Goal: Task Accomplishment & Management: Manage account settings

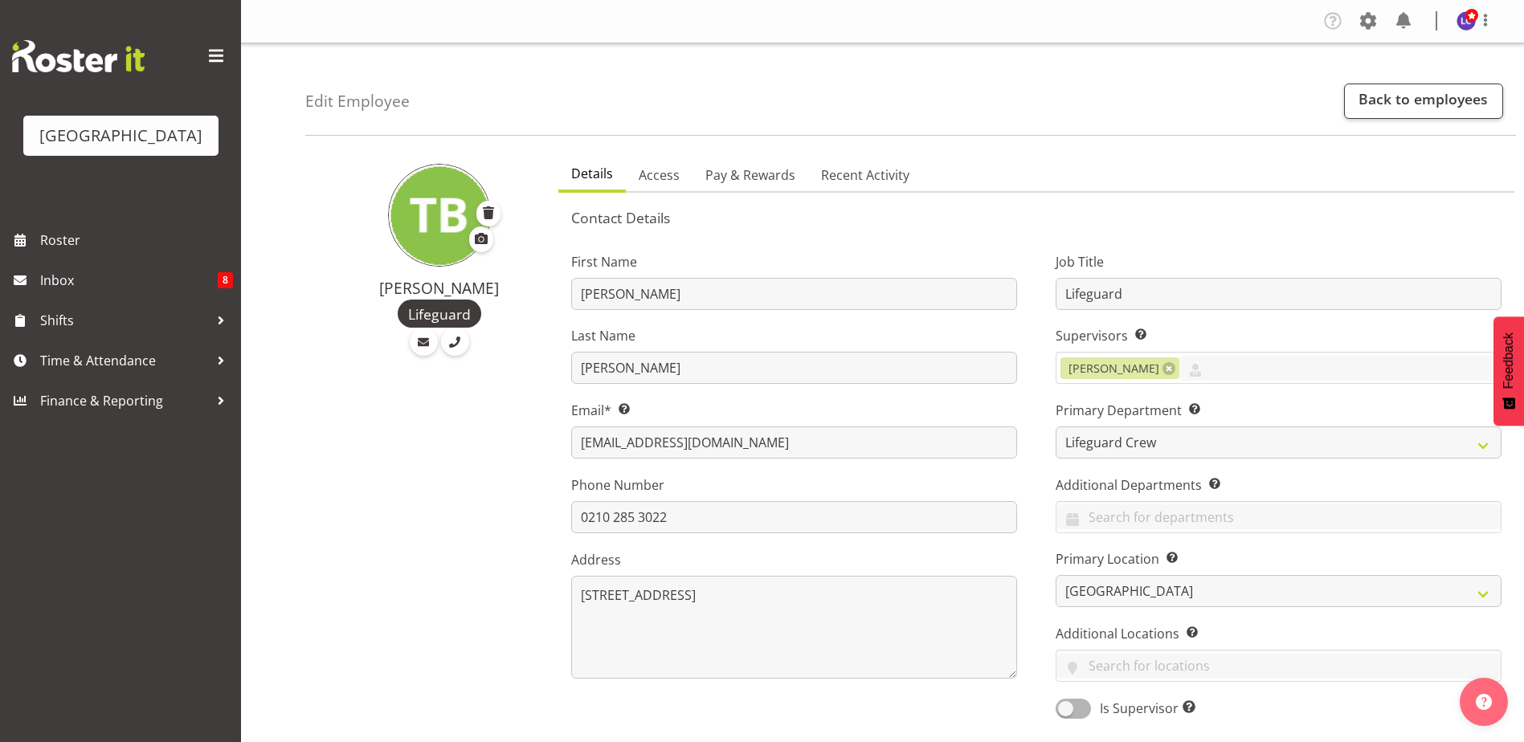
select select "114"
select select "TimelineWeek"
click at [102, 229] on span "Roster" at bounding box center [136, 240] width 193 height 24
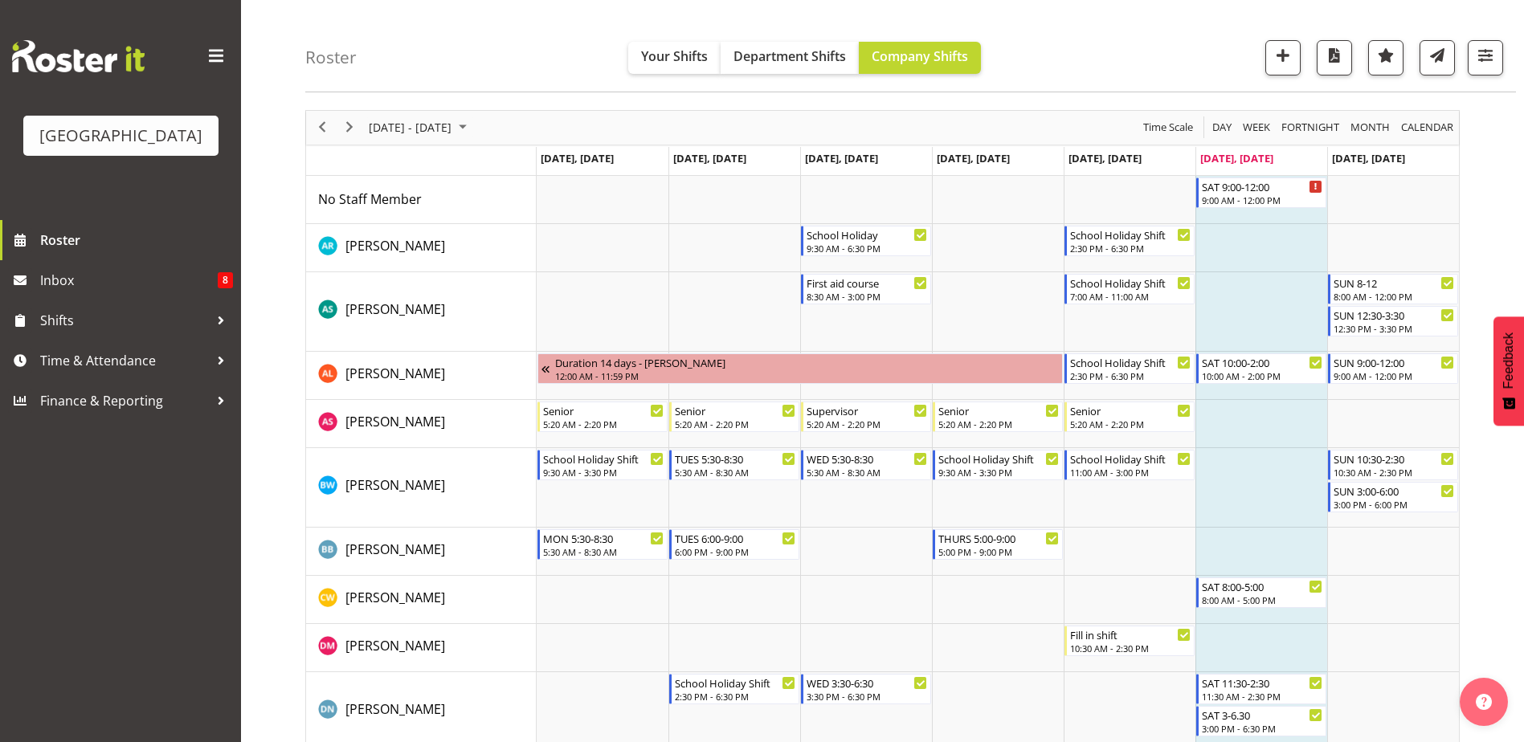
scroll to position [67, 0]
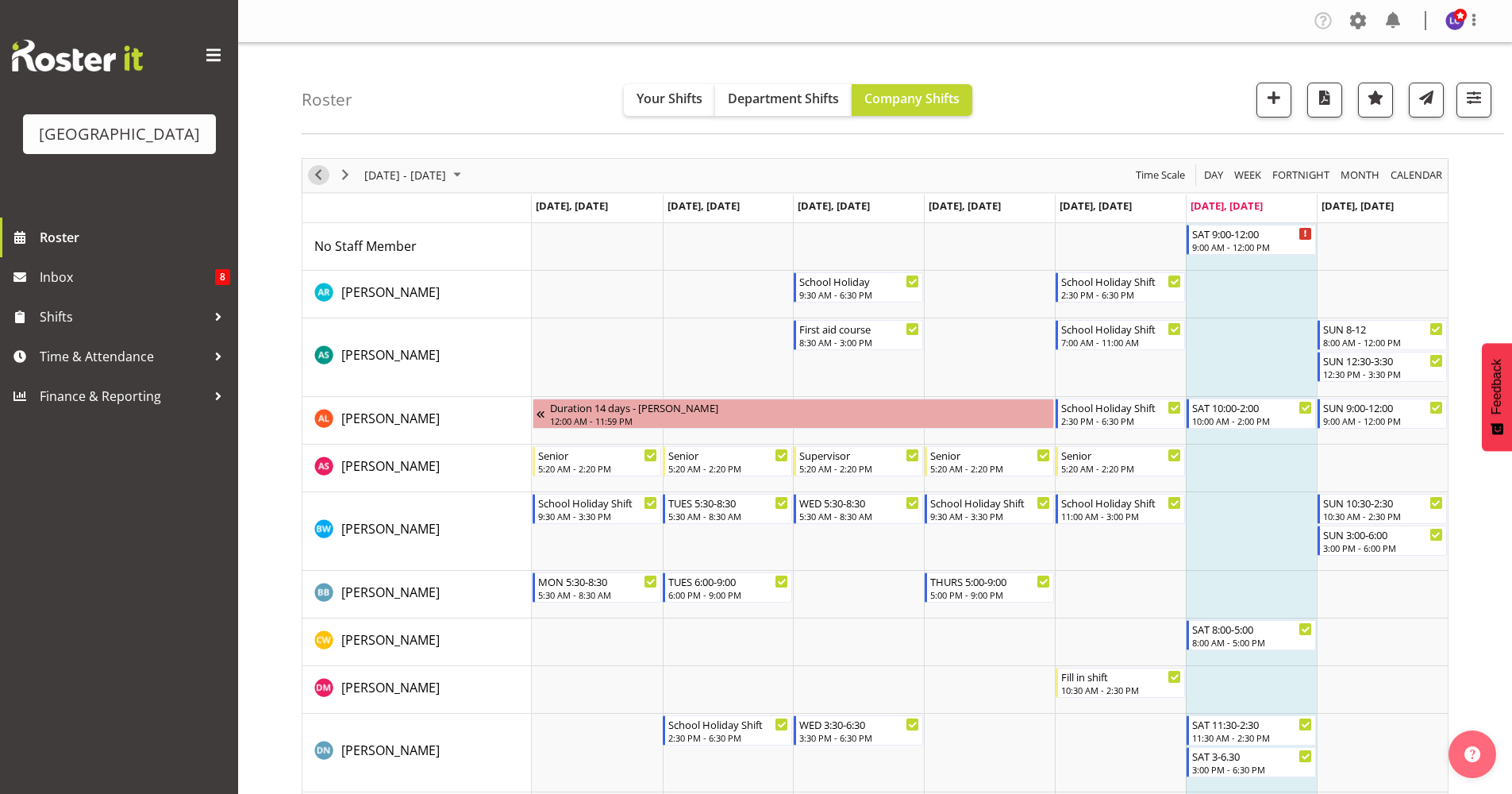
click at [326, 175] on span "Previous" at bounding box center [317, 175] width 19 height 20
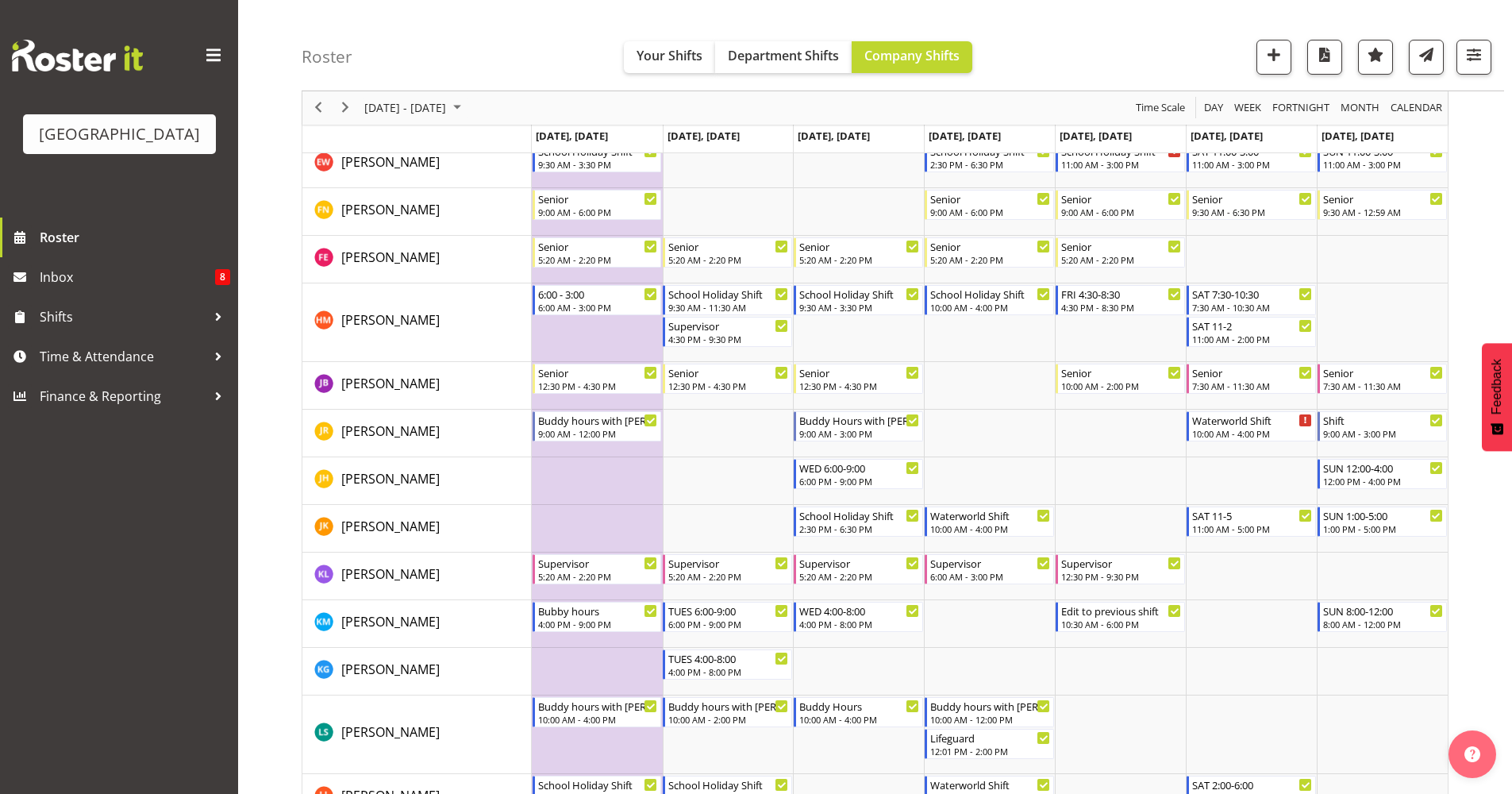
scroll to position [851, 0]
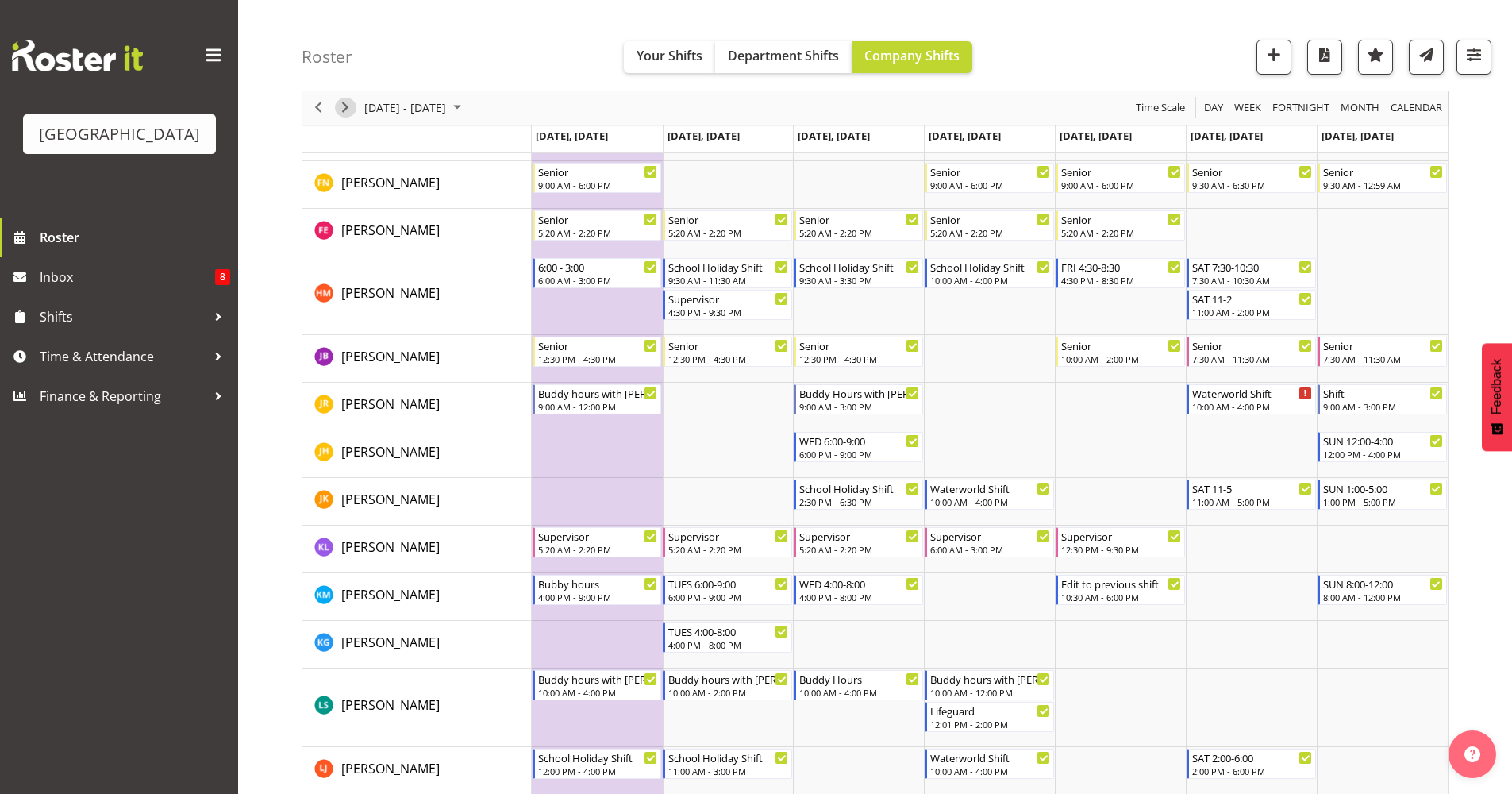
click at [344, 106] on span "Next" at bounding box center [345, 109] width 19 height 20
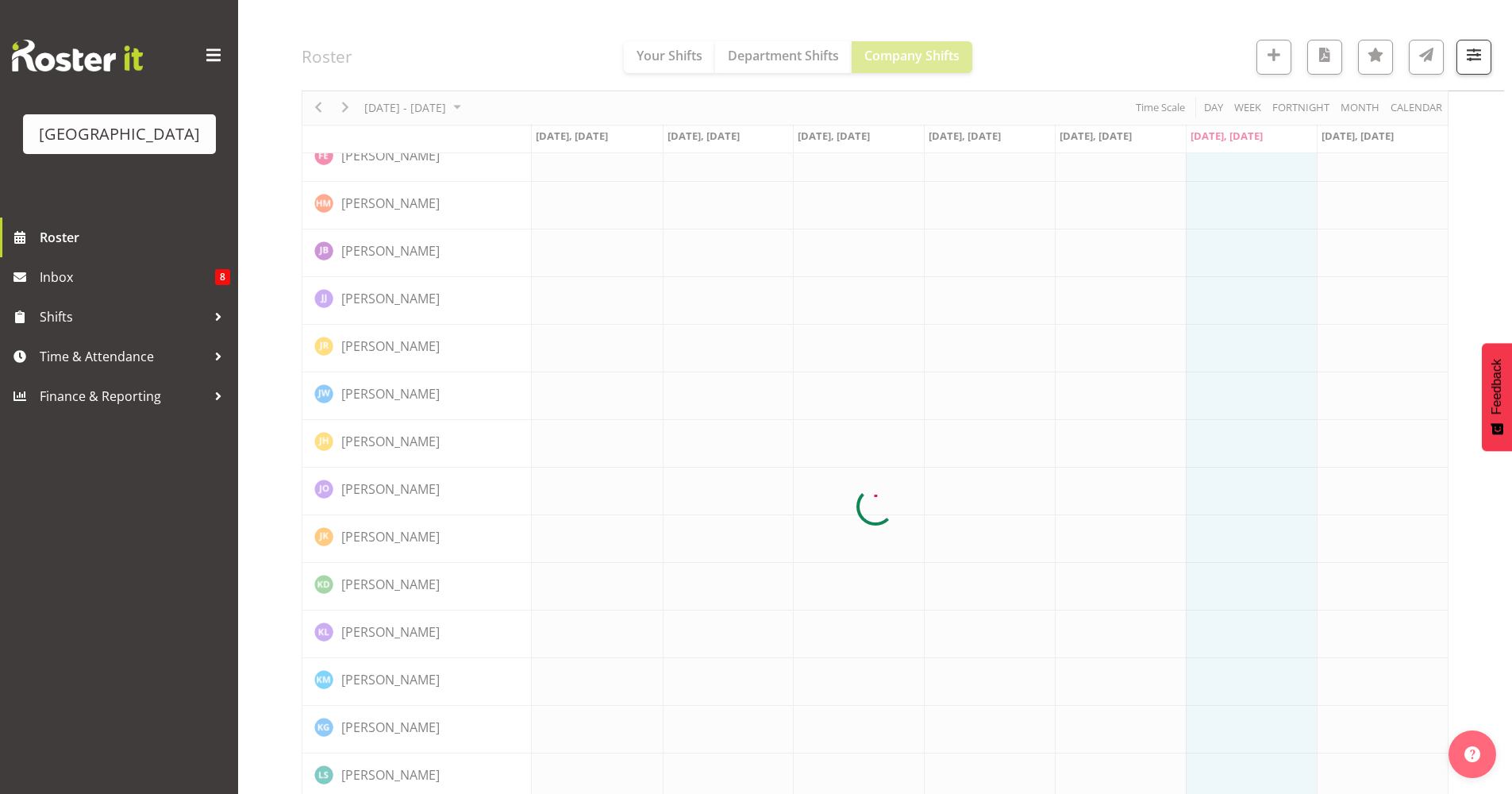
scroll to position [0, 0]
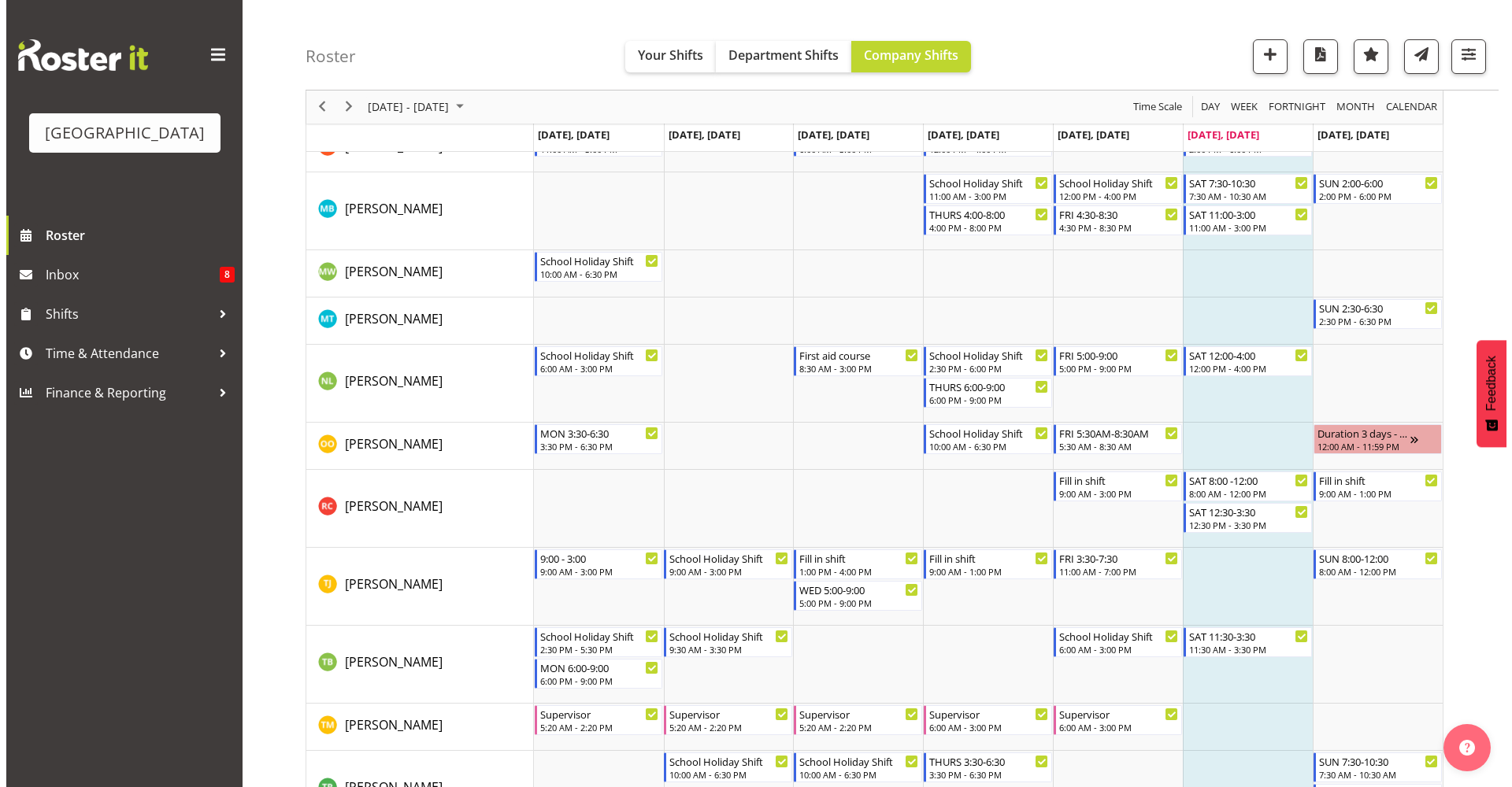
scroll to position [1324, 0]
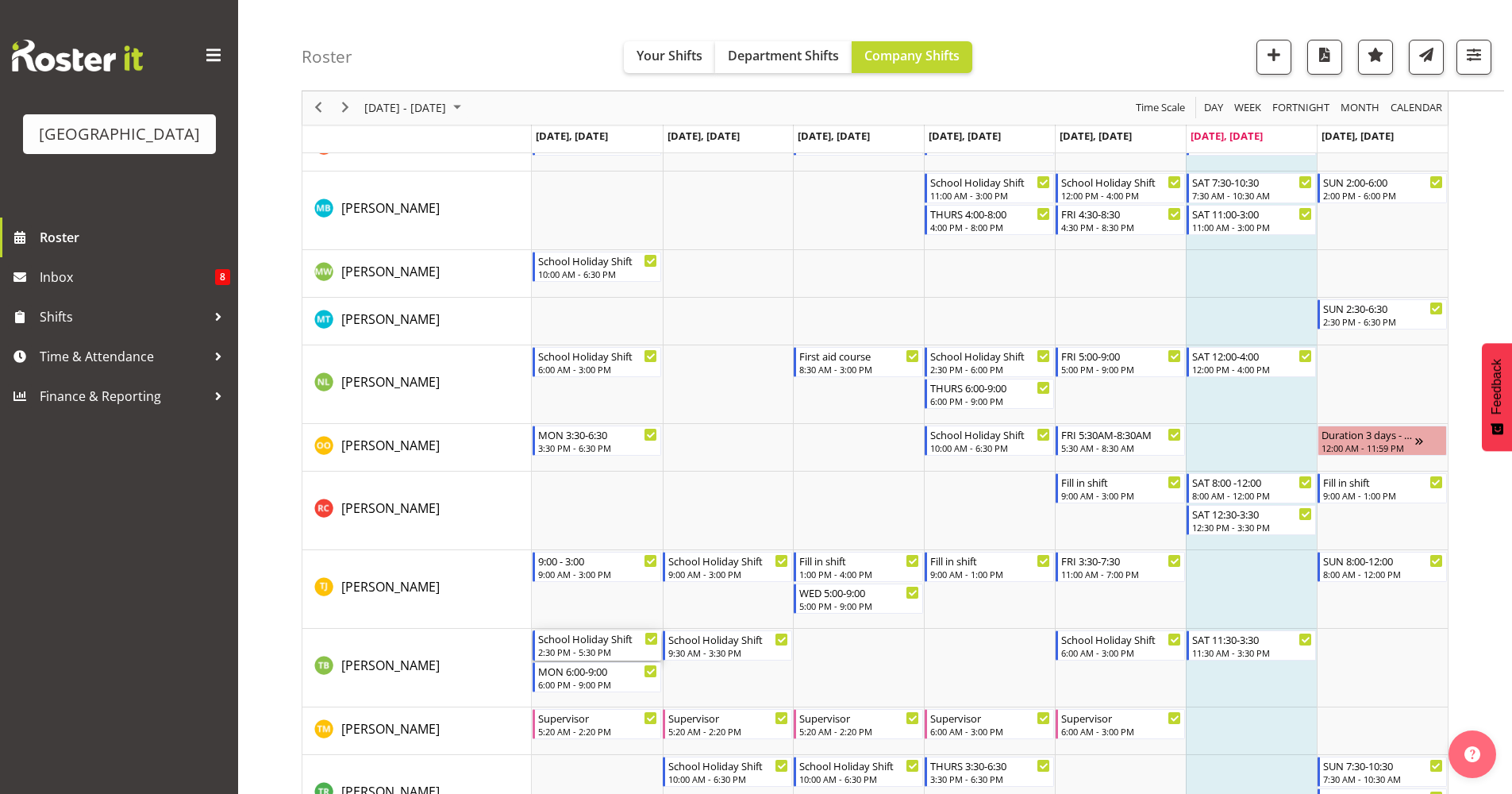
click at [611, 646] on div "School Holiday Shift" at bounding box center [599, 639] width 121 height 16
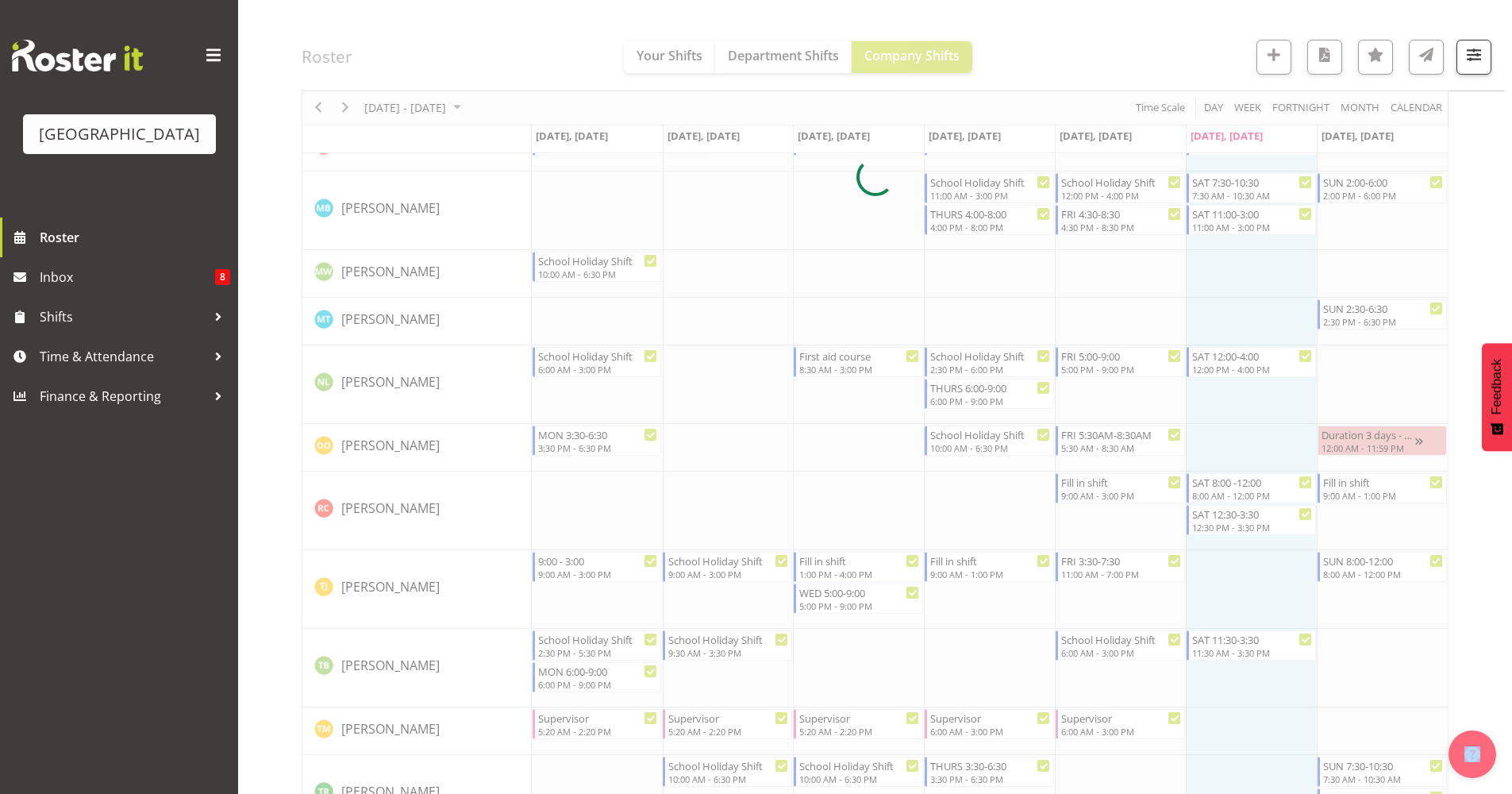
click at [611, 646] on div at bounding box center [875, 177] width 1147 height 2710
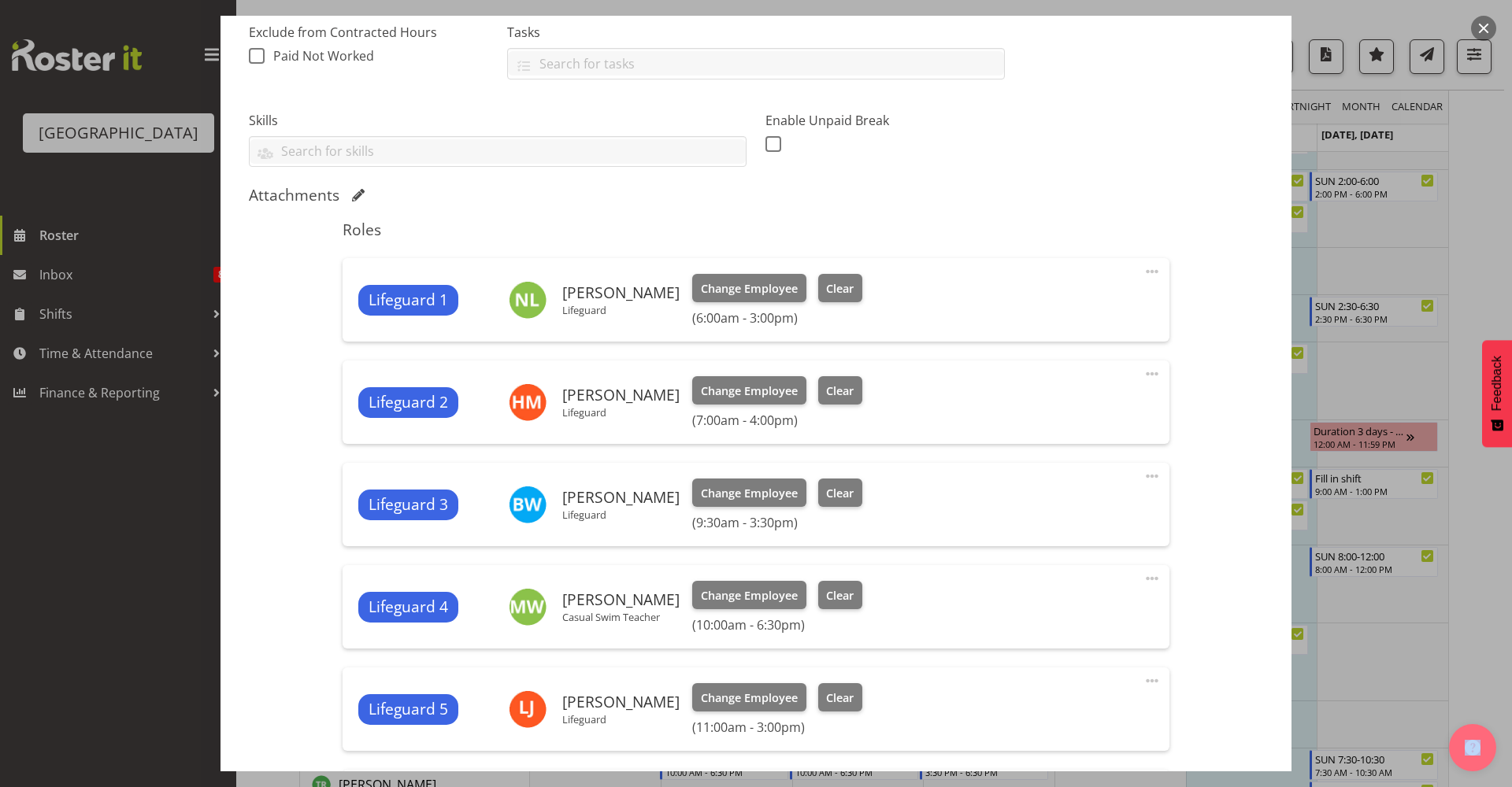
scroll to position [682, 0]
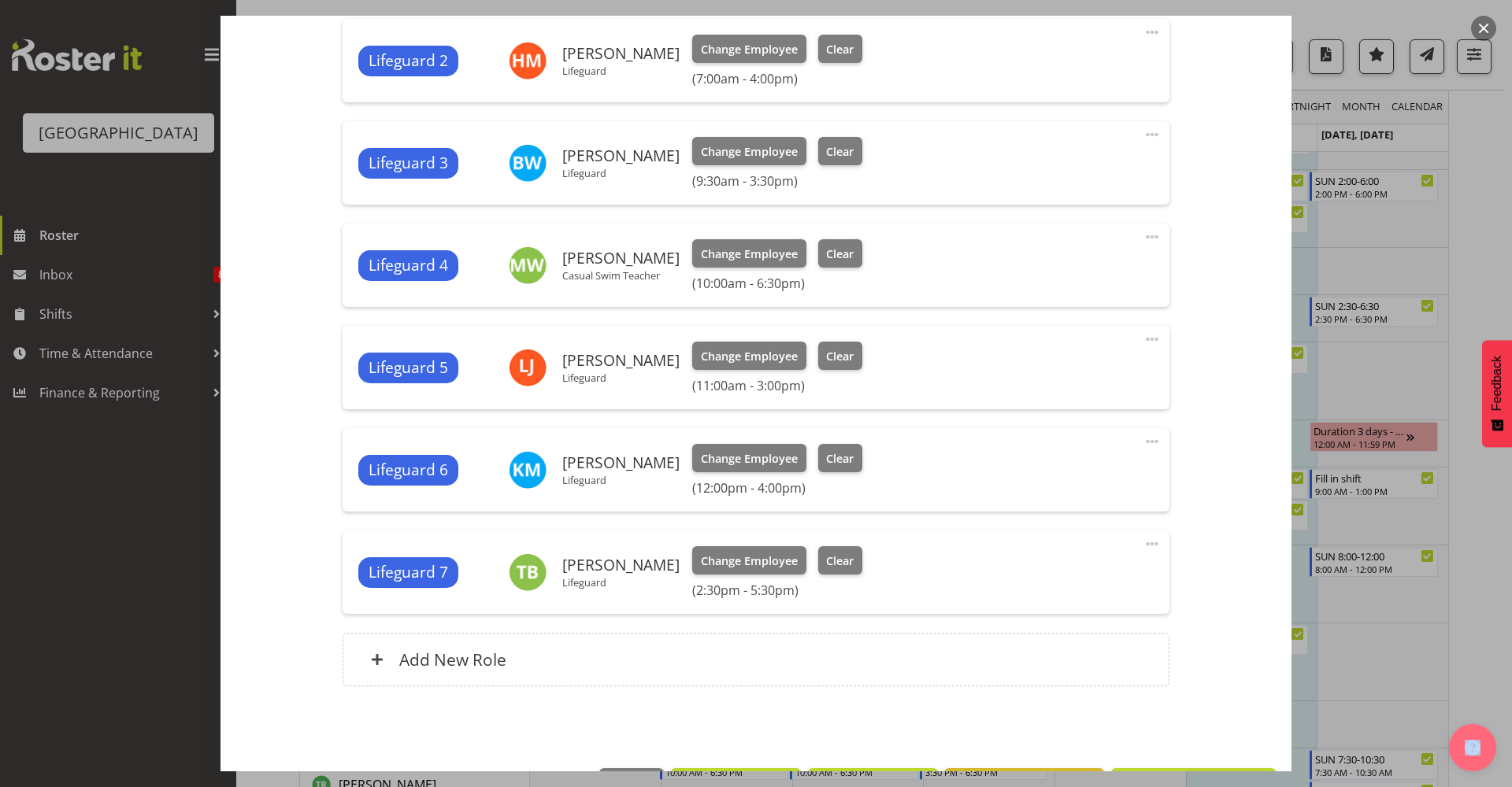
click at [1142, 543] on span at bounding box center [1151, 543] width 19 height 19
click at [1046, 576] on link "Edit" at bounding box center [1086, 578] width 151 height 28
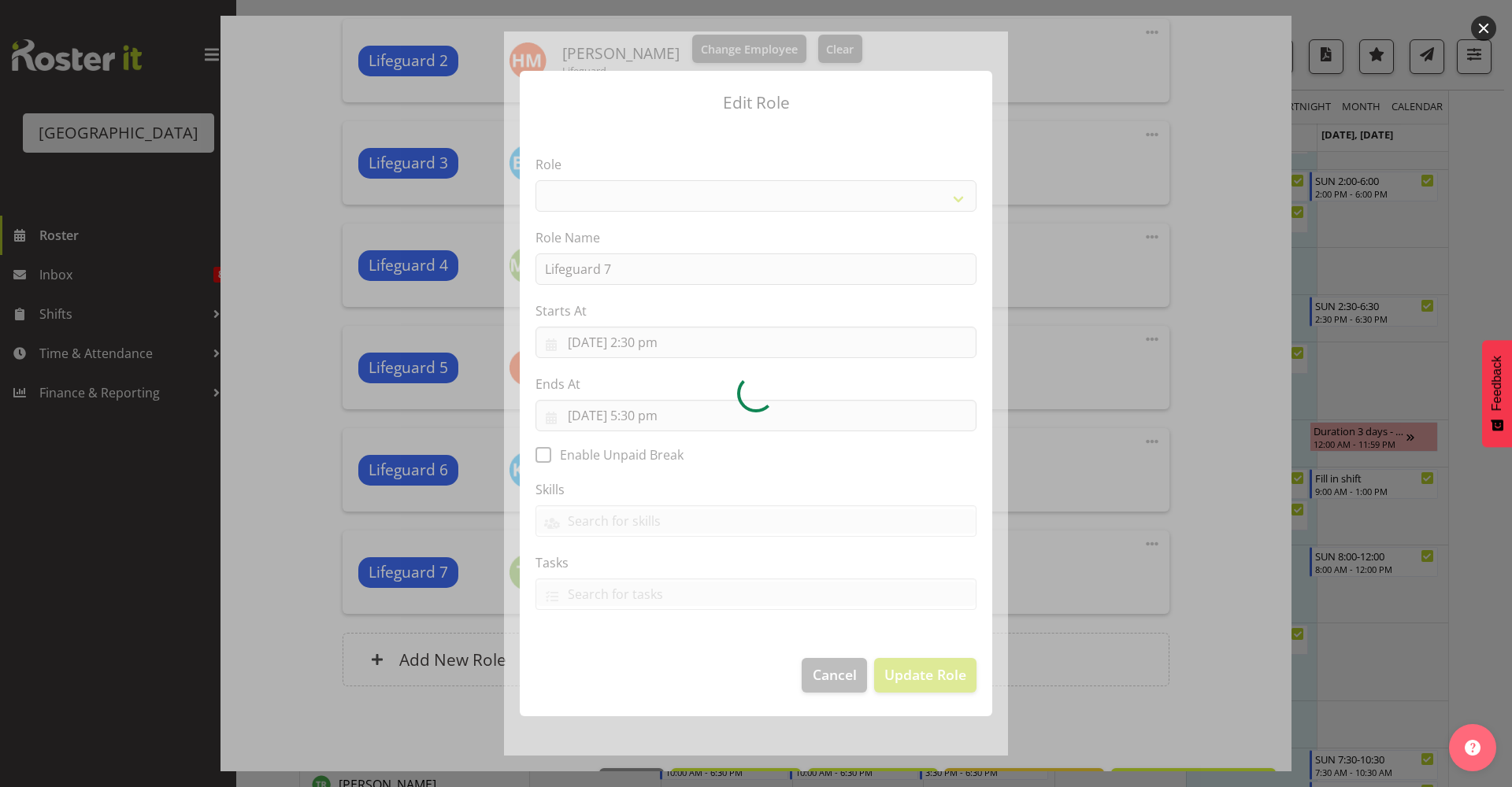
select select "96"
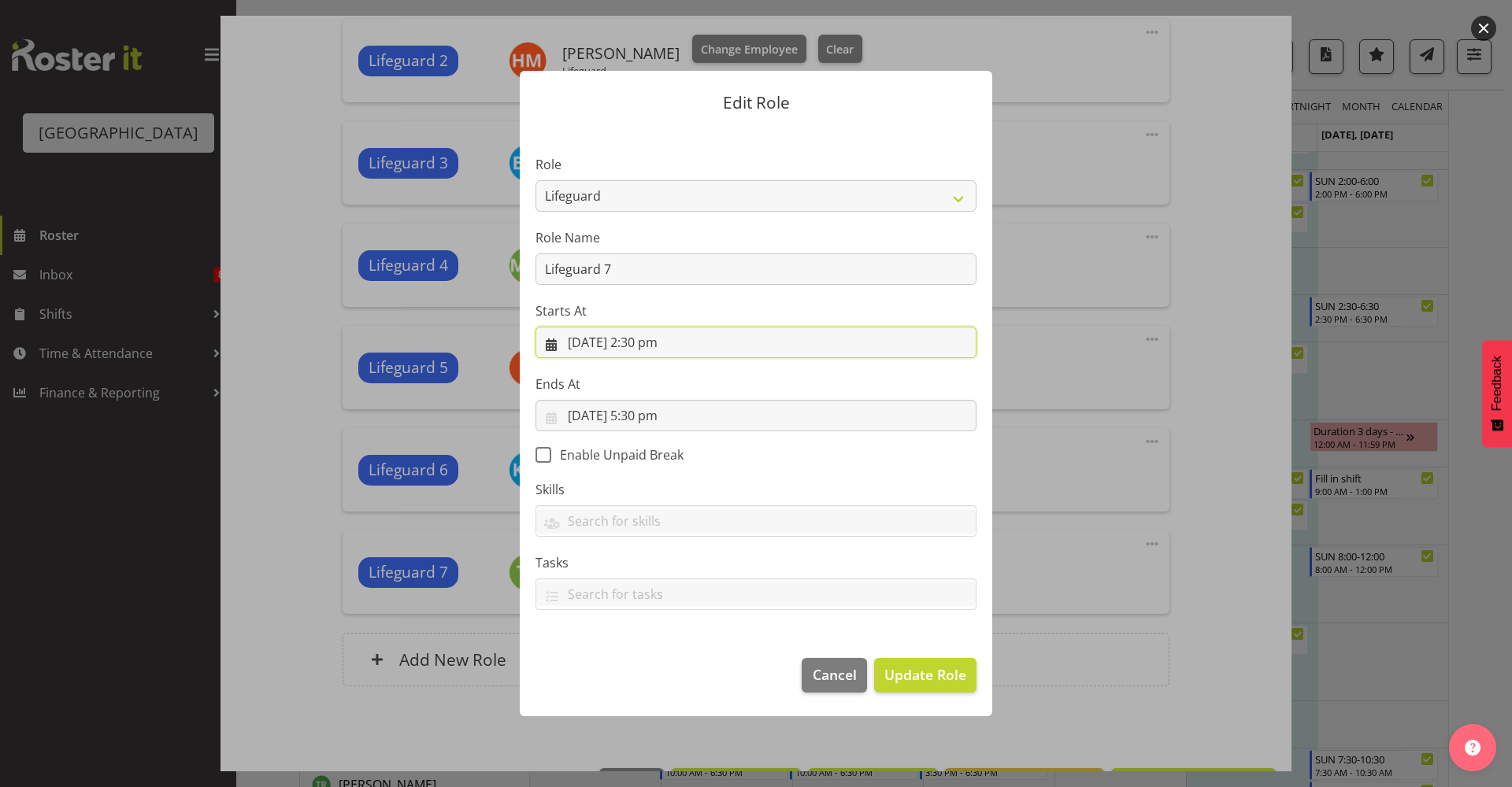
click at [814, 338] on input "29/09/2025, 2:30 pm" at bounding box center [756, 342] width 441 height 31
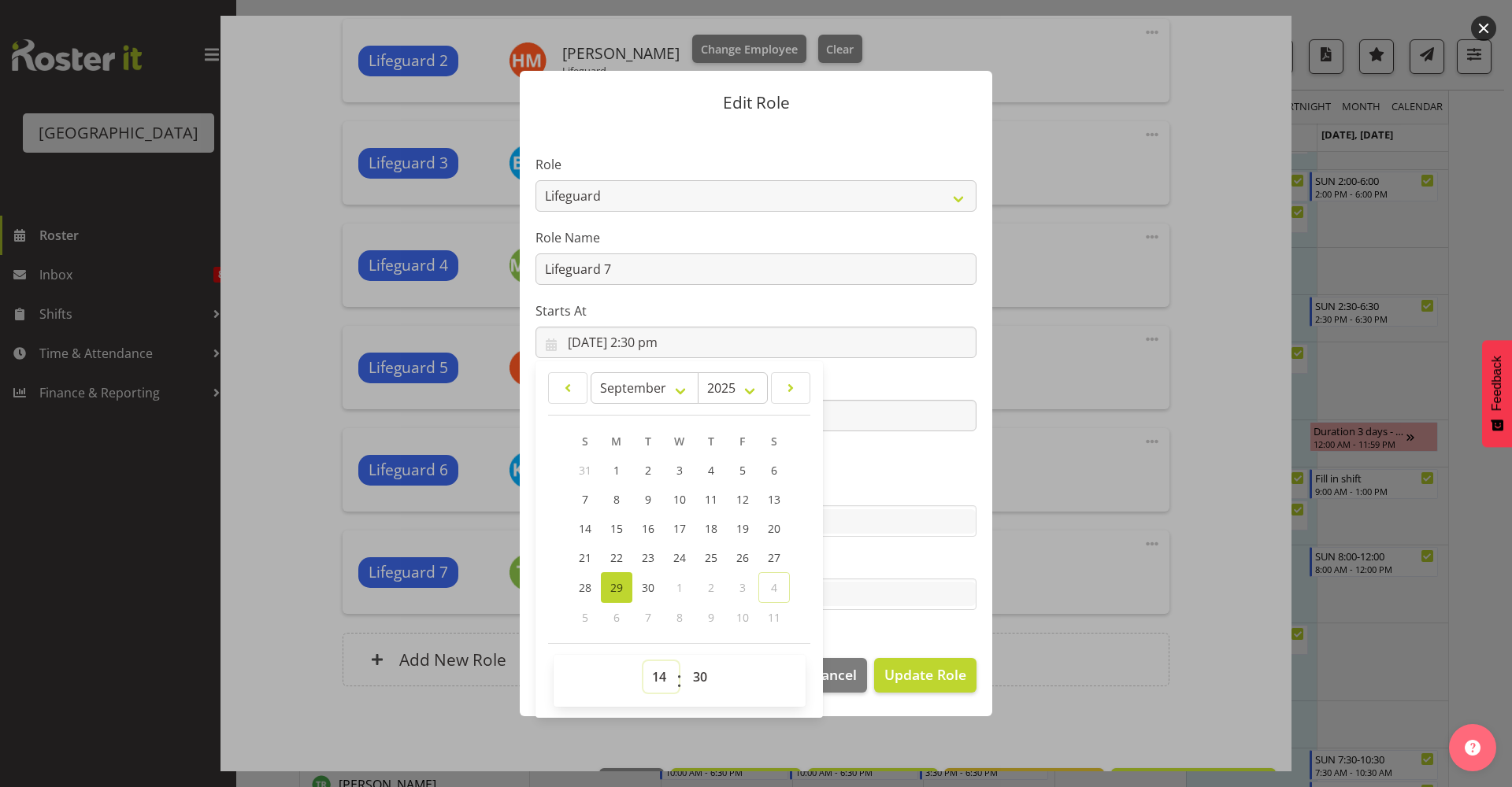
click at [665, 678] on select "00 01 02 03 04 05 06 07 08 09 10 11 12 13 14 15 16 17 18 19 20 21 22 23" at bounding box center [661, 677] width 35 height 31
select select "15"
click at [643, 662] on select "00 01 02 03 04 05 06 07 08 09 10 11 12 13 14 15 16 17 18 19 20 21 22 23" at bounding box center [661, 677] width 35 height 31
type input "29/09/2025, 3:30 pm"
click at [709, 677] on select "00 01 02 03 04 05 06 07 08 09 10 11 12 13 14 15 16 17 18 19 20 21 22 23 24 25 2…" at bounding box center [702, 677] width 35 height 31
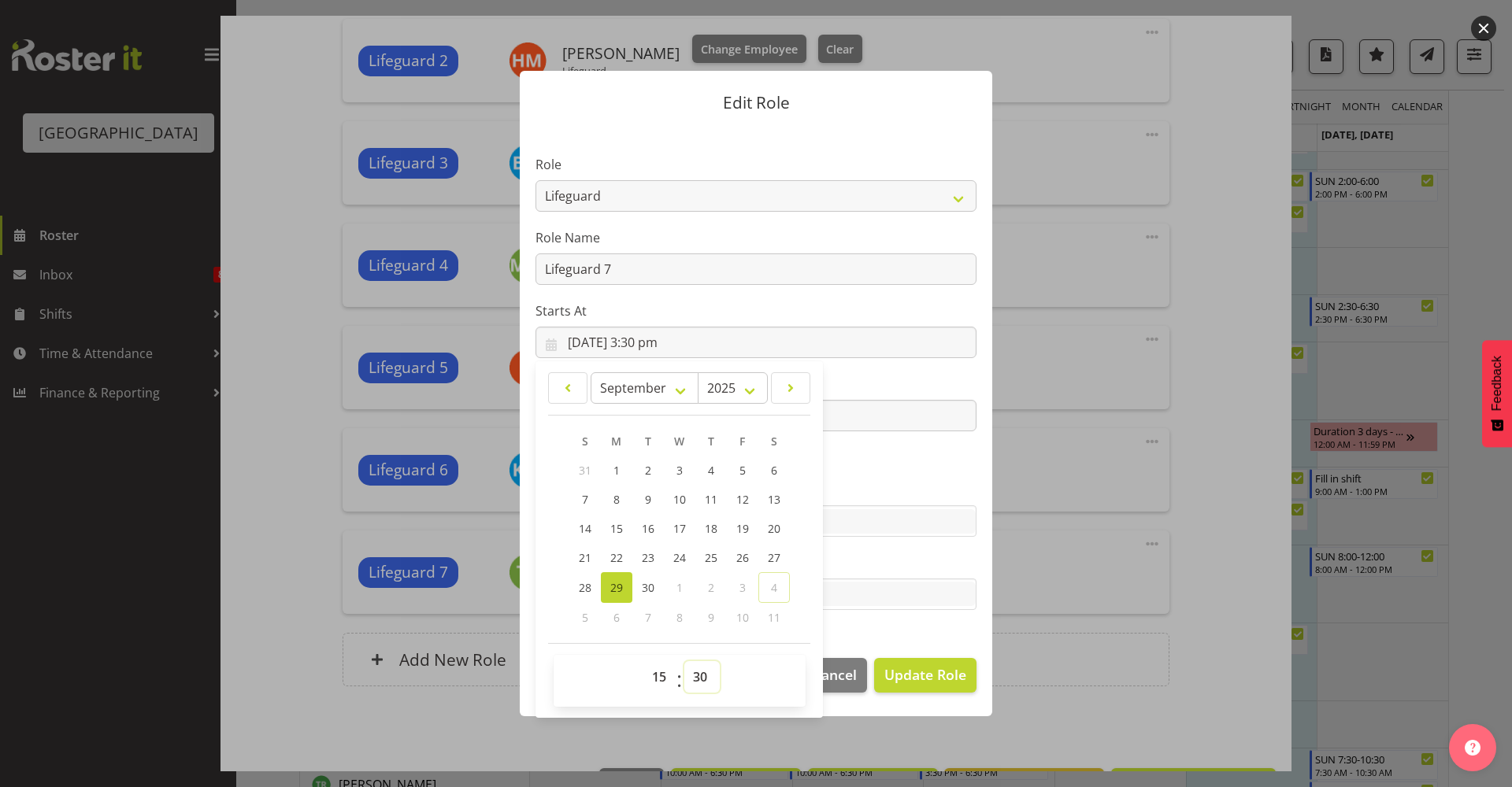
select select "17"
click at [684, 662] on select "00 01 02 03 04 05 06 07 08 09 10 11 12 13 14 15 16 17 18 19 20 21 22 23 24 25 2…" at bounding box center [702, 677] width 35 height 31
type input "29/09/2025, 3:17 pm"
drag, startPoint x: 709, startPoint y: 680, endPoint x: 723, endPoint y: 592, distance: 89.1
click at [709, 680] on select "00 01 02 03 04 05 06 07 08 09 10 11 12 13 14 15 16 17 18 19 20 21 22 23 24 25 2…" at bounding box center [702, 677] width 35 height 31
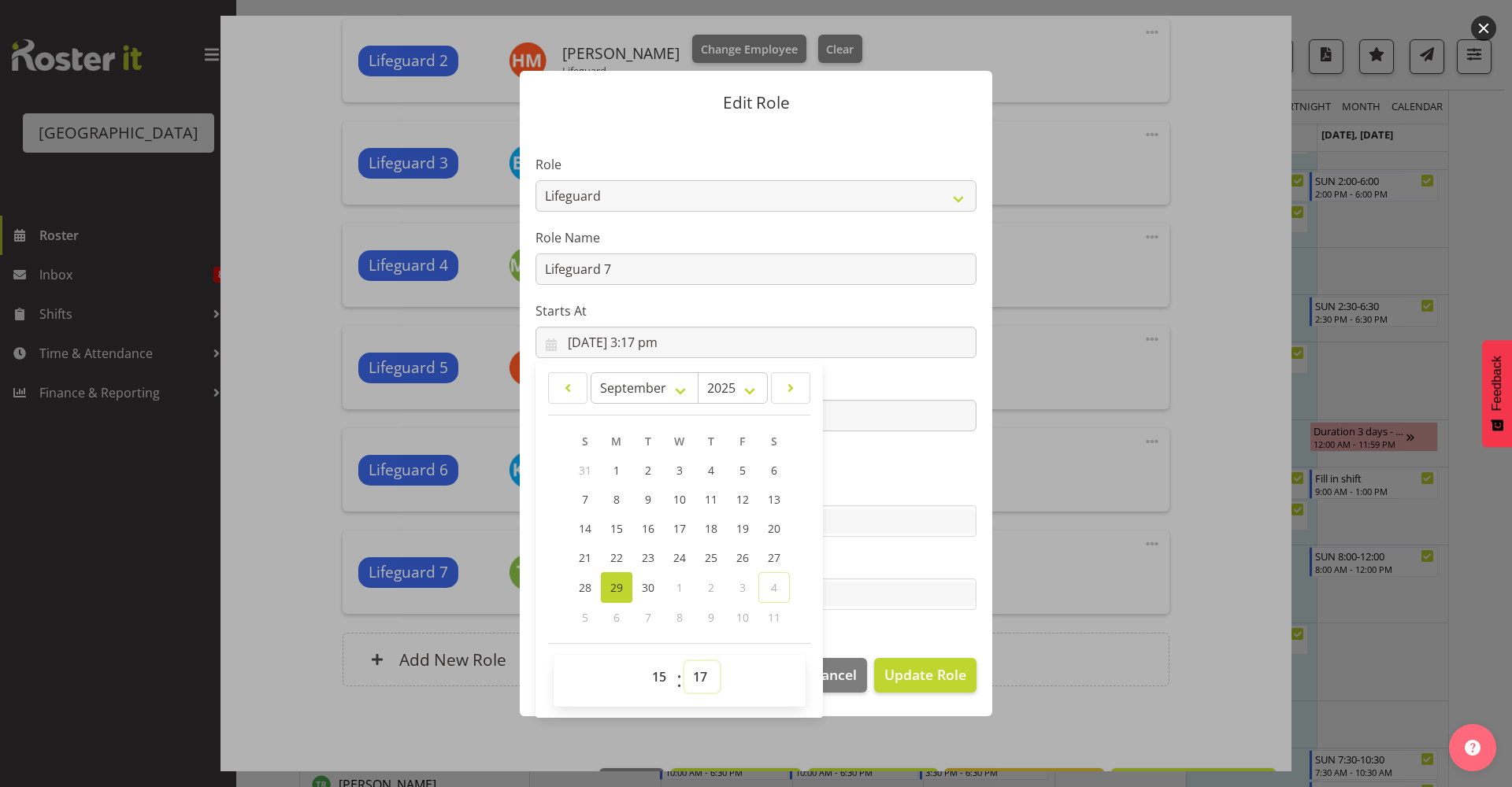
select select "0"
click at [684, 662] on select "00 01 02 03 04 05 06 07 08 09 10 11 12 13 14 15 16 17 18 19 20 21 22 23 24 25 2…" at bounding box center [702, 677] width 35 height 31
type input "29/09/2025, 3:00 pm"
click at [871, 454] on section "Role Aquatic Customer Services Officer Cleaner - Splash Palace Facilties Mainte…" at bounding box center [756, 383] width 473 height 515
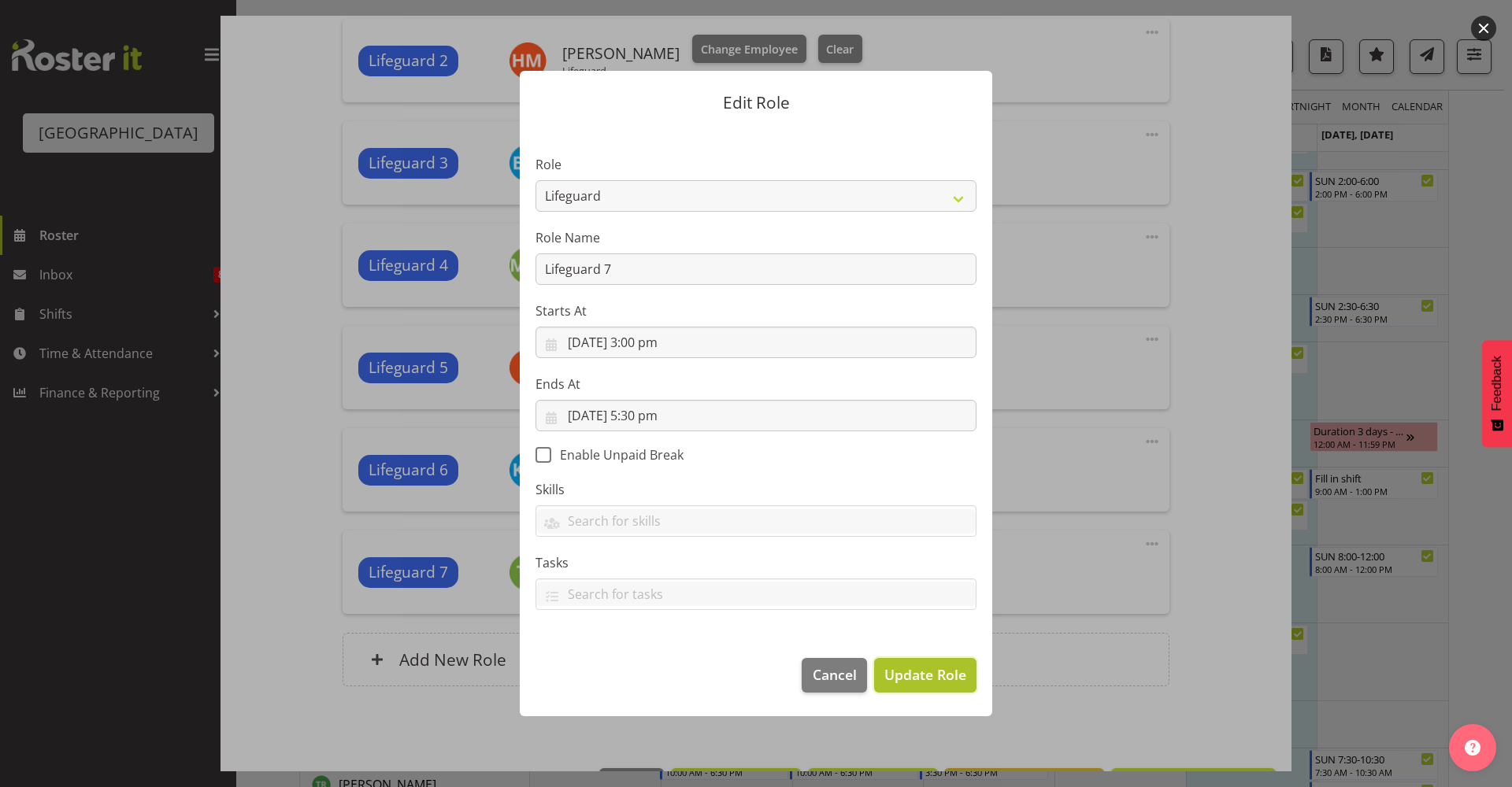
click at [942, 682] on span "Update Role" at bounding box center [926, 674] width 82 height 21
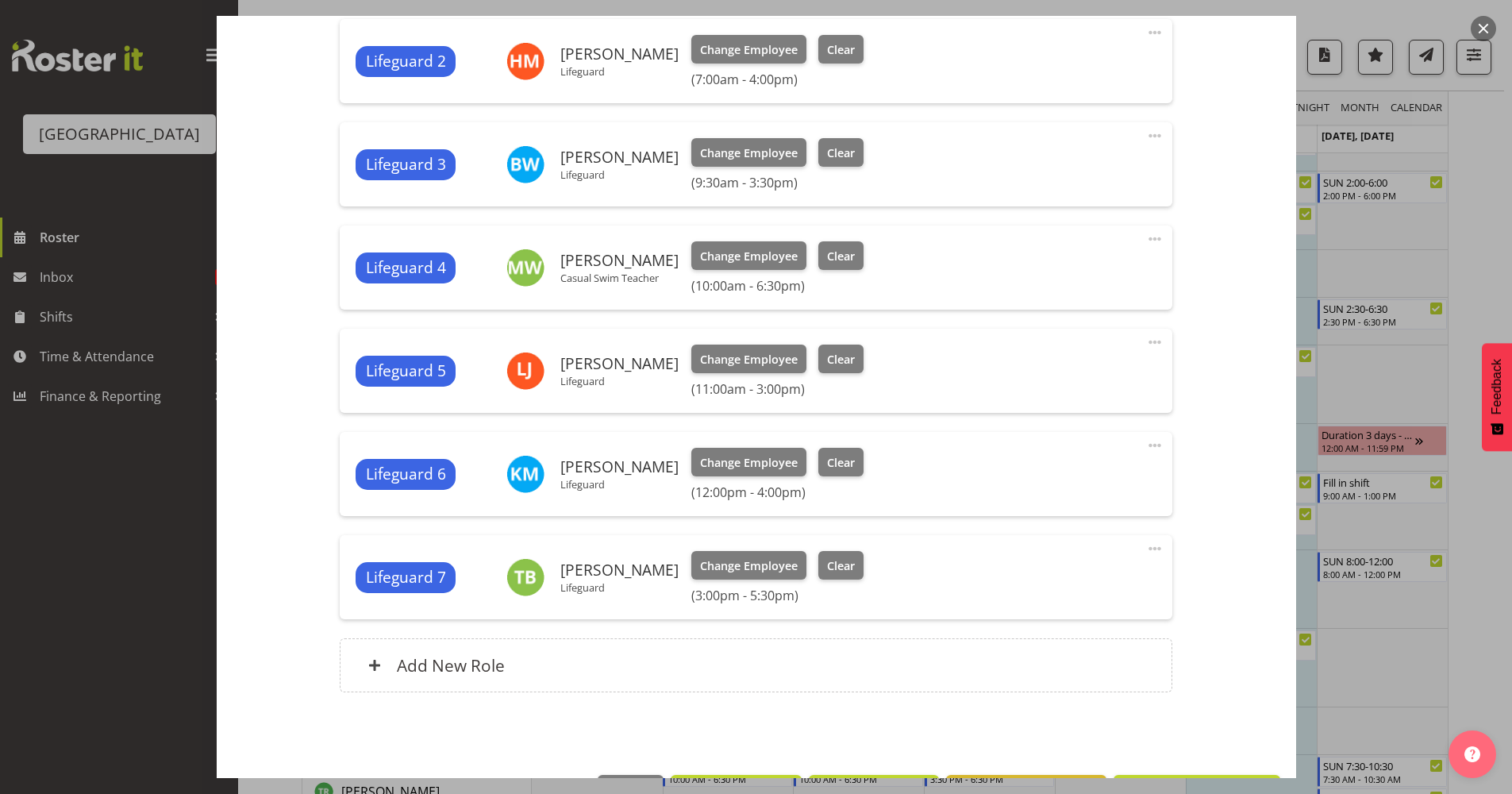
click at [1145, 551] on span at bounding box center [1154, 548] width 19 height 19
click at [1085, 591] on link "Edit" at bounding box center [1088, 583] width 152 height 29
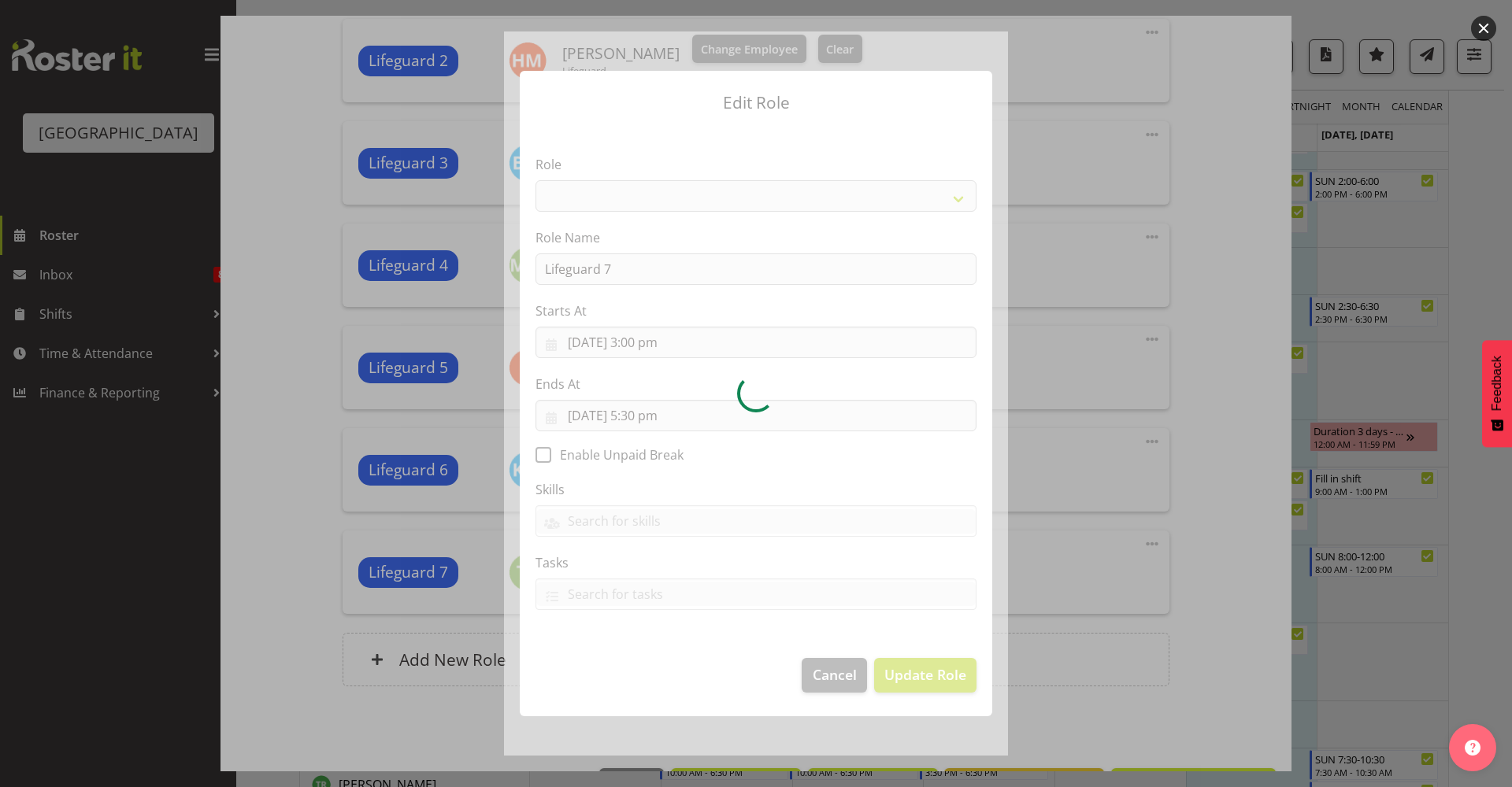
select select "96"
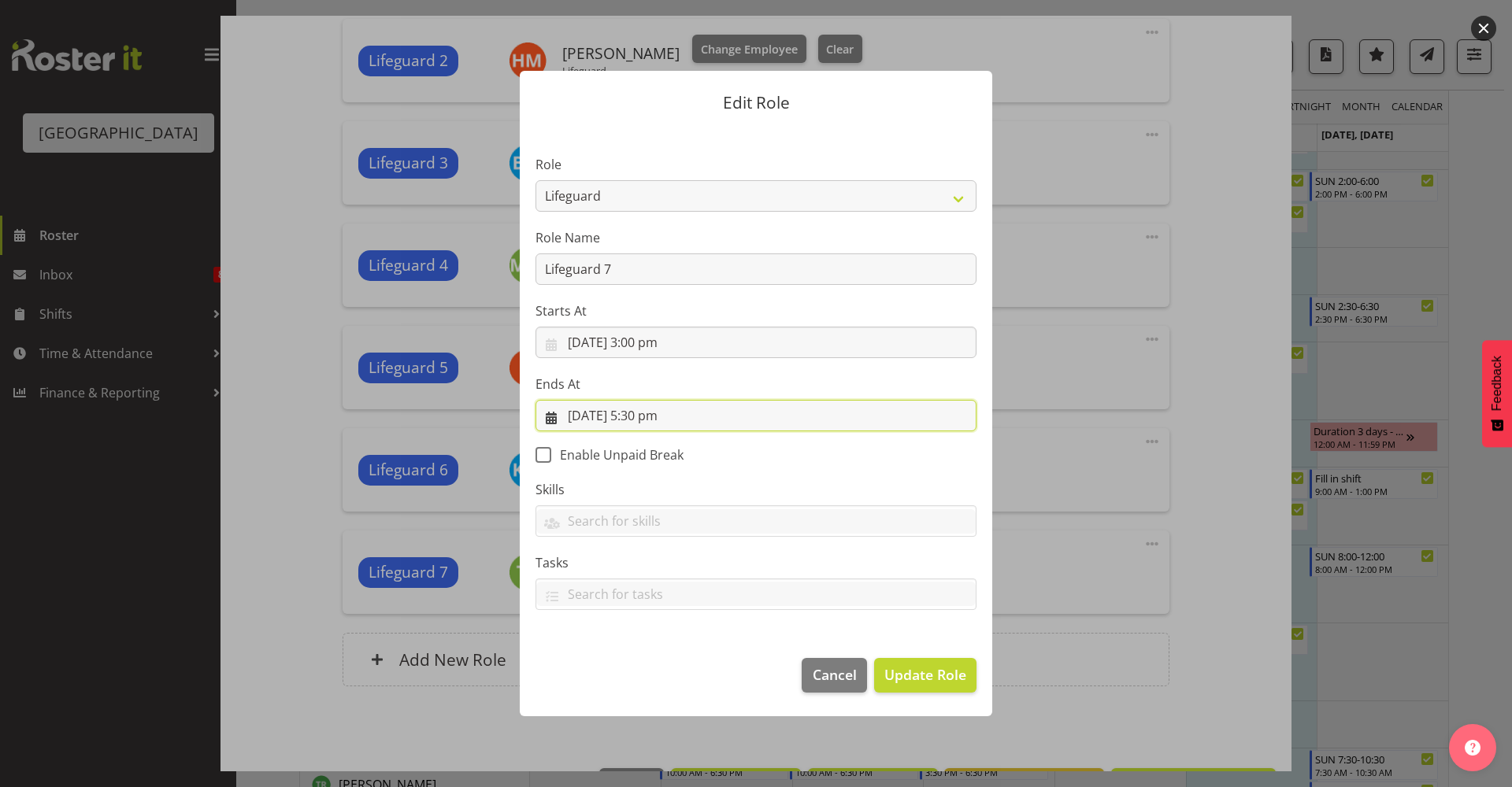
click at [686, 420] on input "29/09/2025, 5:30 pm" at bounding box center [756, 416] width 441 height 31
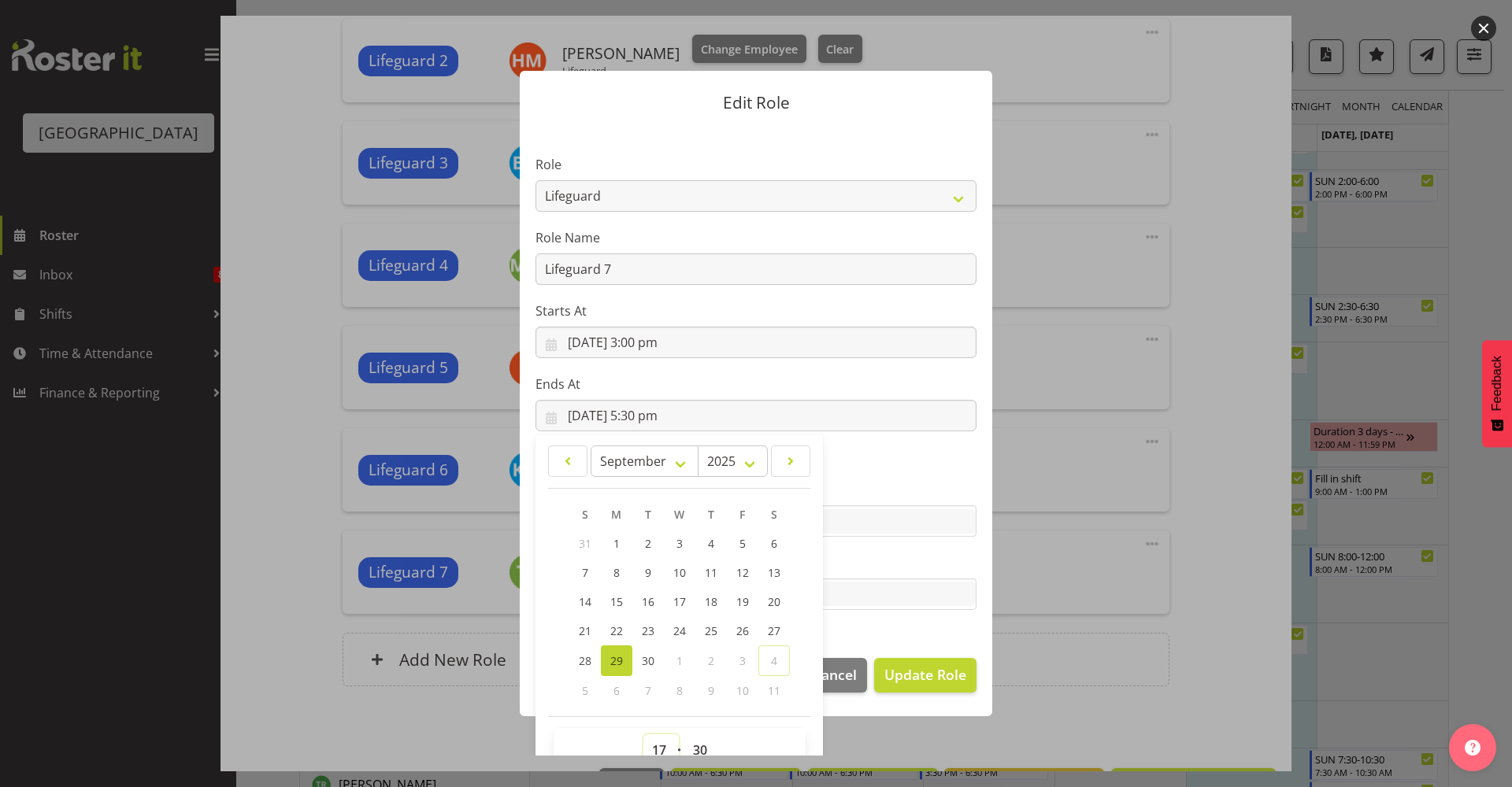
click at [657, 742] on select "00 01 02 03 04 05 06 07 08 09 10 11 12 13 14 15 16 17 18 19 20 21 22 23" at bounding box center [661, 750] width 35 height 31
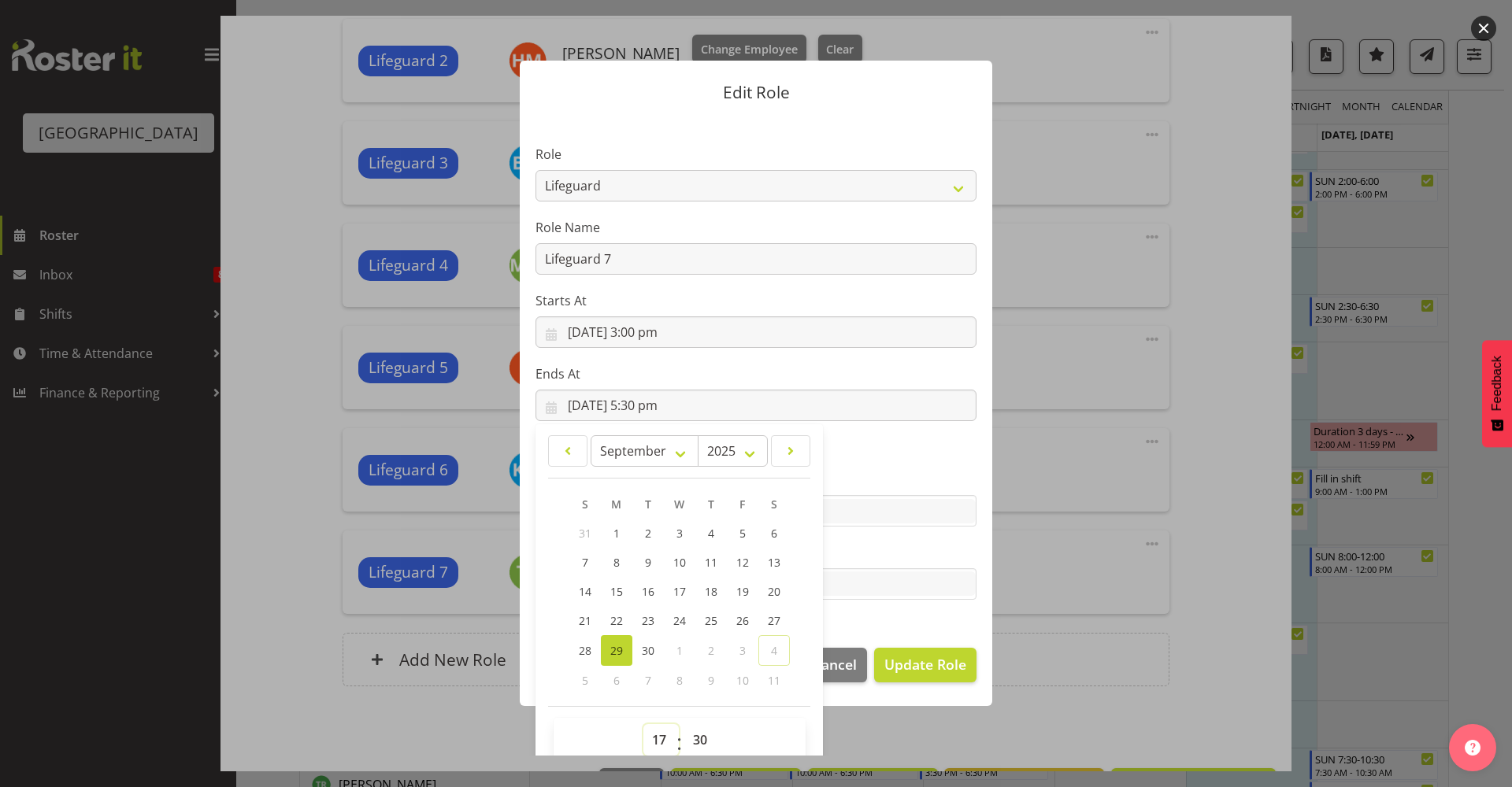
select select "18"
click at [643, 724] on select "00 01 02 03 04 05 06 07 08 09 10 11 12 13 14 15 16 17 18 19 20 21 22 23" at bounding box center [661, 740] width 35 height 31
type input "29/09/2025, 6:30 pm"
click at [935, 602] on section "Role Aquatic Customer Services Officer Cleaner - Splash Palace Facilties Mainte…" at bounding box center [756, 373] width 473 height 515
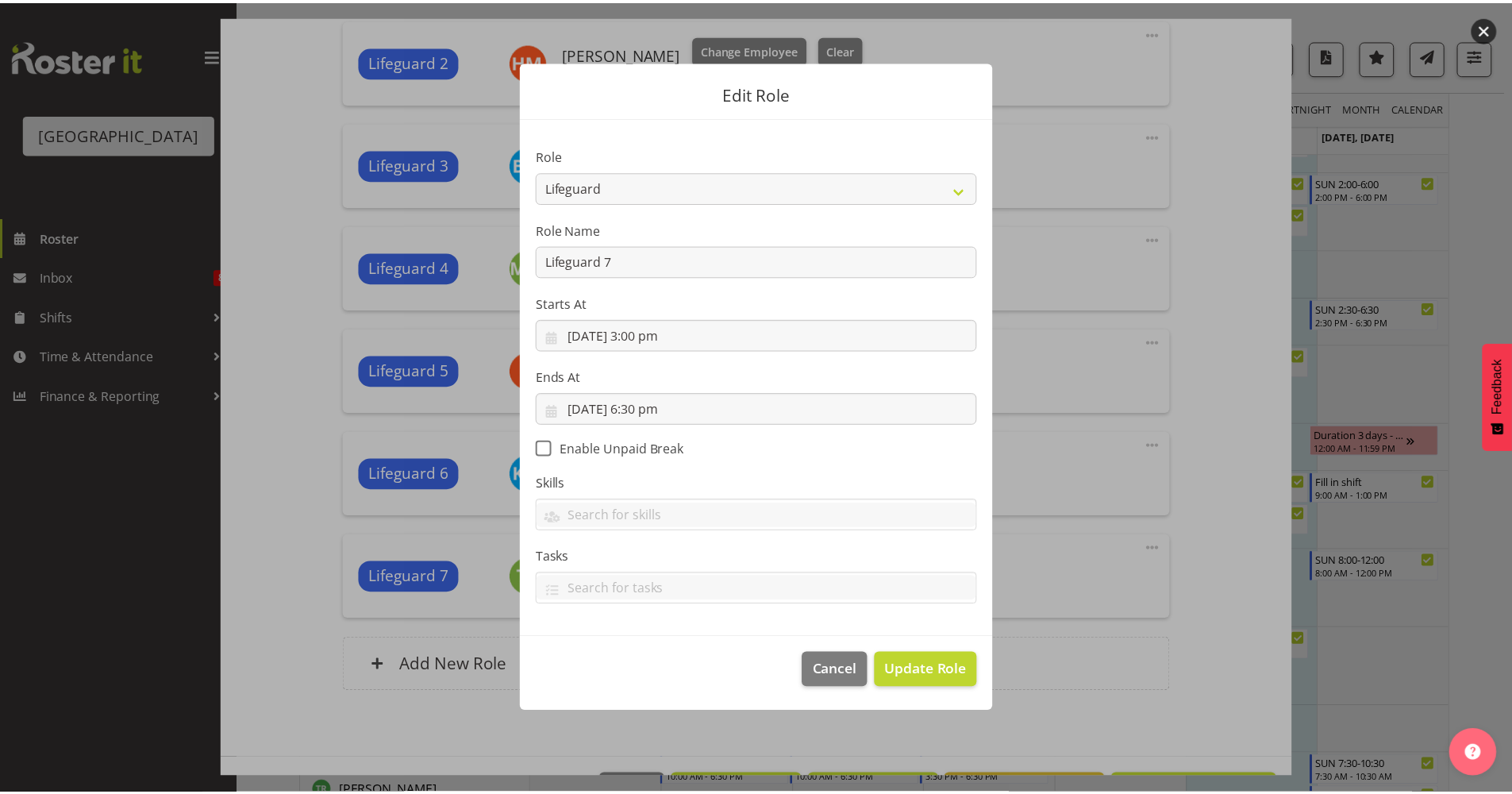
scroll to position [0, 0]
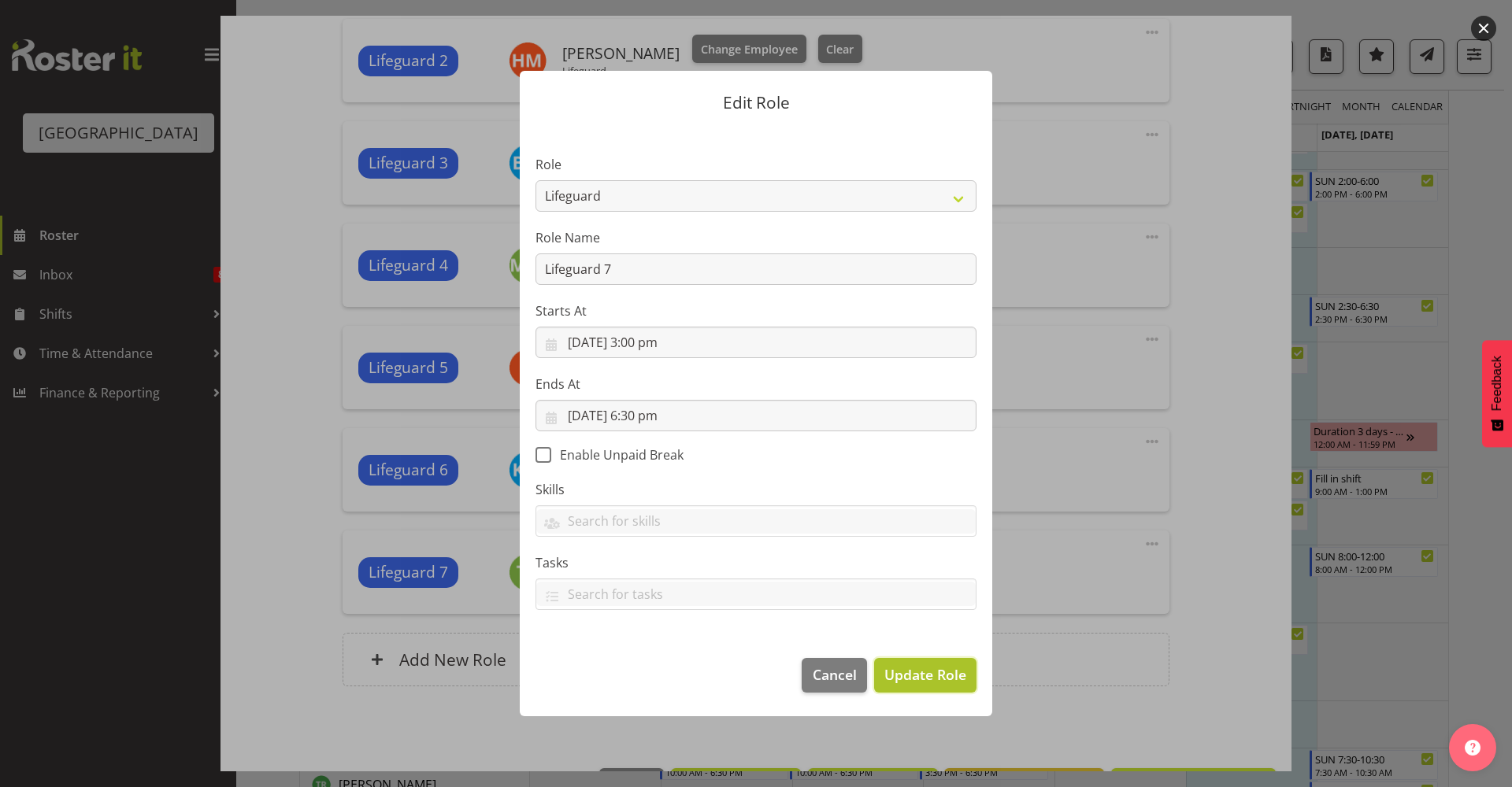
click at [936, 675] on span "Update Role" at bounding box center [926, 674] width 82 height 21
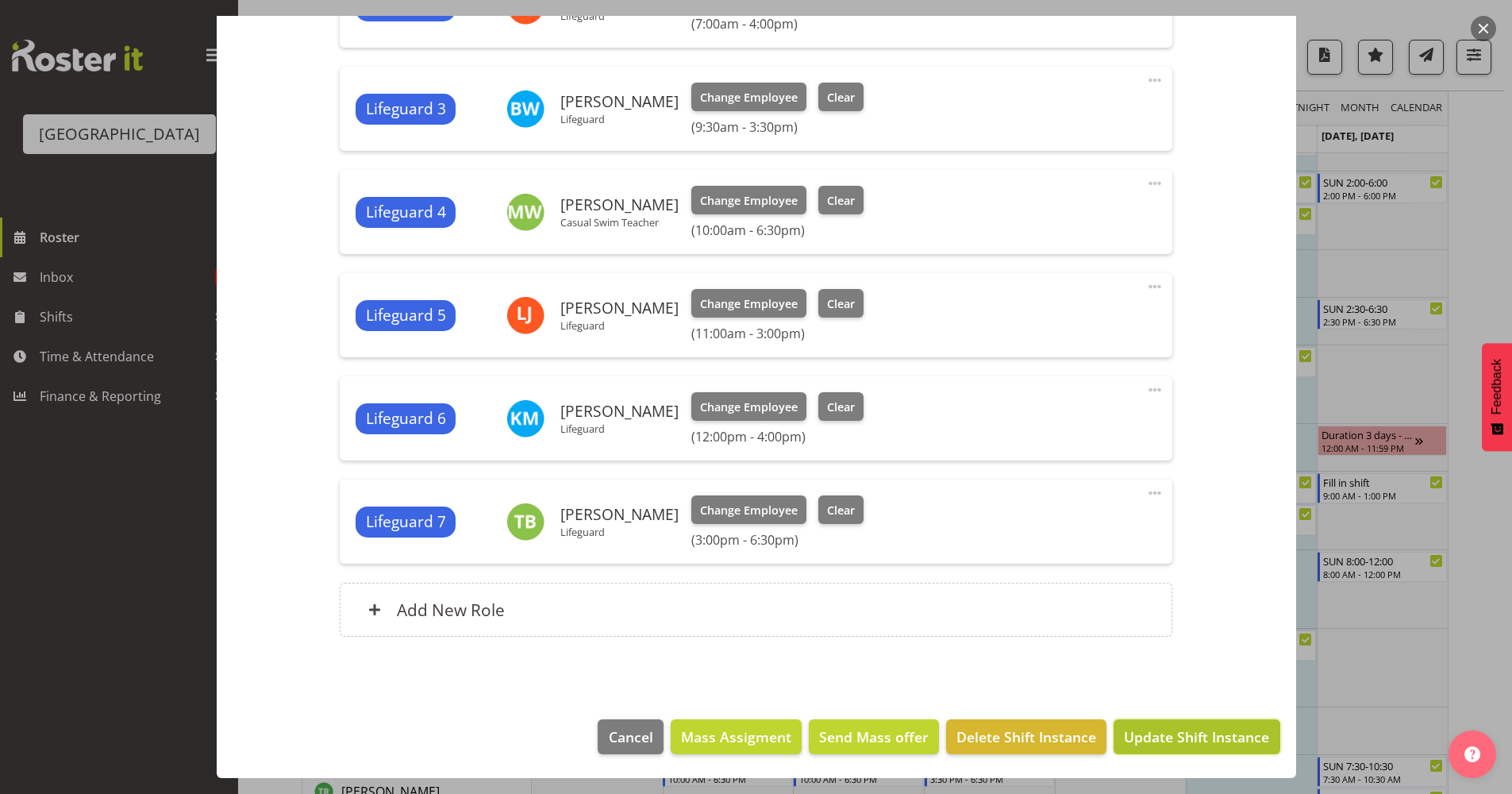
click at [1186, 737] on span "Update Shift Instance" at bounding box center [1196, 737] width 145 height 21
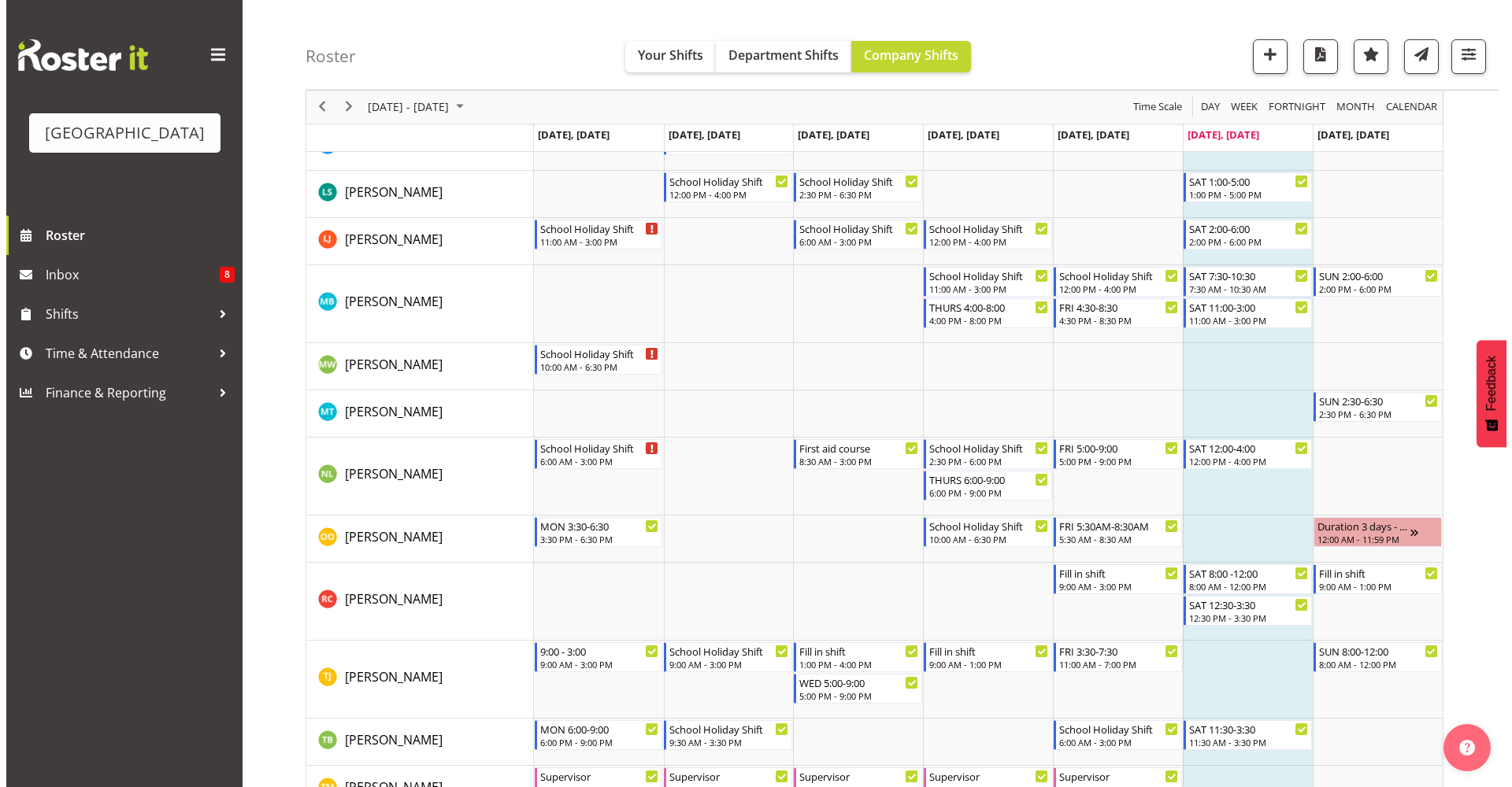
scroll to position [1231, 0]
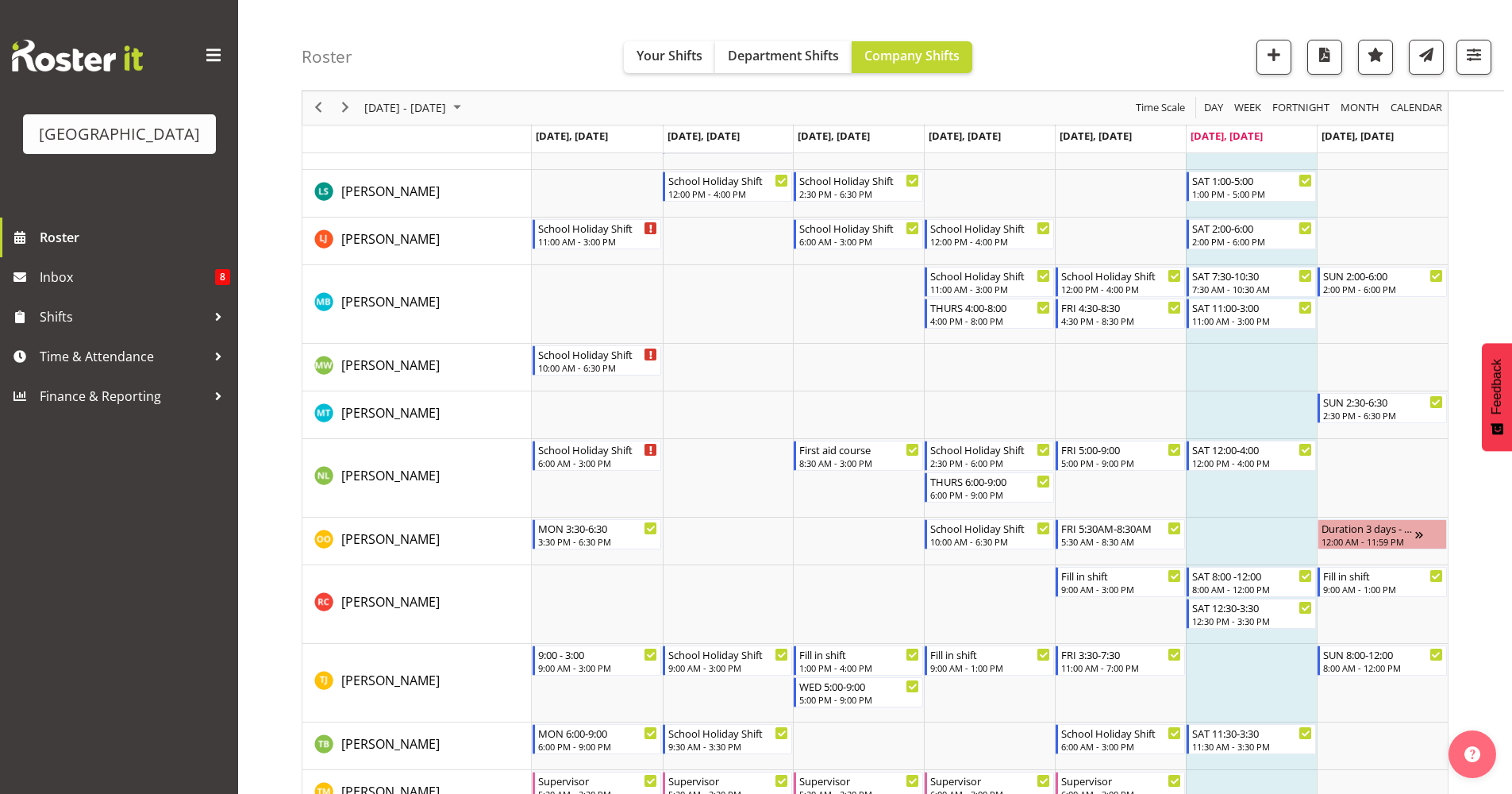
drag, startPoint x: 1523, startPoint y: 183, endPoint x: 1493, endPoint y: 480, distance: 298.5
click at [1493, 480] on div "Sep 29 - Oct 05, 2025 Today Day Week Fortnight Month calendar Month Agenda Time…" at bounding box center [906, 256] width 1211 height 2703
click at [586, 541] on div "3:30 PM - 6:30 PM" at bounding box center [599, 541] width 121 height 13
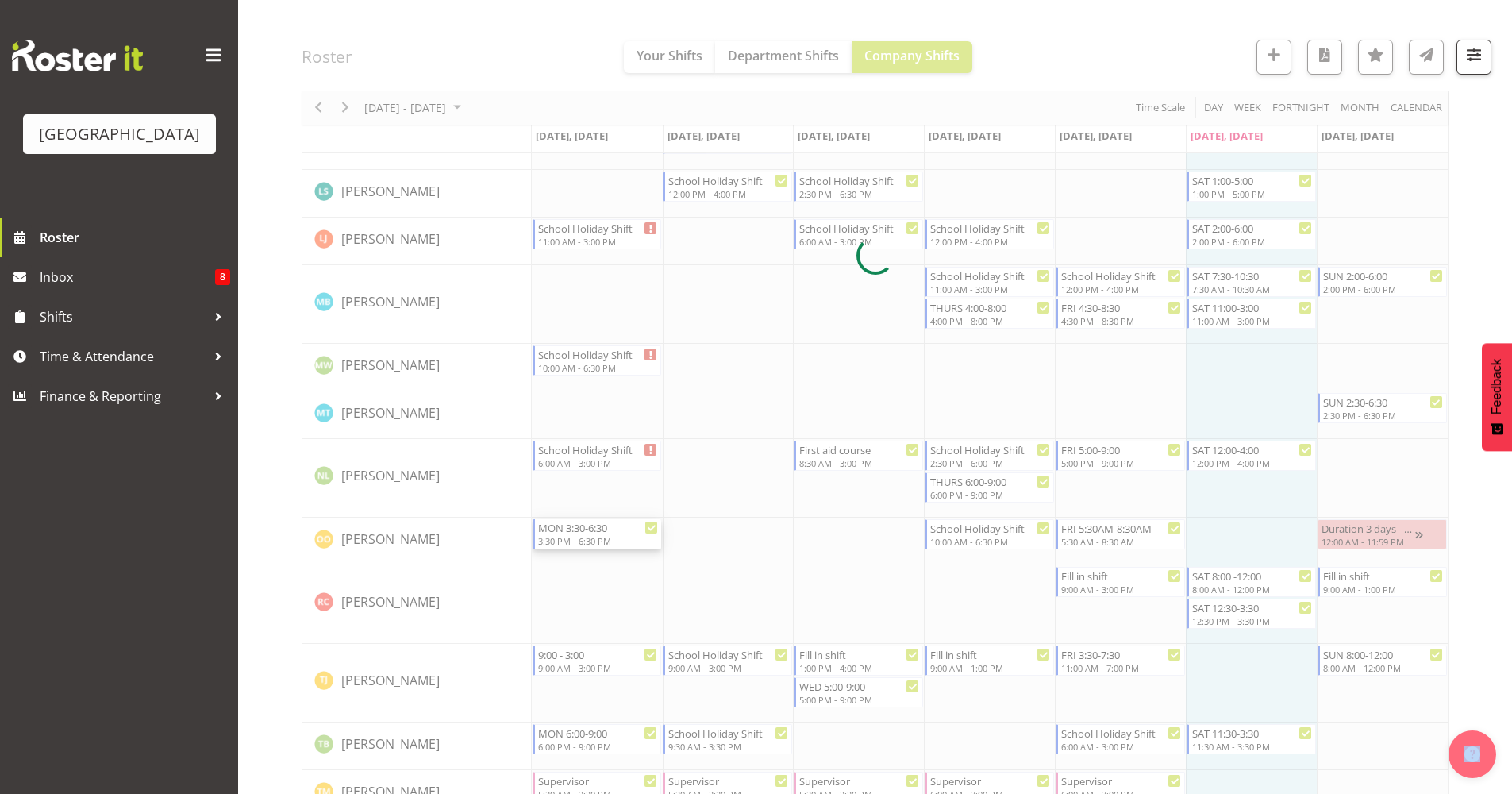
click at [586, 541] on div at bounding box center [875, 256] width 1147 height 2680
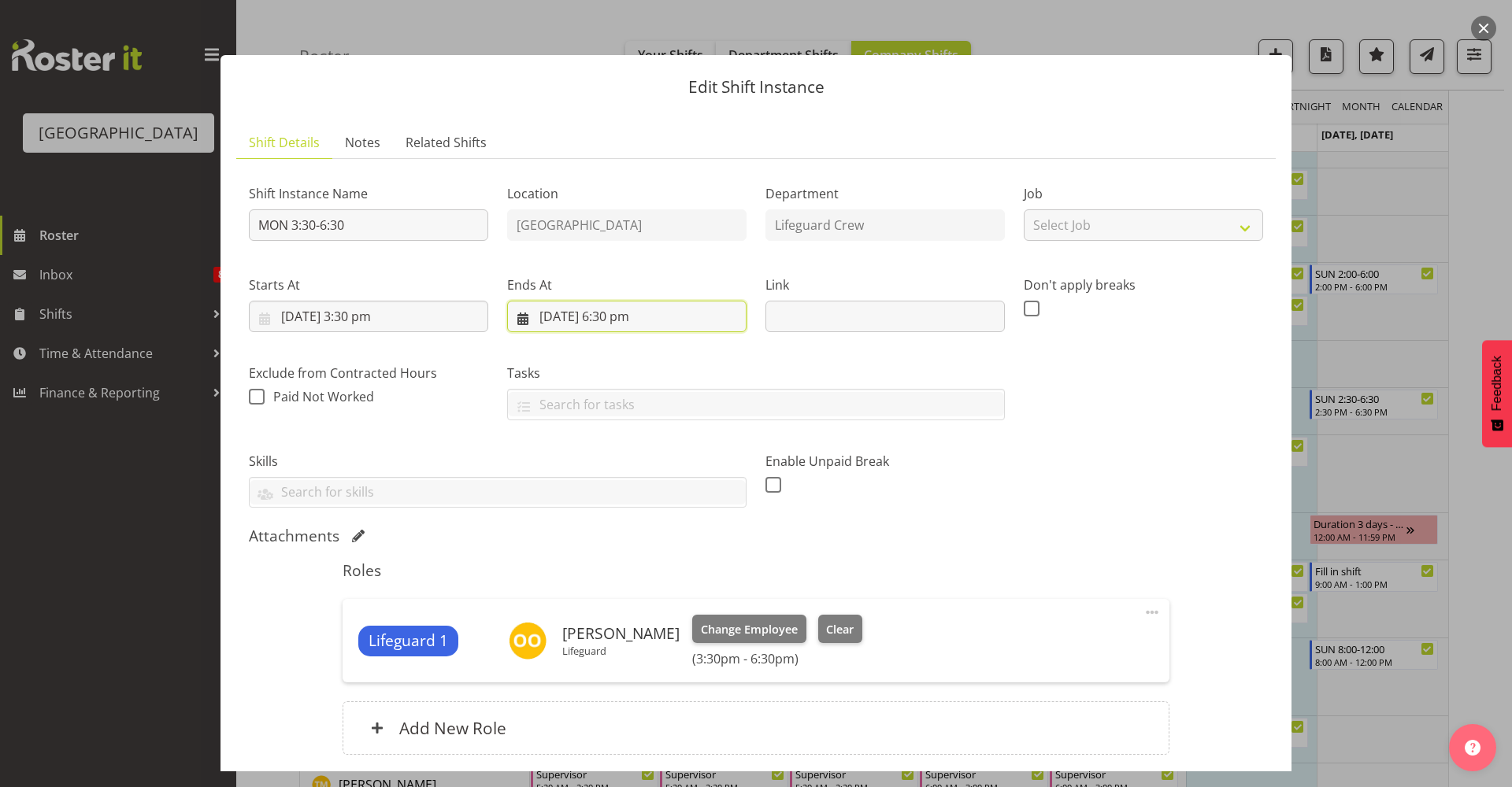
click at [623, 315] on input "29/09/2025, 6:30 pm" at bounding box center [627, 317] width 239 height 31
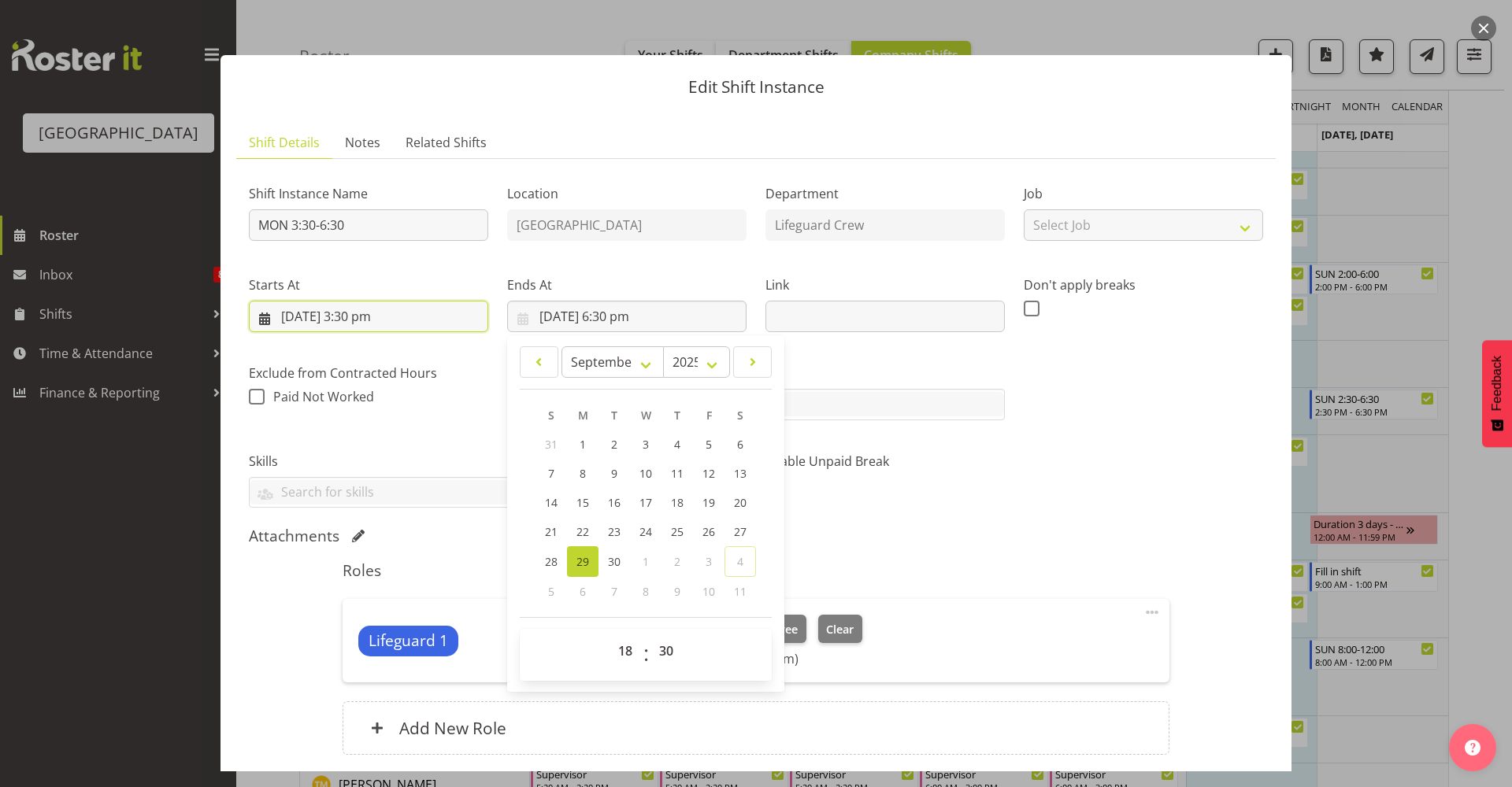
click at [400, 304] on input "29/09/2025, 3:30 pm" at bounding box center [369, 317] width 239 height 31
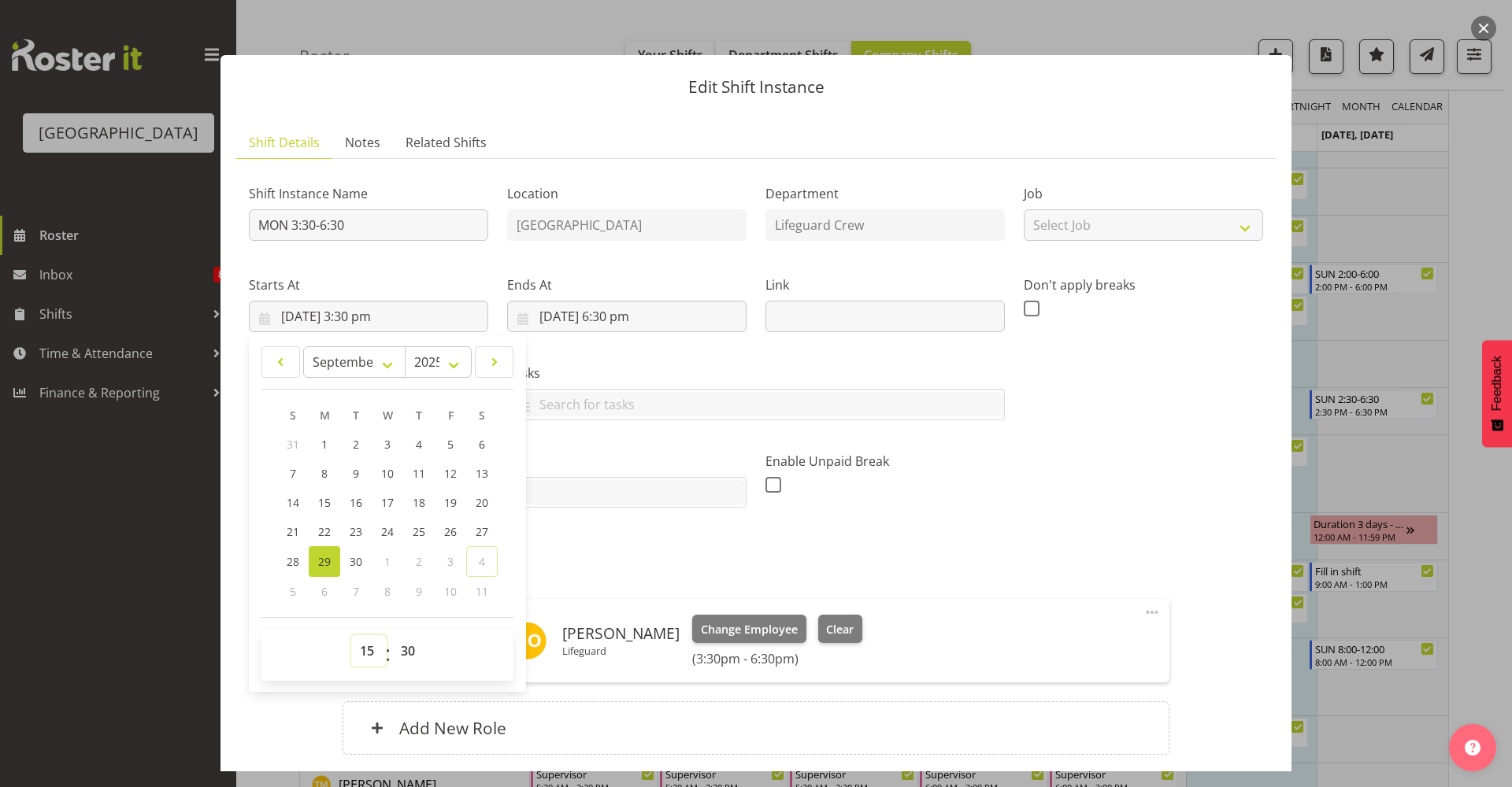
click at [377, 663] on select "00 01 02 03 04 05 06 07 08 09 10 11 12 13 14 15 16 17 18 19 20 21 22 23" at bounding box center [369, 651] width 35 height 31
select select "14"
click at [351, 635] on select "00 01 02 03 04 05 06 07 08 09 10 11 12 13 14 15 16 17 18 19 20 21 22 23" at bounding box center [369, 651] width 35 height 31
type input "29/09/2025, 2:30 pm"
click at [366, 650] on select "00 01 02 03 04 05 06 07 08 09 10 11 12 13 14 15 16 17 18 19 20 21 22 23" at bounding box center [369, 651] width 35 height 31
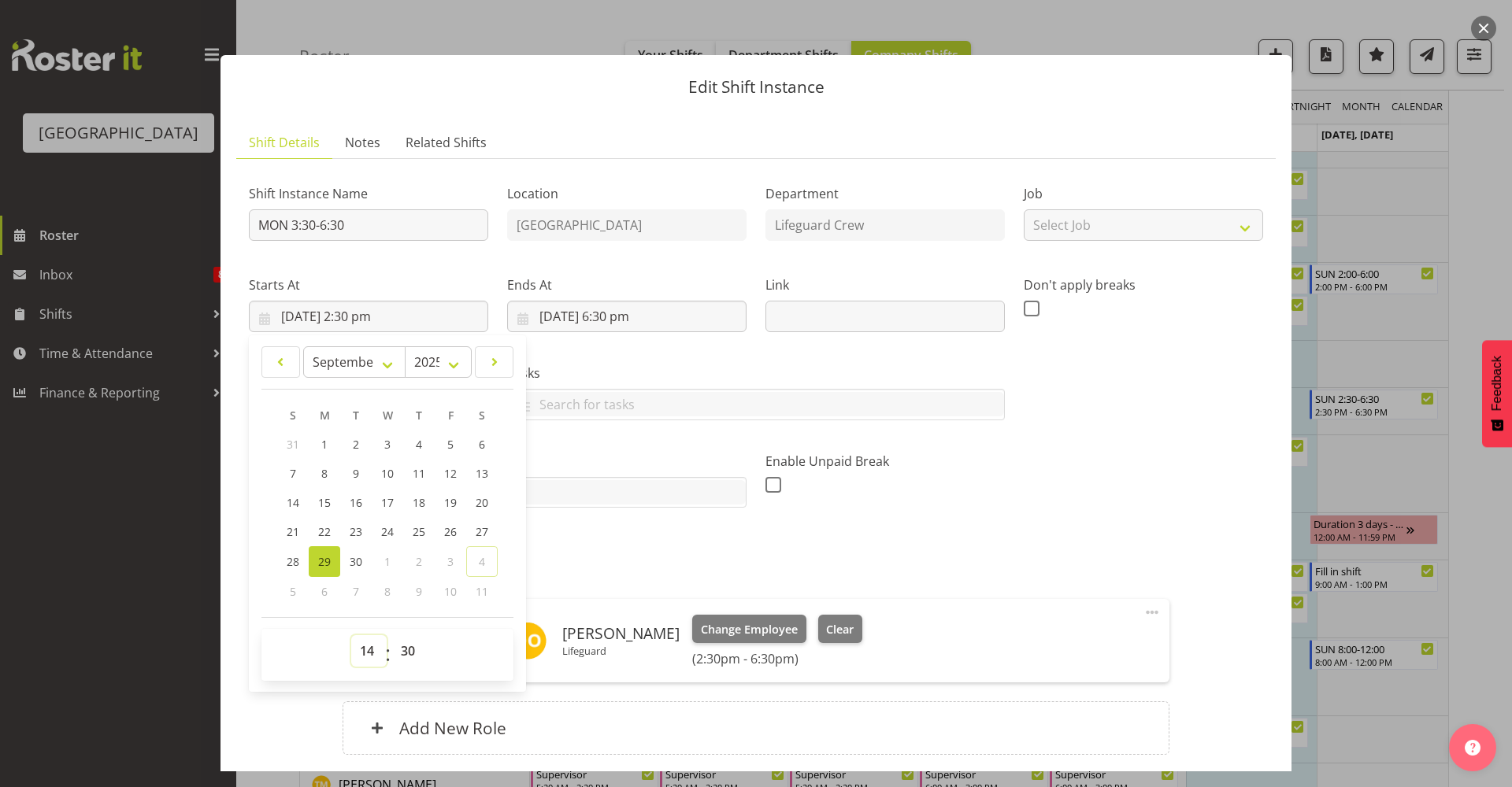
select select "16"
click at [351, 635] on select "00 01 02 03 04 05 06 07 08 09 10 11 12 13 14 15 16 17 18 19 20 21 22 23" at bounding box center [369, 651] width 35 height 31
type input "29/09/2025, 4:30 pm"
drag, startPoint x: 401, startPoint y: 648, endPoint x: 402, endPoint y: 638, distance: 10.0
click at [401, 648] on select "00 01 02 03 04 05 06 07 08 09 10 11 12 13 14 15 16 17 18 19 20 21 22 23 24 25 2…" at bounding box center [410, 651] width 35 height 31
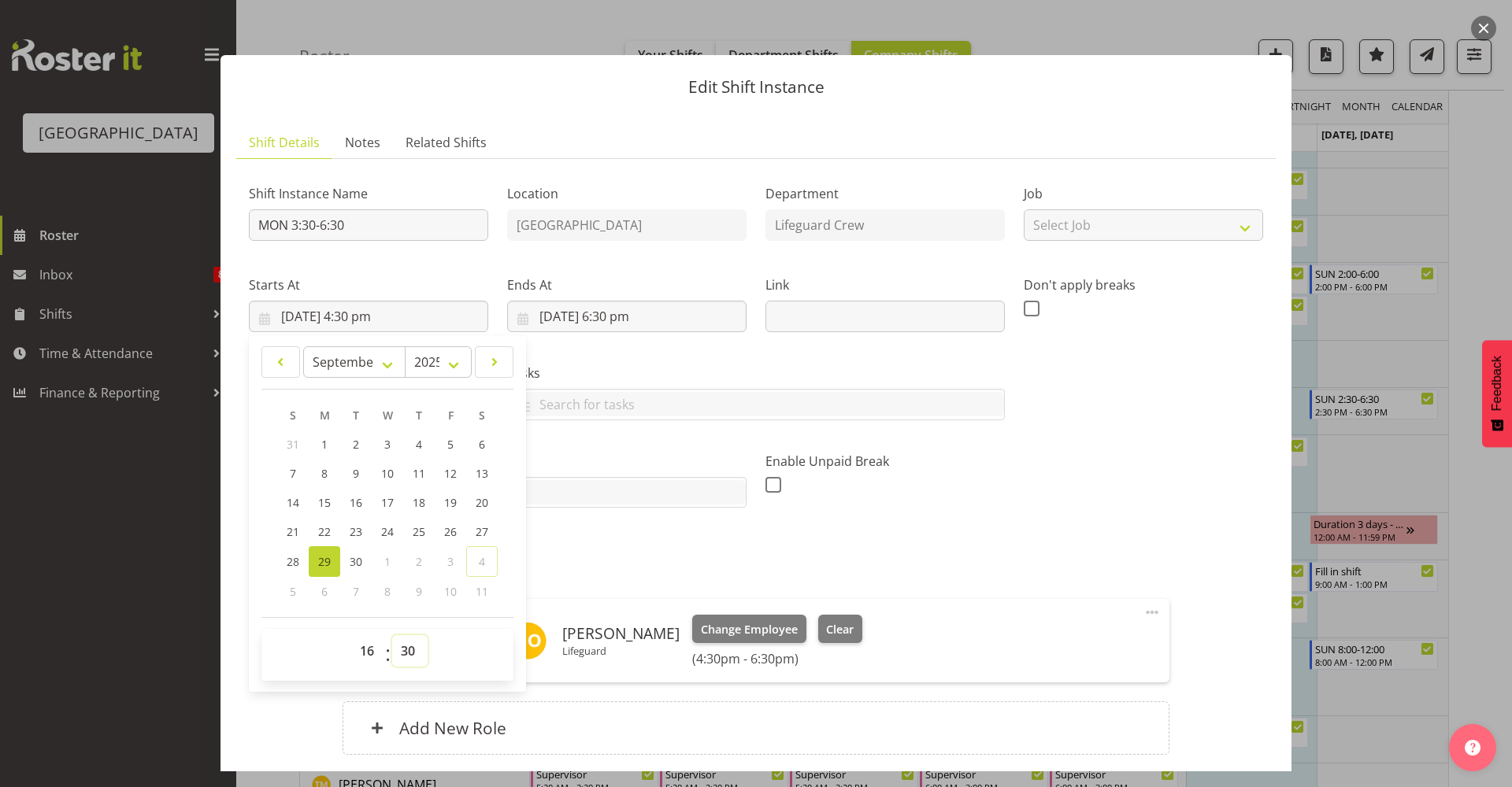
select select "0"
click at [392, 635] on select "00 01 02 03 04 05 06 07 08 09 10 11 12 13 14 15 16 17 18 19 20 21 22 23 24 25 2…" at bounding box center [410, 651] width 35 height 31
type input "29/09/2025, 4:00 pm"
click at [612, 331] on input "29/09/2025, 6:30 pm" at bounding box center [627, 317] width 239 height 31
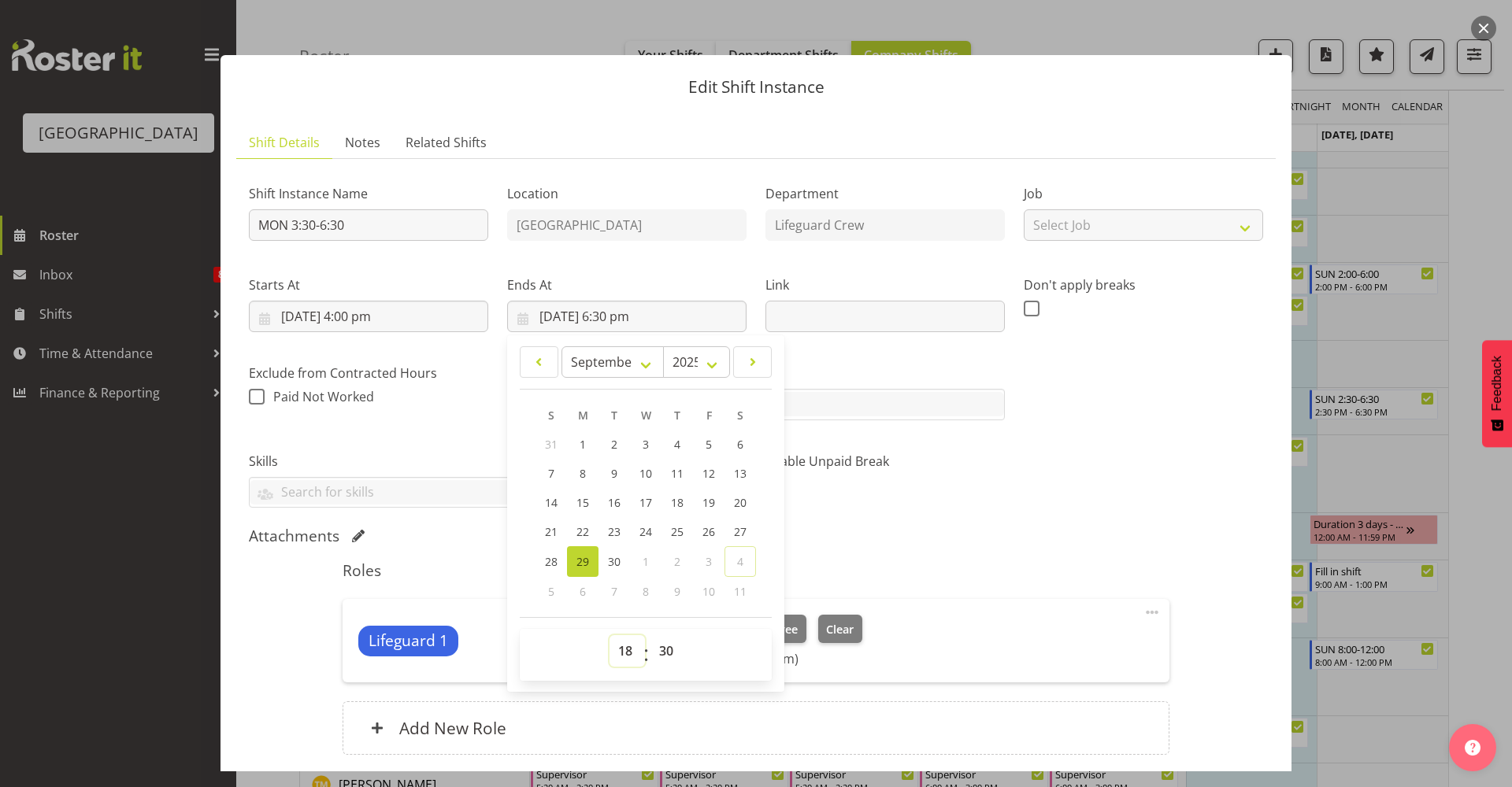
click at [614, 645] on select "00 01 02 03 04 05 06 07 08 09 10 11 12 13 14 15 16 17 18 19 20 21 22 23" at bounding box center [628, 651] width 35 height 31
select select "20"
click at [610, 635] on select "00 01 02 03 04 05 06 07 08 09 10 11 12 13 14 15 16 17 18 19 20 21 22 23" at bounding box center [628, 651] width 35 height 31
type input "29/09/2025, 8:30 pm"
click at [1033, 481] on div "Shift Instance Name MON 3:30-6:30 Location Splash Palace Department Lifeguard C…" at bounding box center [756, 339] width 1033 height 356
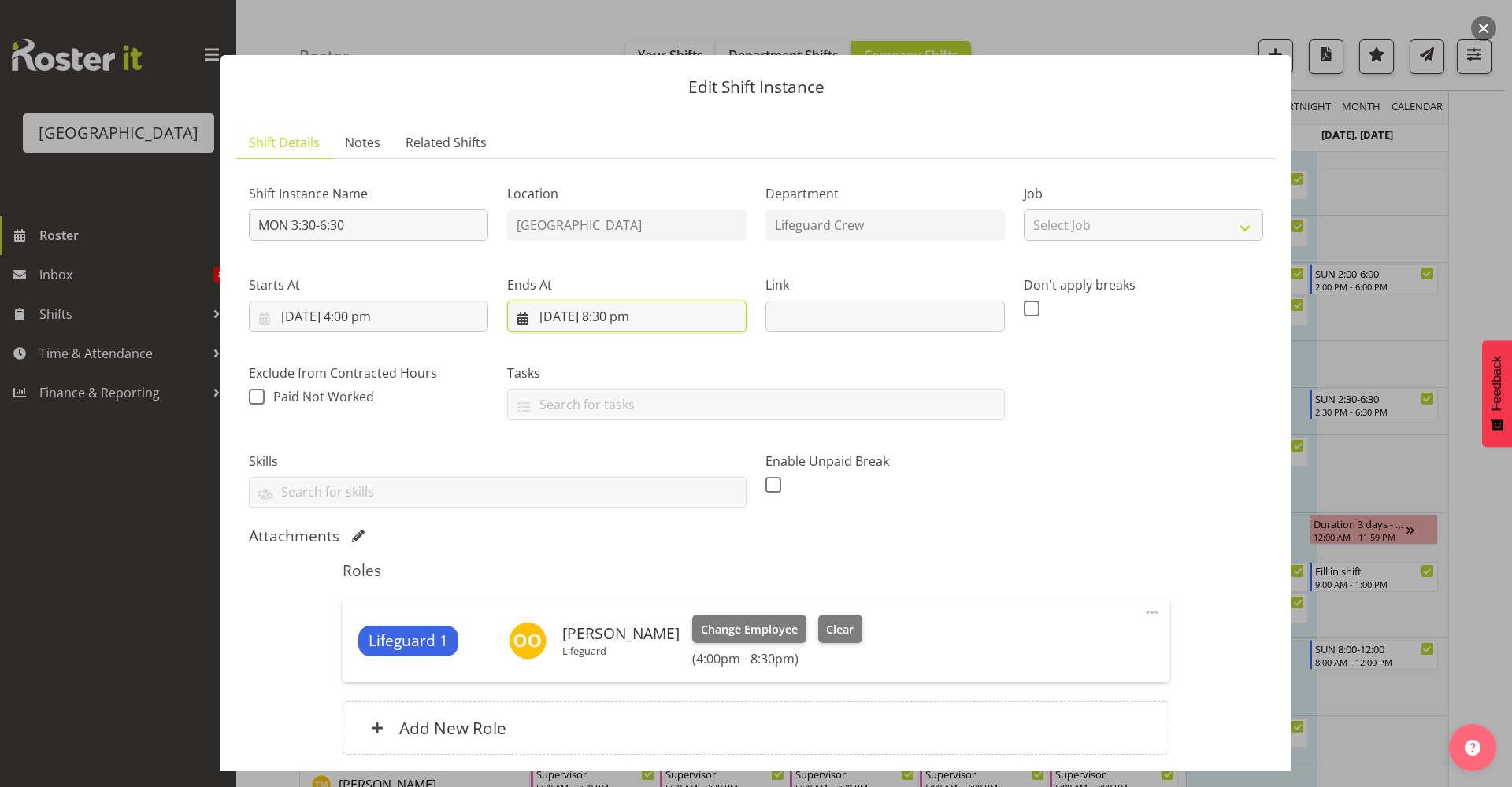
click at [675, 321] on input "29/09/2025, 8:30 pm" at bounding box center [627, 317] width 239 height 31
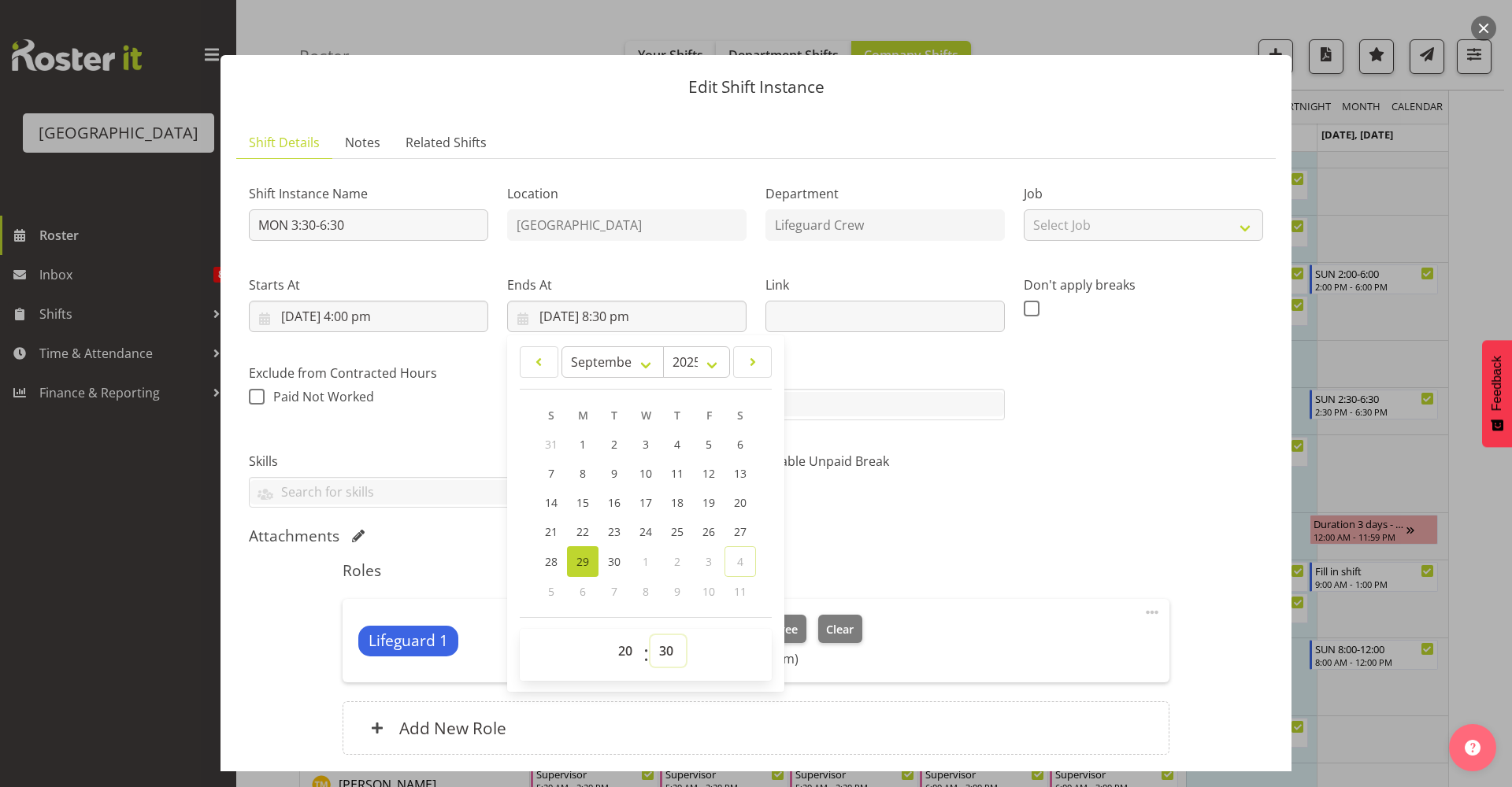
click at [656, 651] on select "00 01 02 03 04 05 06 07 08 09 10 11 12 13 14 15 16 17 18 19 20 21 22 23 24 25 2…" at bounding box center [668, 651] width 35 height 31
select select "0"
click at [650, 635] on select "00 01 02 03 04 05 06 07 08 09 10 11 12 13 14 15 16 17 18 19 20 21 22 23 24 25 2…" at bounding box center [668, 651] width 35 height 31
type input "29/09/2025, 8:00 pm"
click at [934, 402] on input "text" at bounding box center [756, 404] width 496 height 25
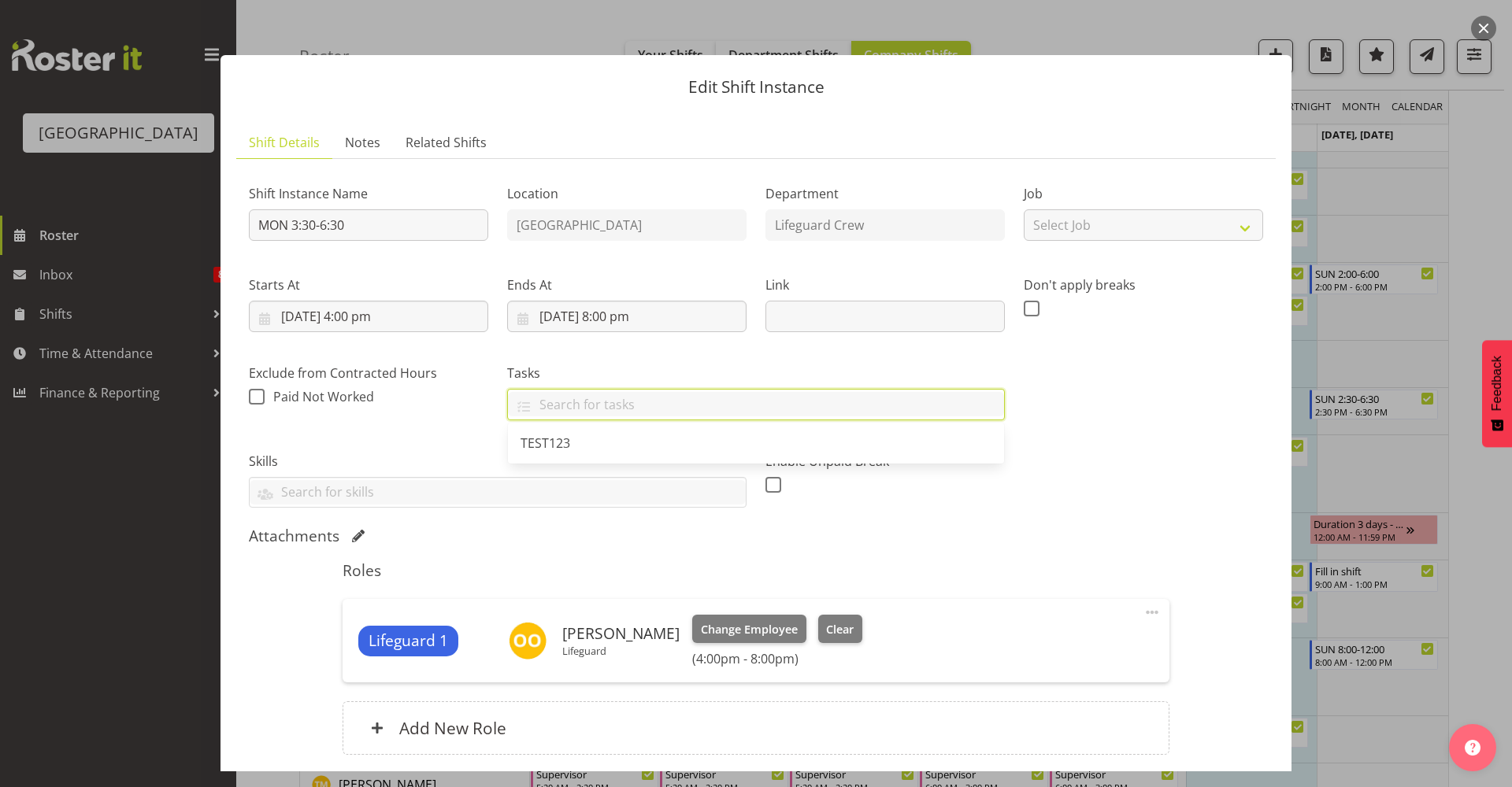
click at [1104, 469] on div "Shift Instance Name MON 3:30-6:30 Location Splash Palace Department Lifeguard C…" at bounding box center [756, 339] width 1033 height 356
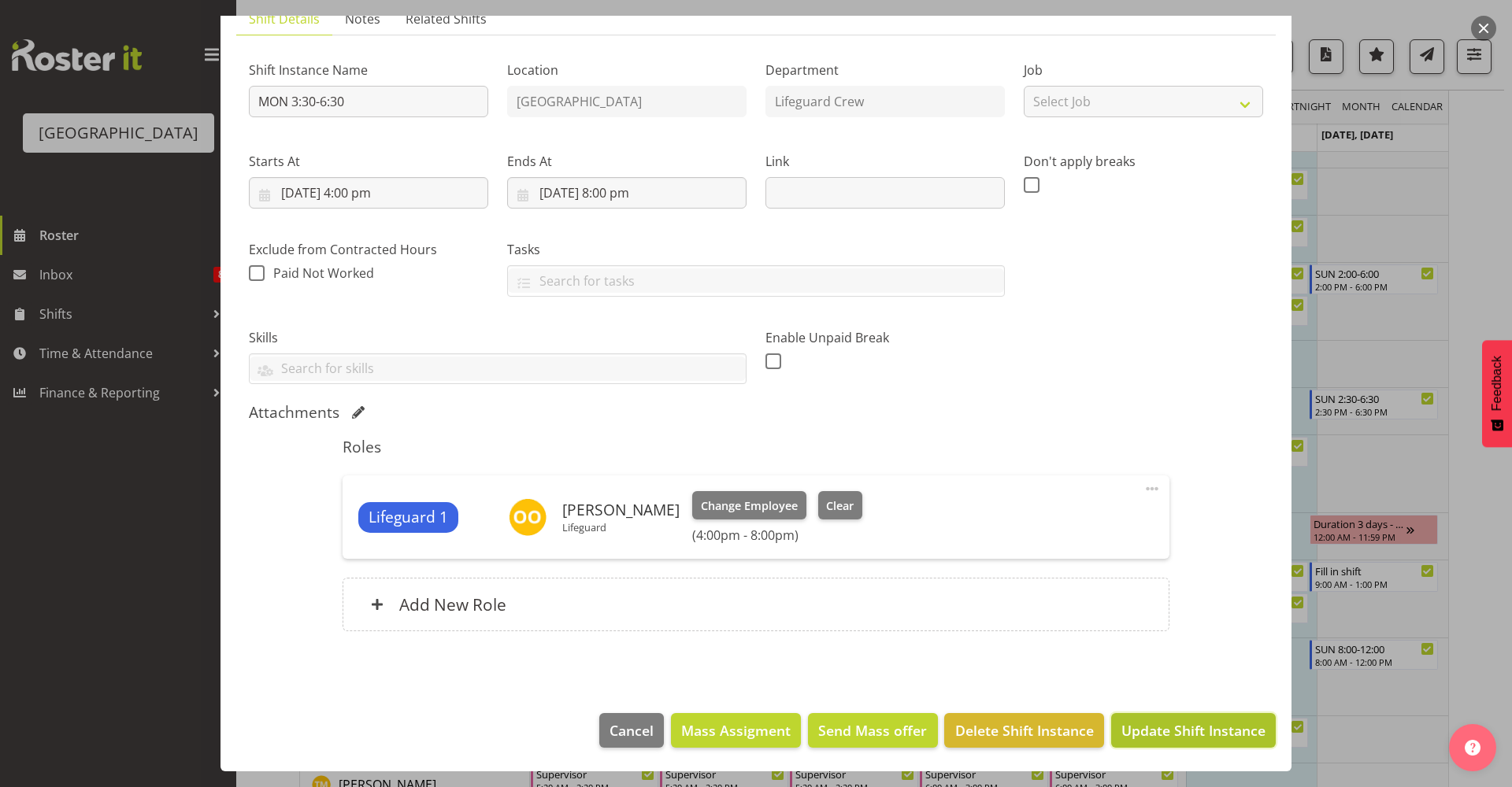
click at [1163, 730] on span "Update Shift Instance" at bounding box center [1193, 730] width 144 height 21
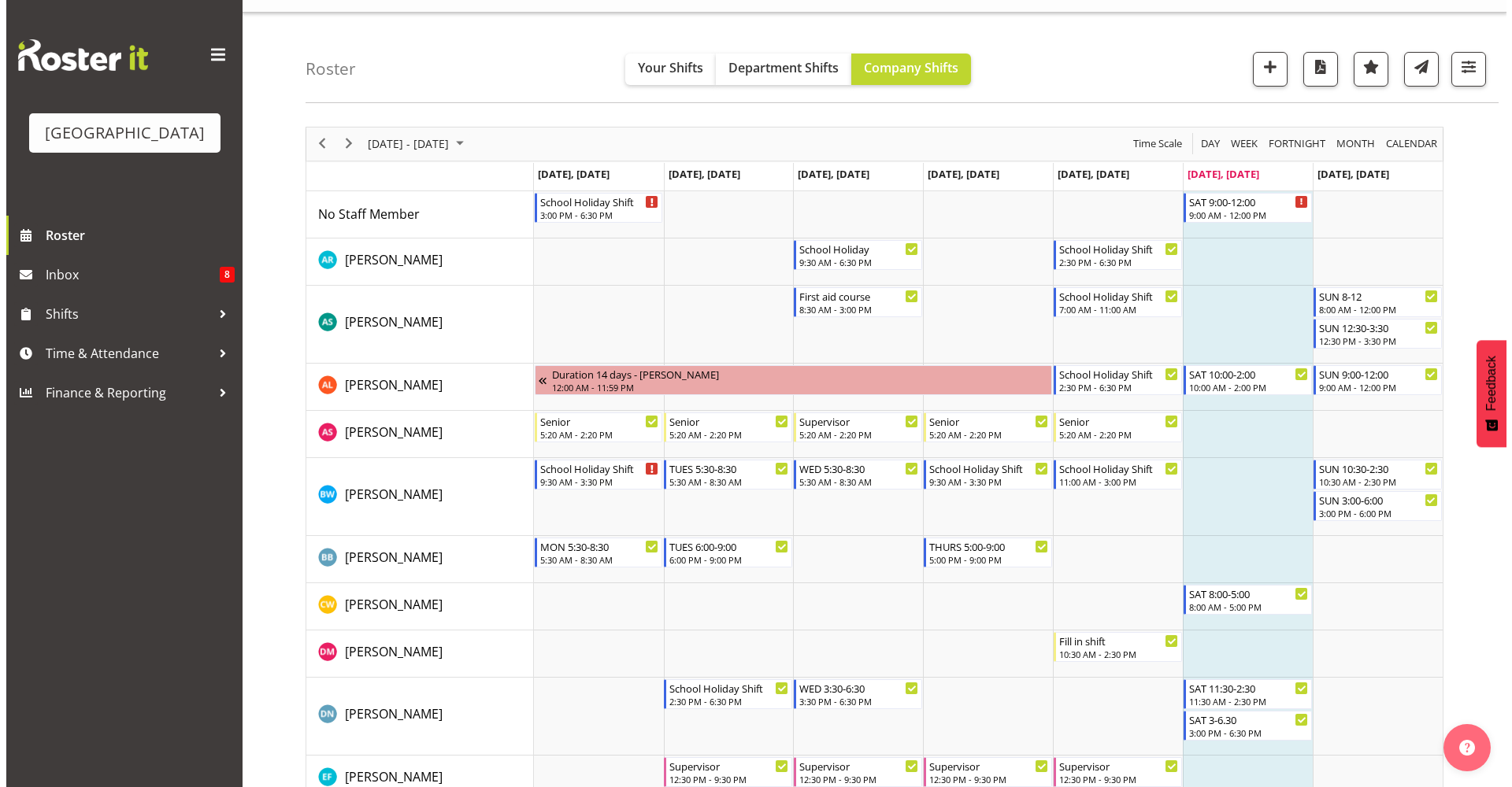
scroll to position [0, 0]
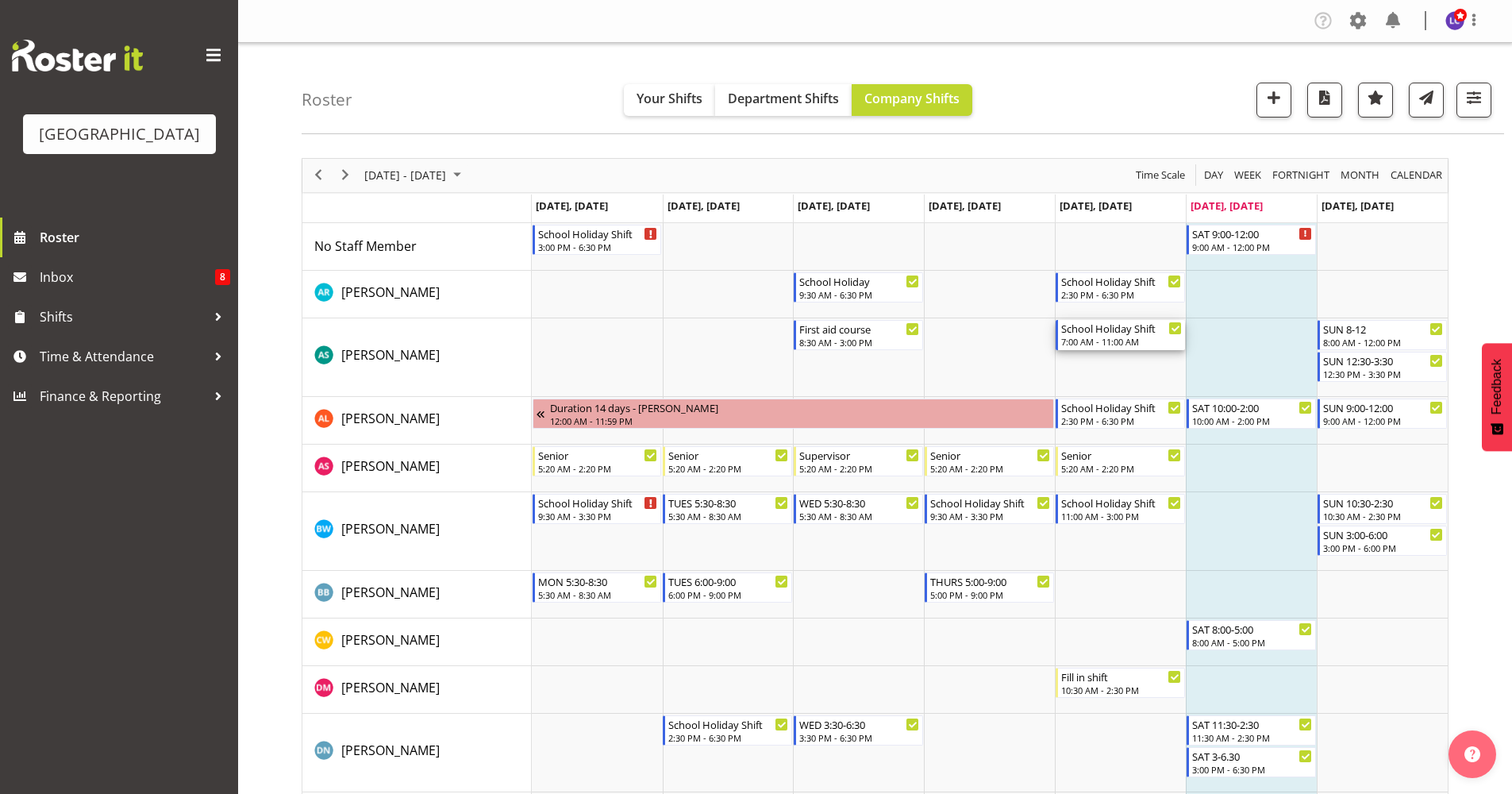
click at [1132, 340] on div "7:00 AM - 11:00 AM" at bounding box center [1122, 341] width 121 height 13
click at [0, 0] on div at bounding box center [0, 0] width 0 height 0
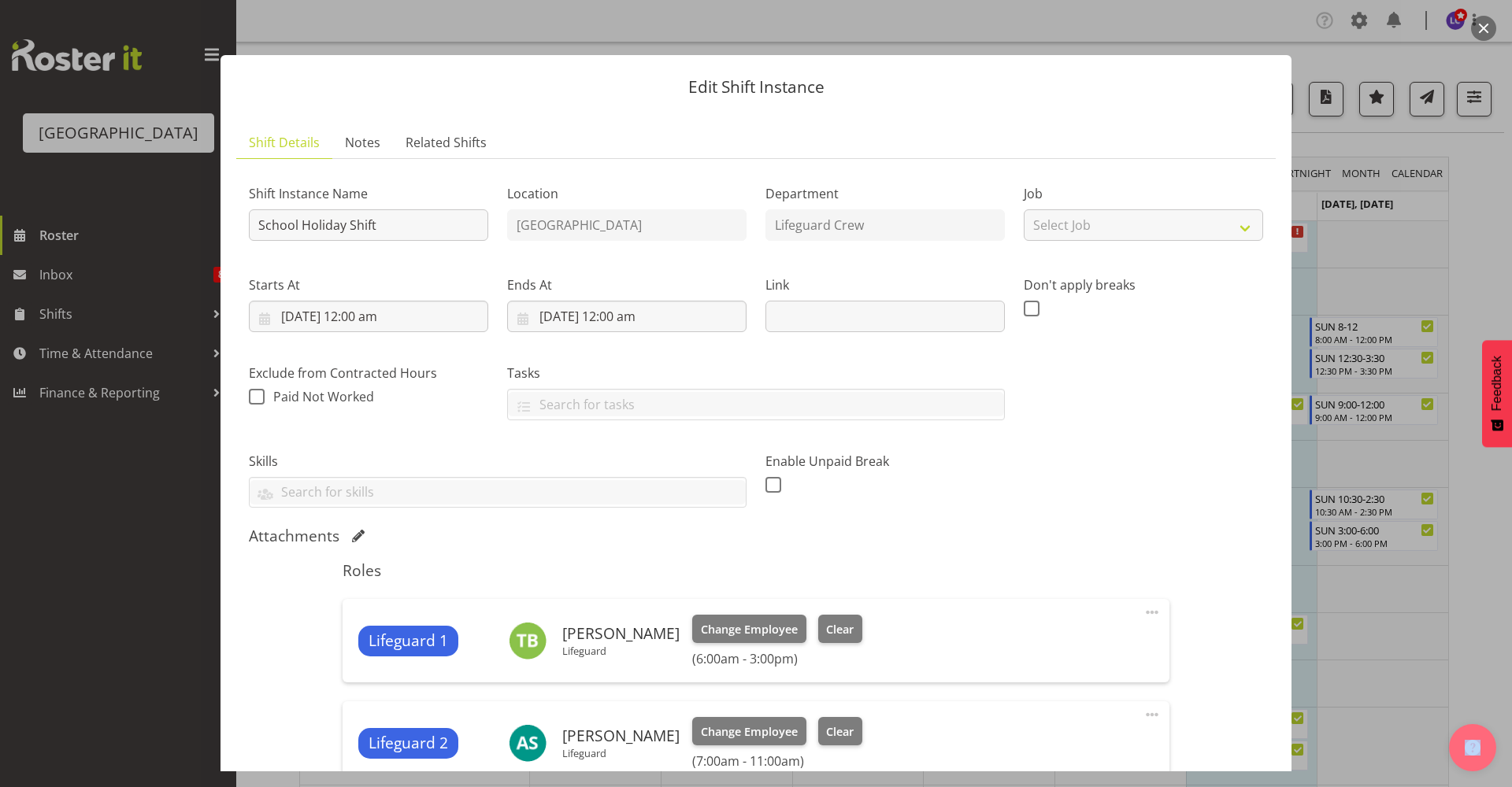
scroll to position [341, 0]
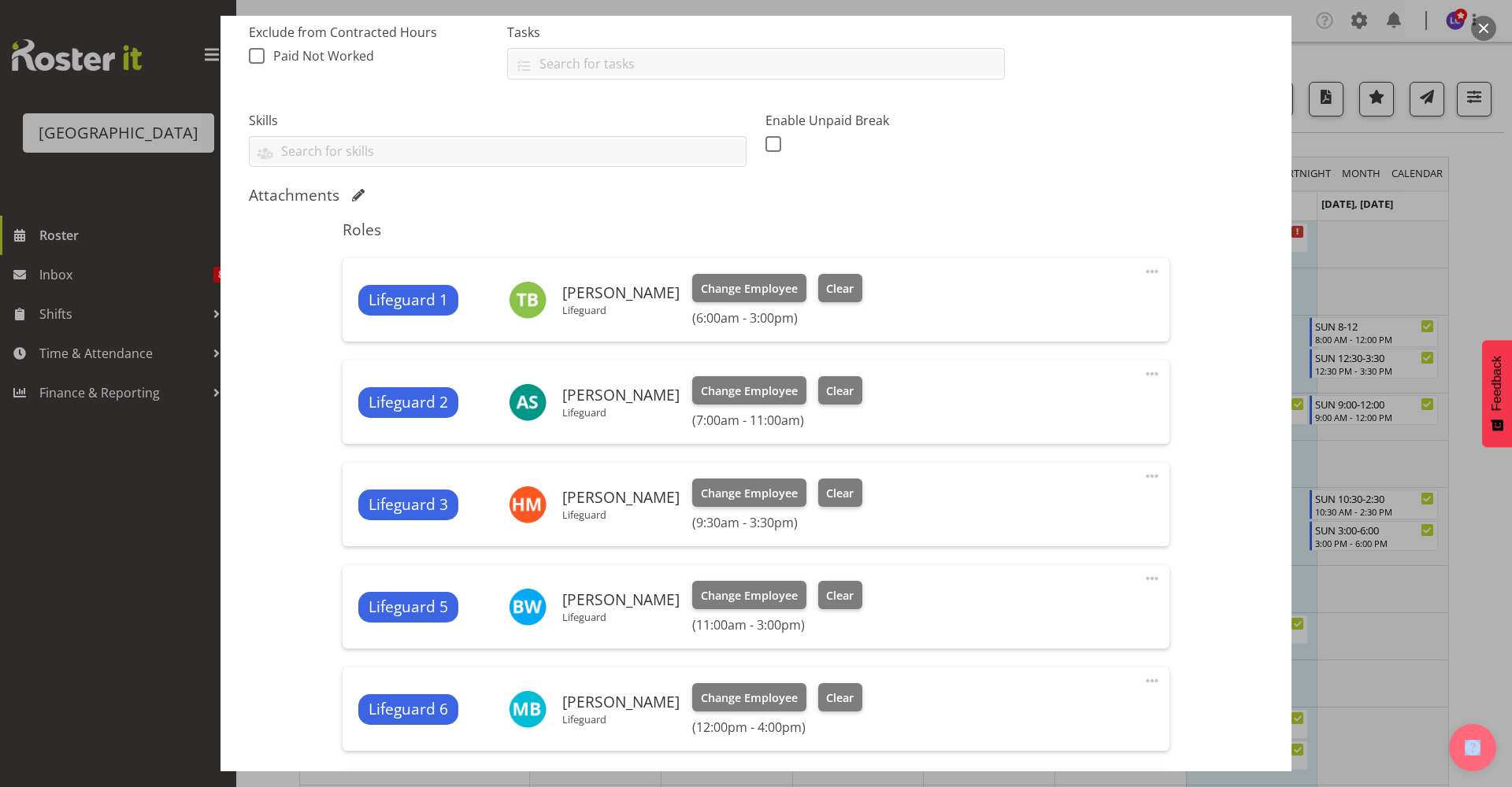
click at [1144, 374] on span at bounding box center [1151, 373] width 19 height 19
click at [1090, 409] on link "Edit" at bounding box center [1086, 408] width 151 height 28
select select "9"
select select "2025"
select select "11"
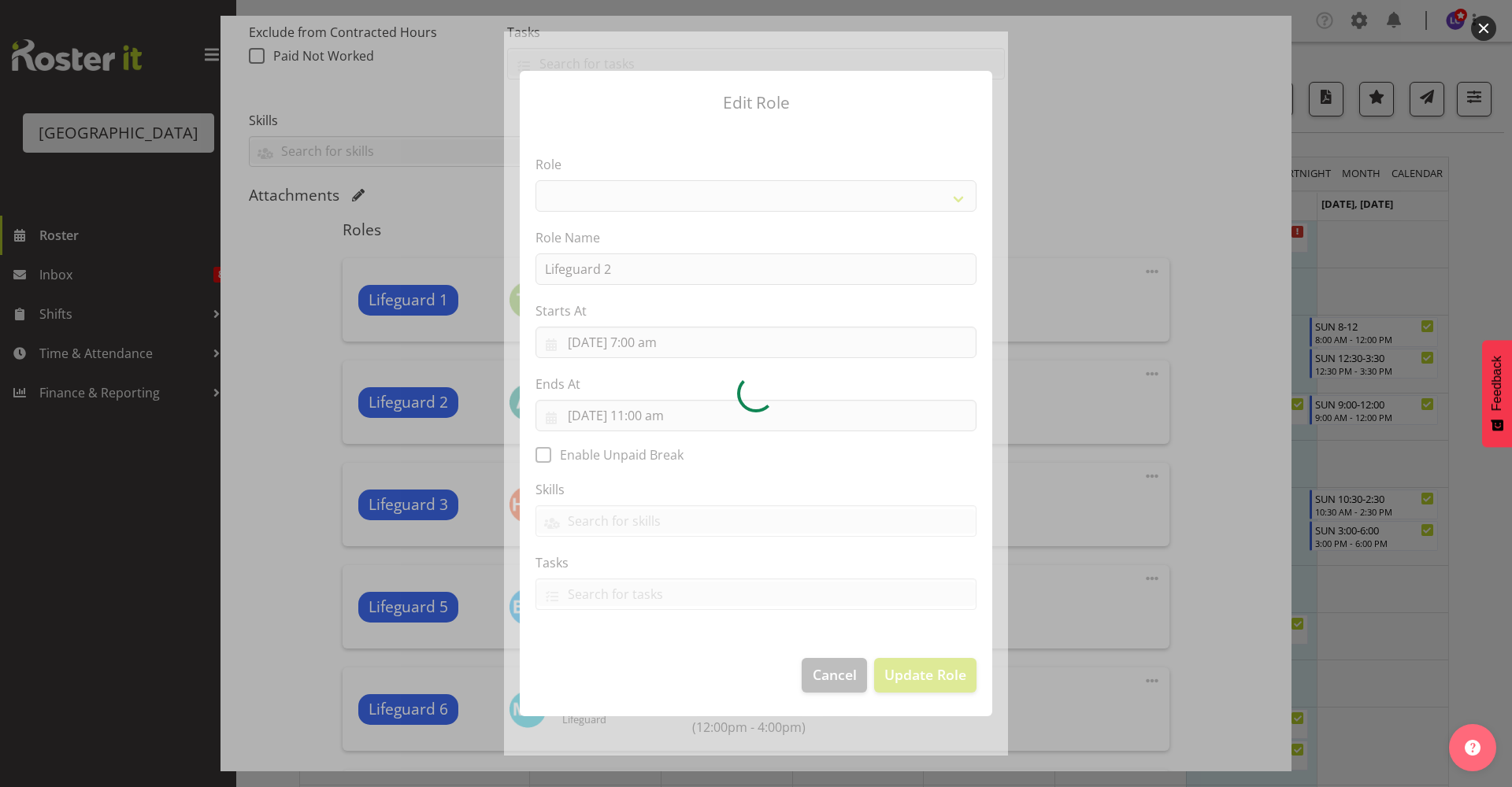
select select "96"
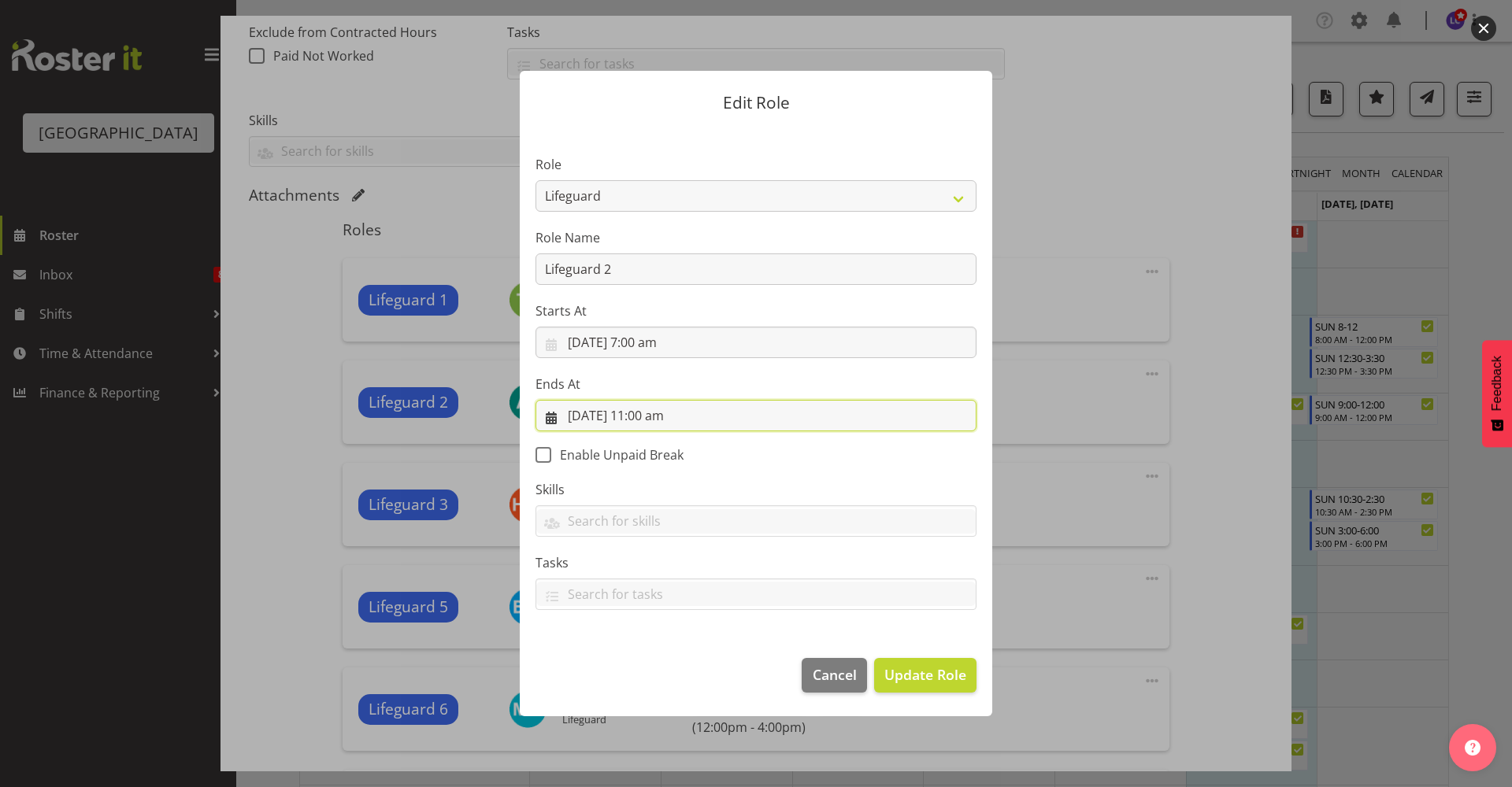
click at [725, 410] on input "3/10/2025, 11:00 am" at bounding box center [756, 416] width 441 height 31
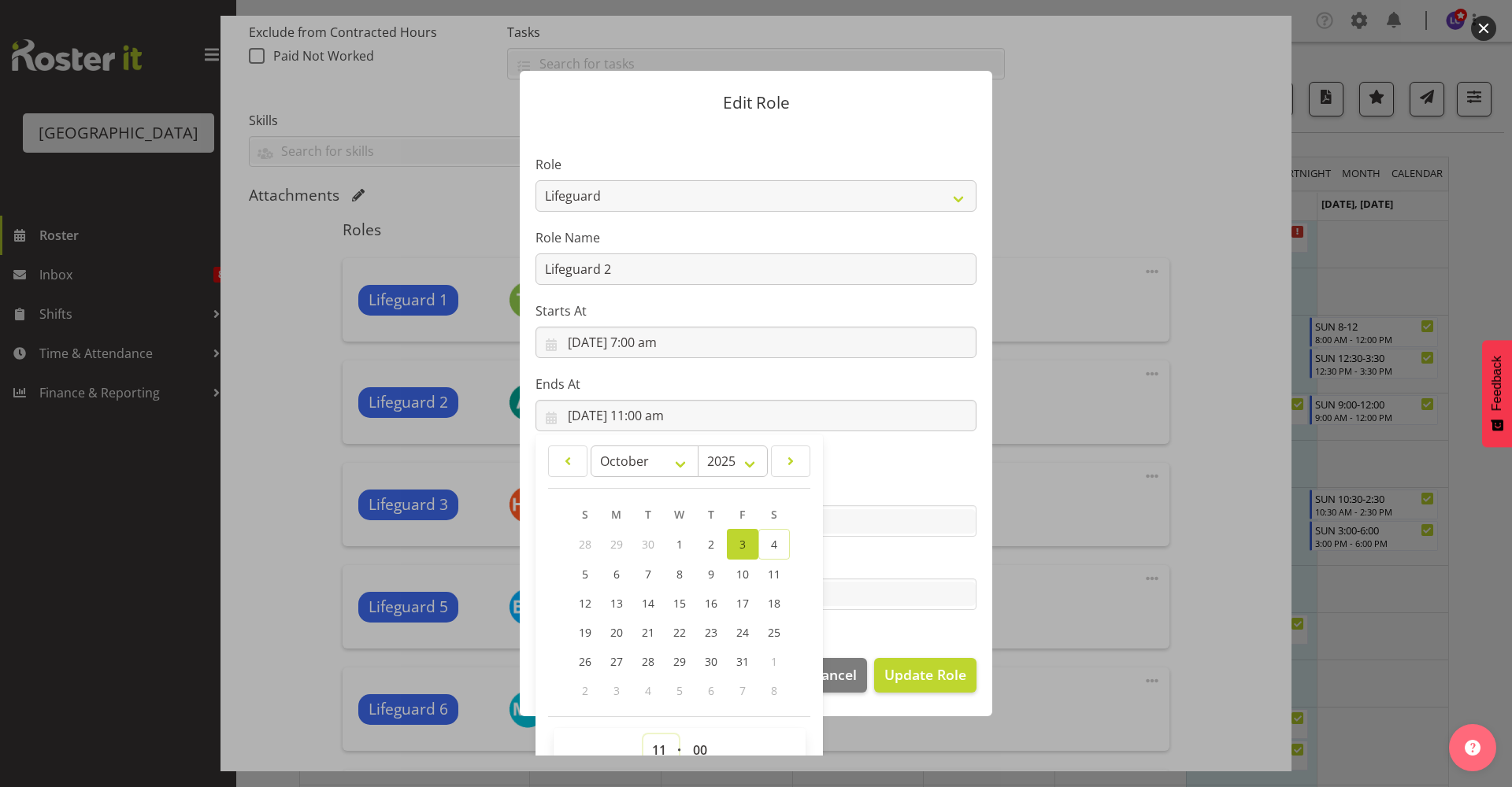
click at [645, 743] on select "00 01 02 03 04 05 06 07 08 09 10 11 12 13 14 15 16 17 18 19 20 21 22 23" at bounding box center [661, 750] width 35 height 31
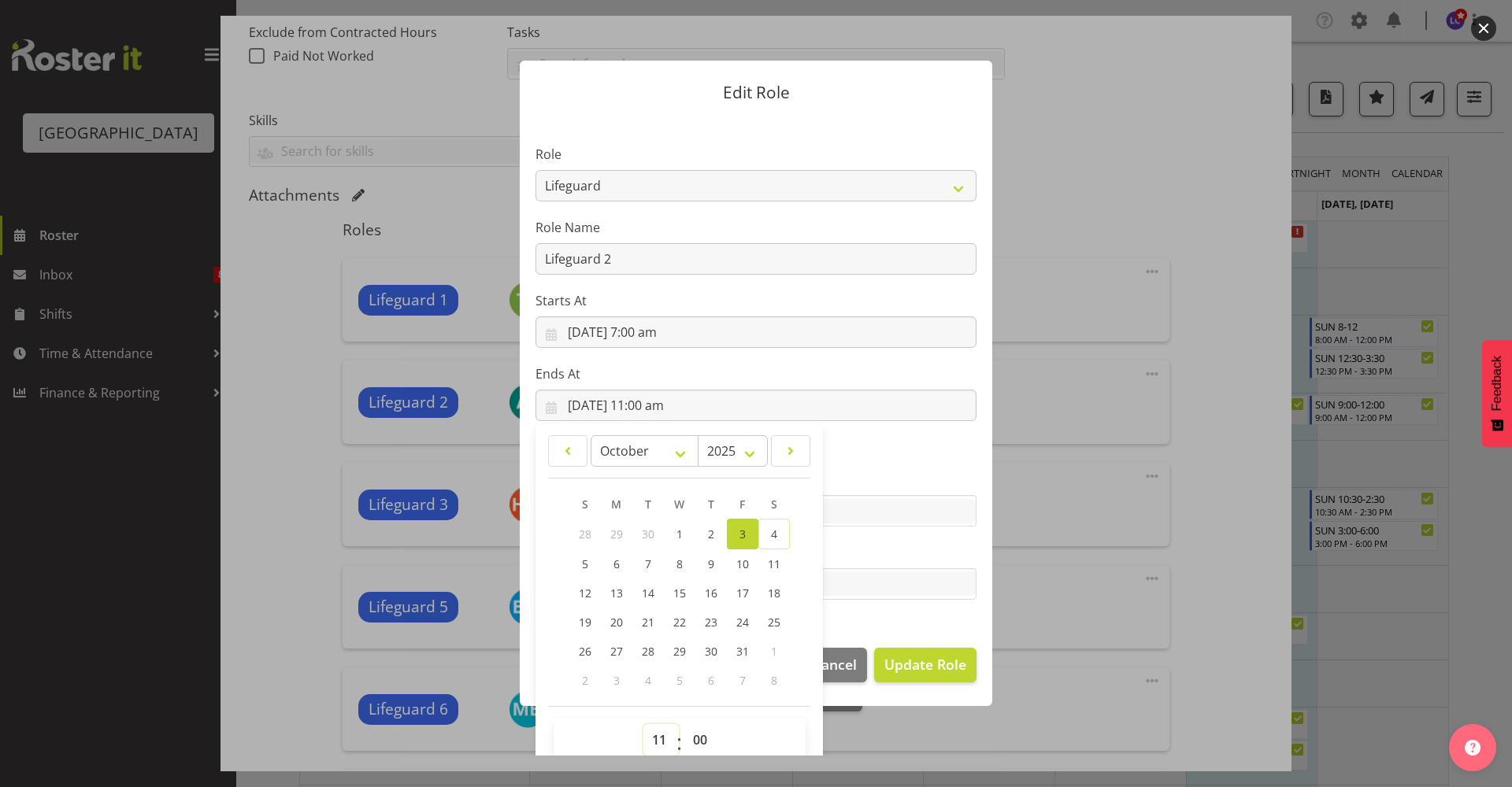
select select "13"
click at [643, 724] on select "00 01 02 03 04 05 06 07 08 09 10 11 12 13 14 15 16 17 18 19 20 21 22 23" at bounding box center [661, 740] width 35 height 31
type input "3/10/2025, 1:00 pm"
click at [850, 563] on div "Tasks TEST123" at bounding box center [756, 571] width 441 height 57
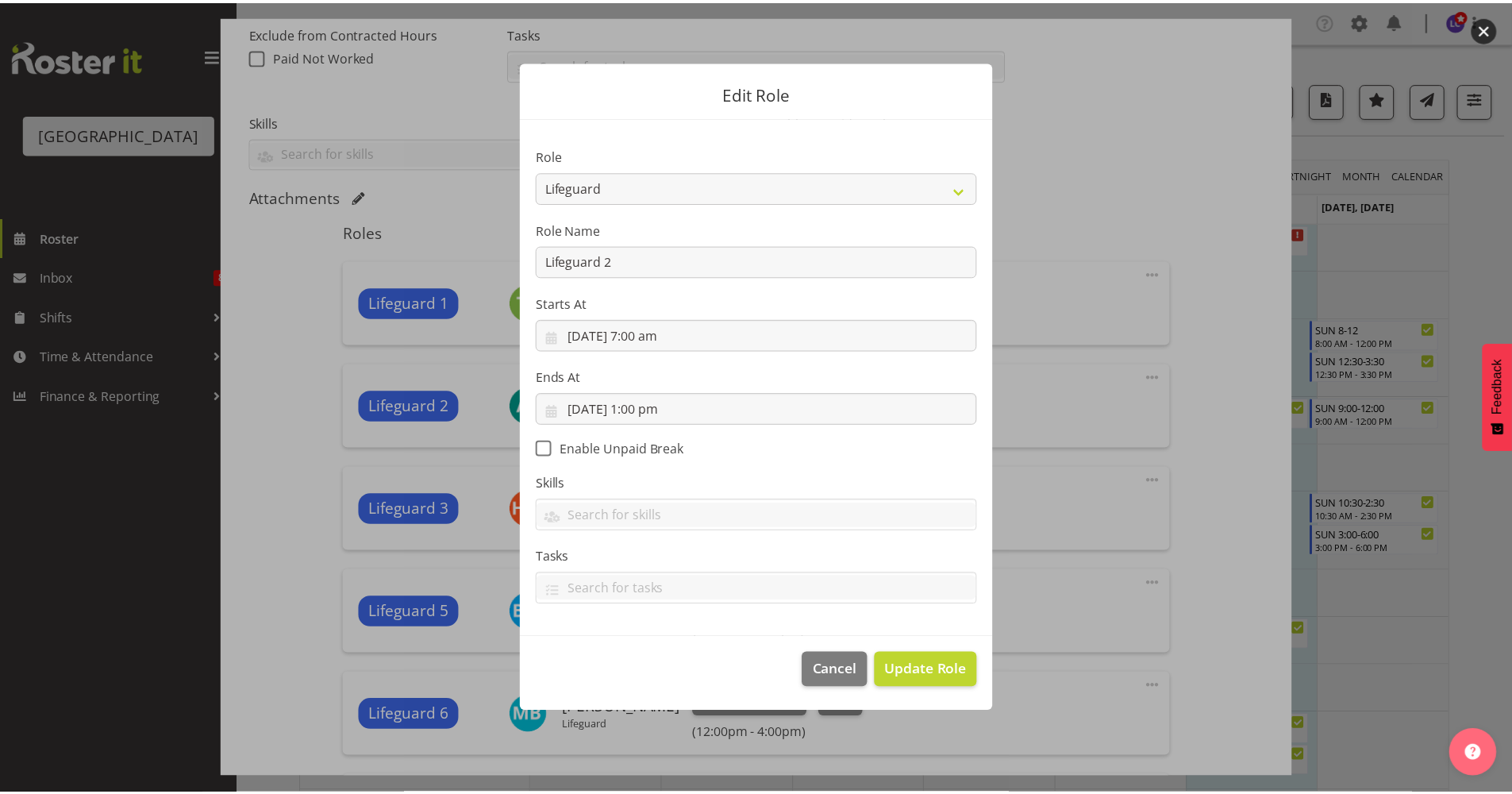
scroll to position [0, 0]
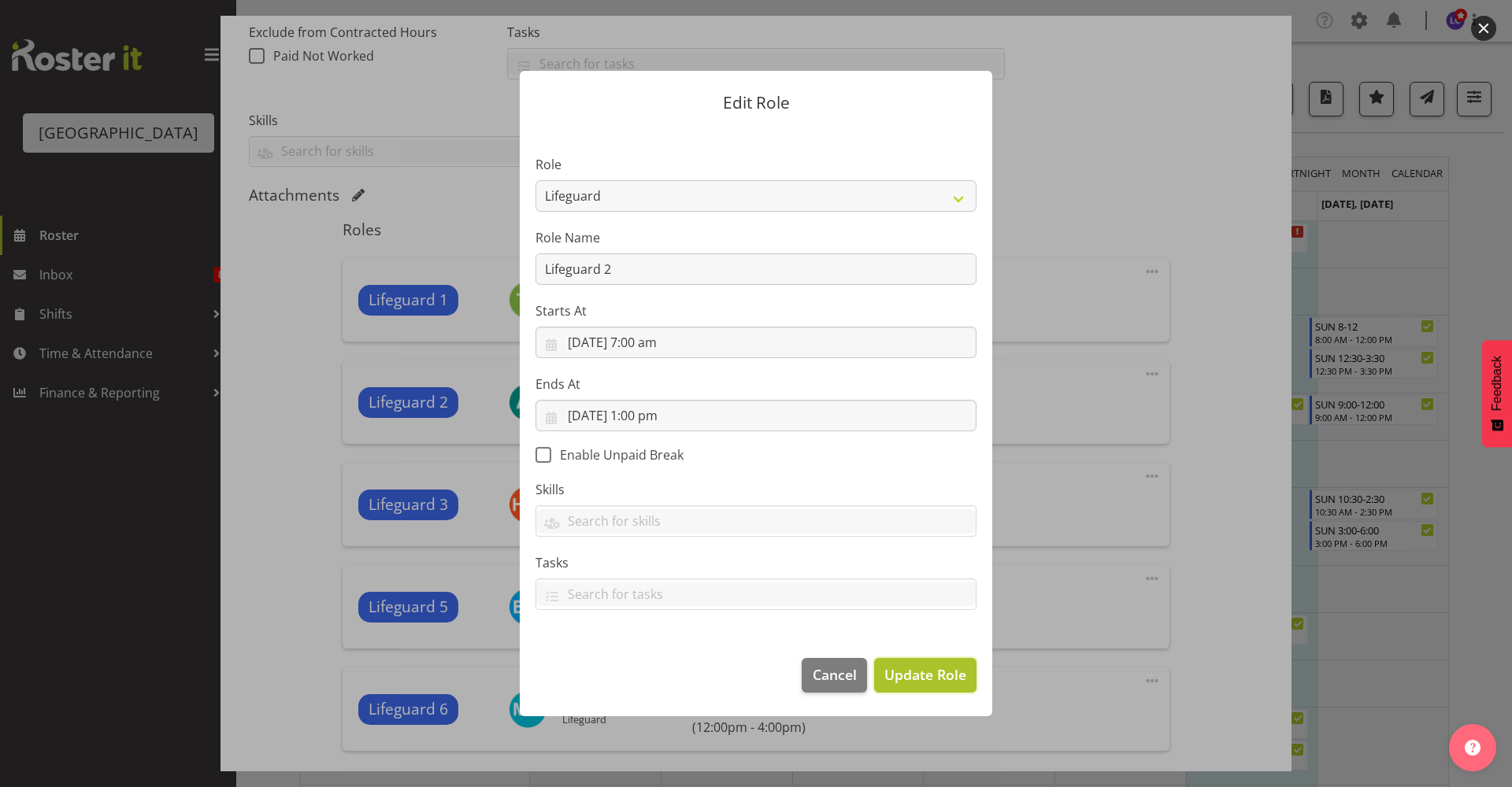
click at [909, 665] on span "Update Role" at bounding box center [926, 674] width 82 height 21
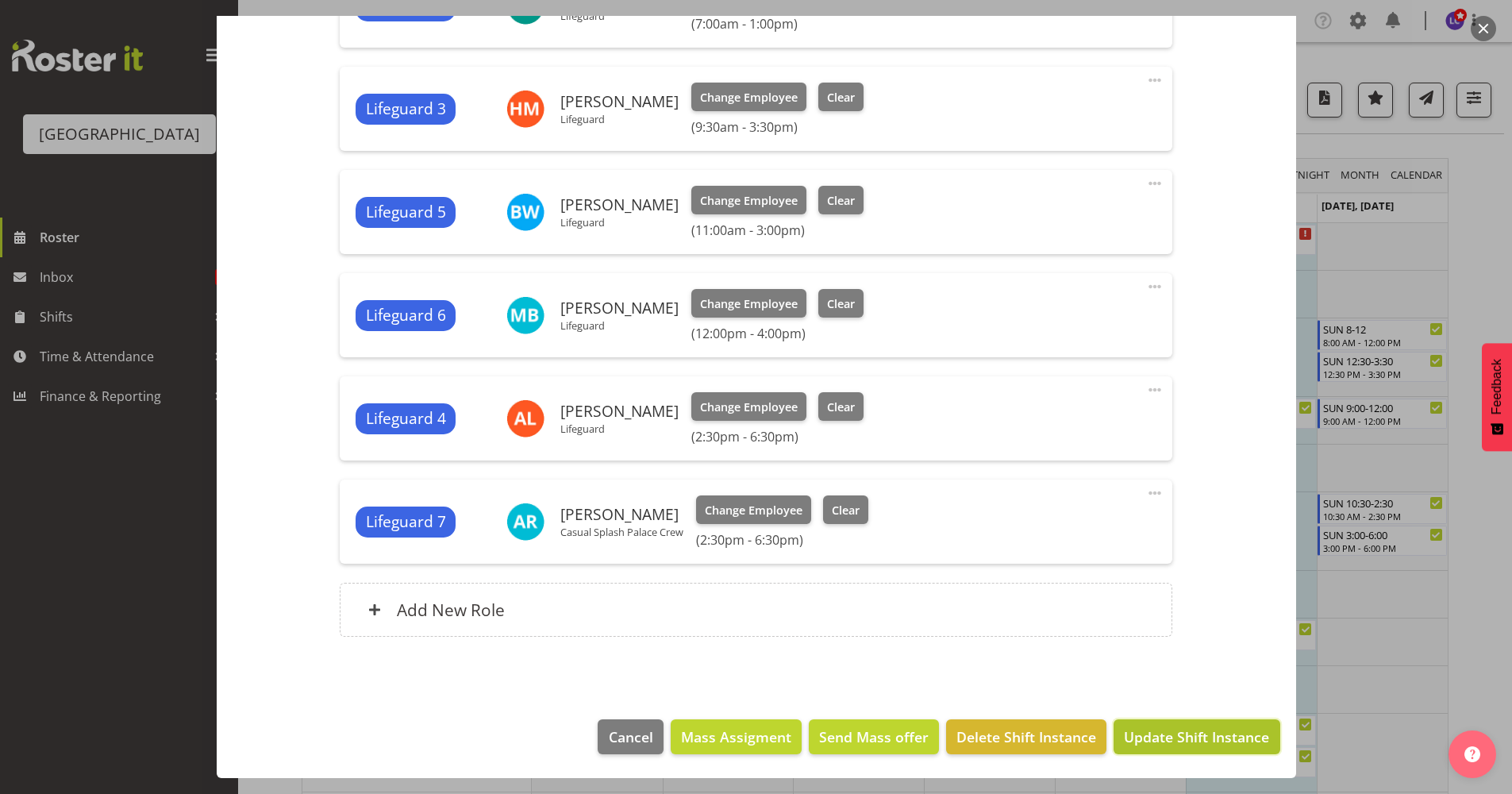
click at [1124, 729] on span "Update Shift Instance" at bounding box center [1196, 737] width 145 height 21
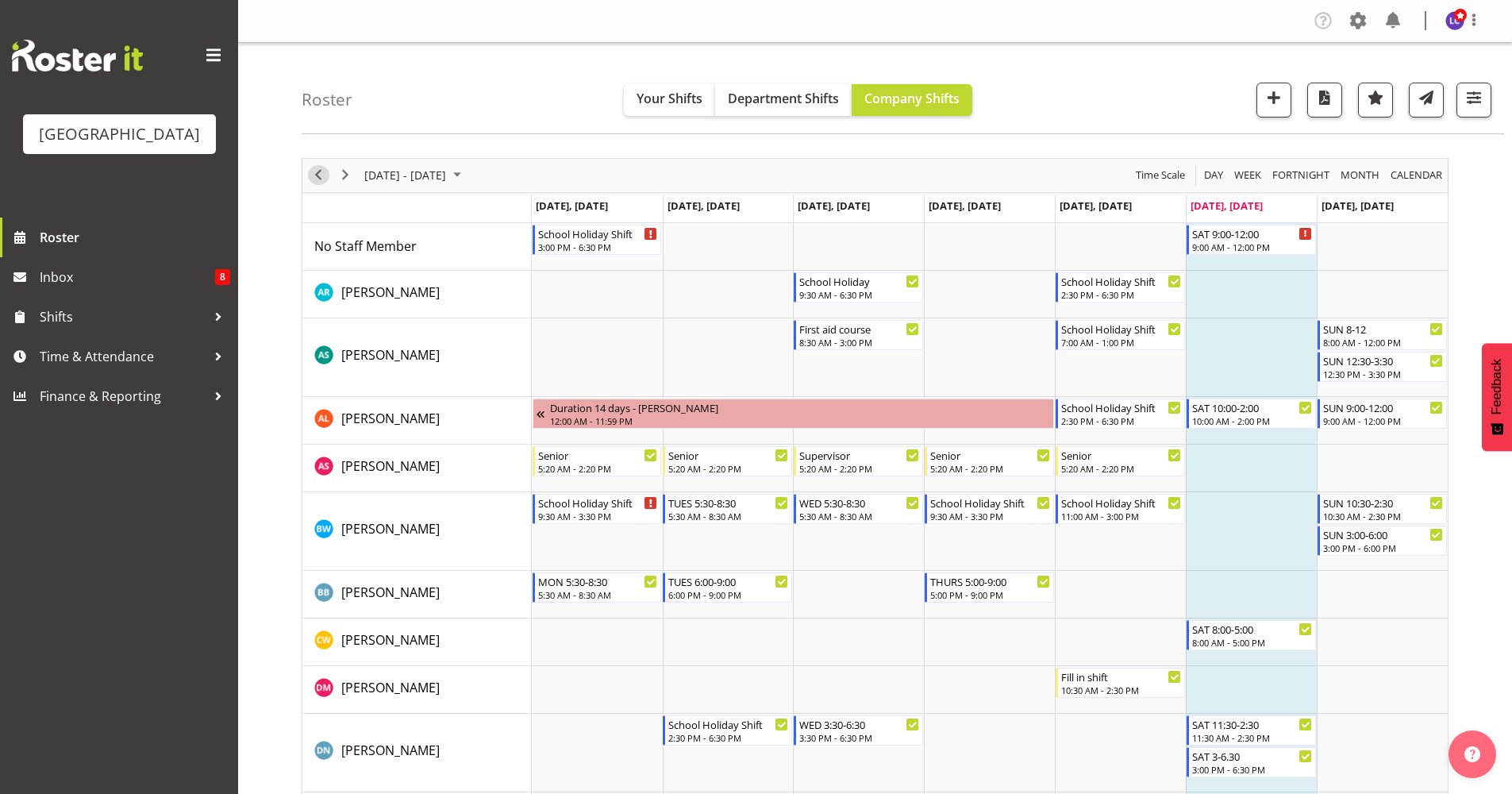
click at [321, 176] on span "Previous" at bounding box center [317, 175] width 19 height 20
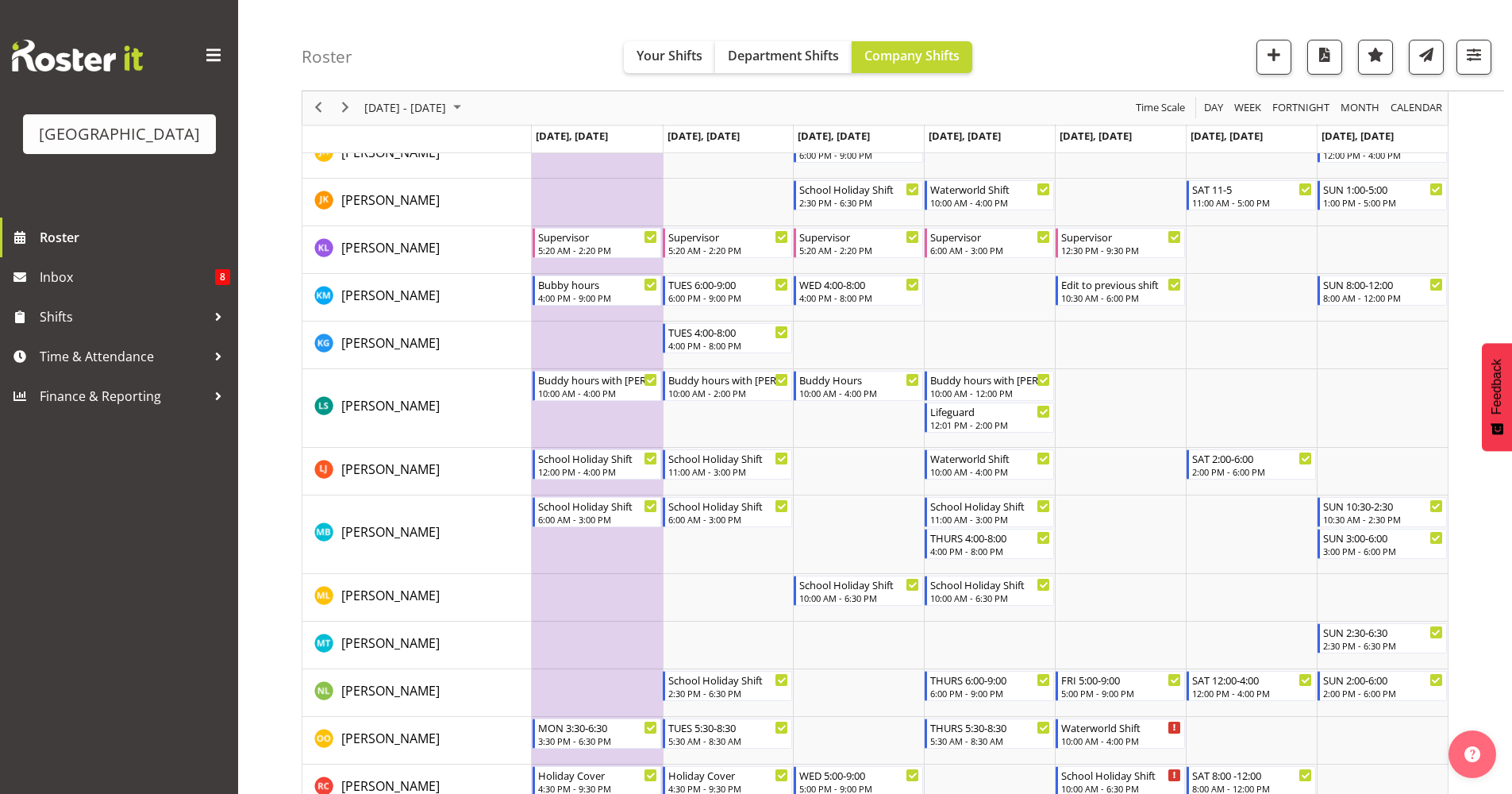
scroll to position [1161, 0]
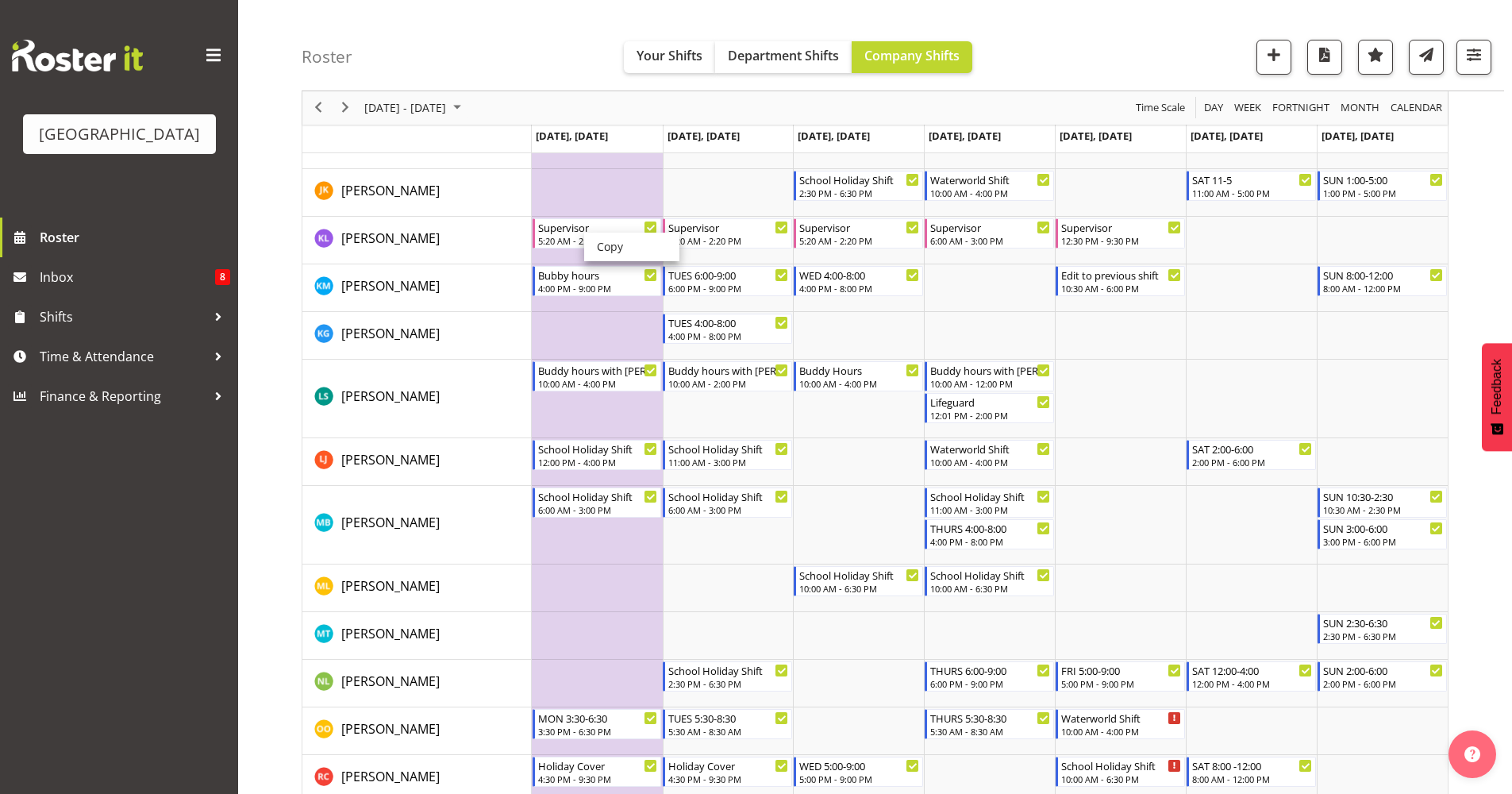
click at [296, 259] on div "Roster Your Shifts Department Shifts Company Shifts All Locations Clear Splash …" at bounding box center [875, 332] width 1274 height 2900
click at [339, 112] on span "Next" at bounding box center [345, 109] width 19 height 20
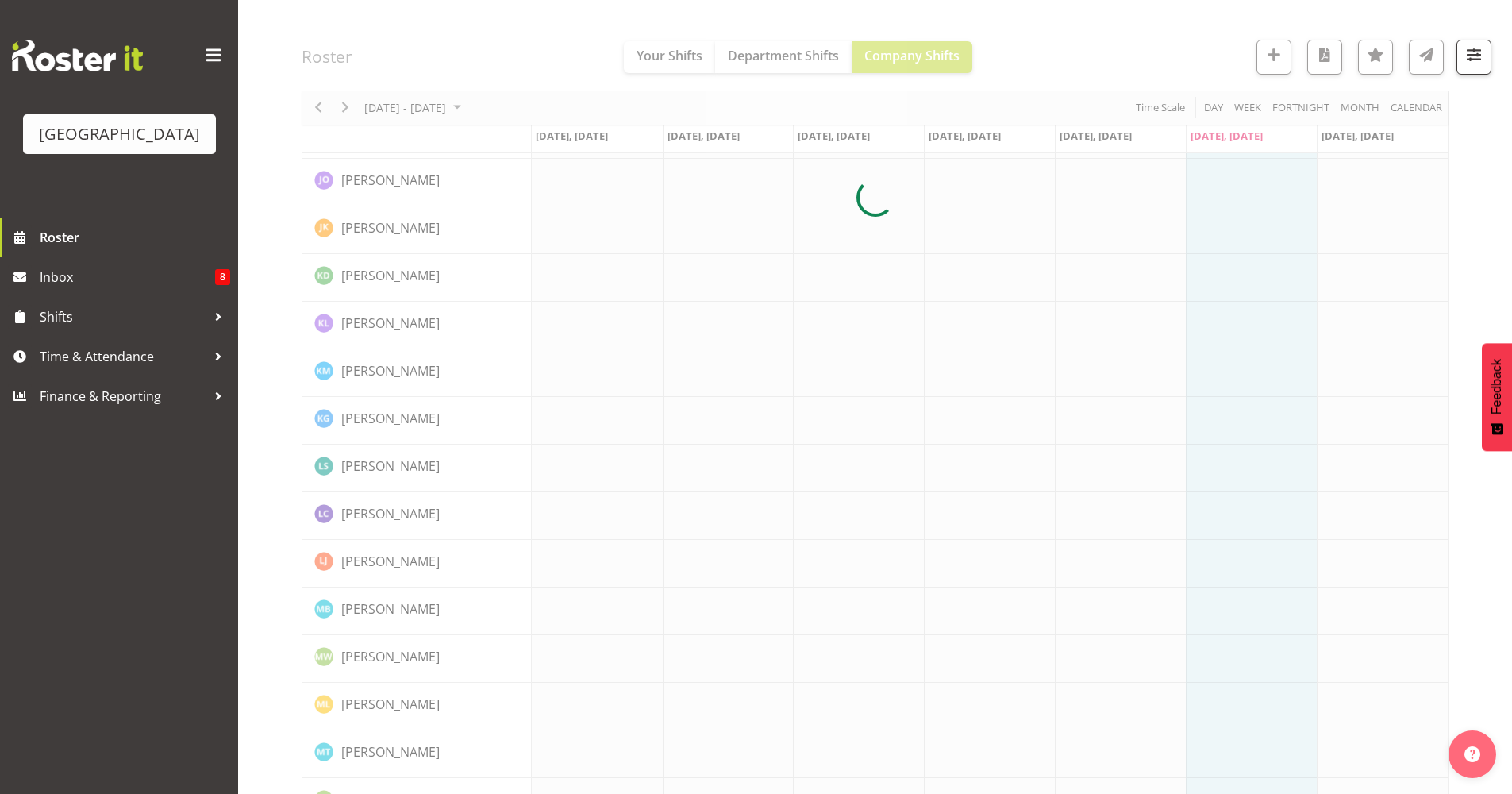
scroll to position [0, 0]
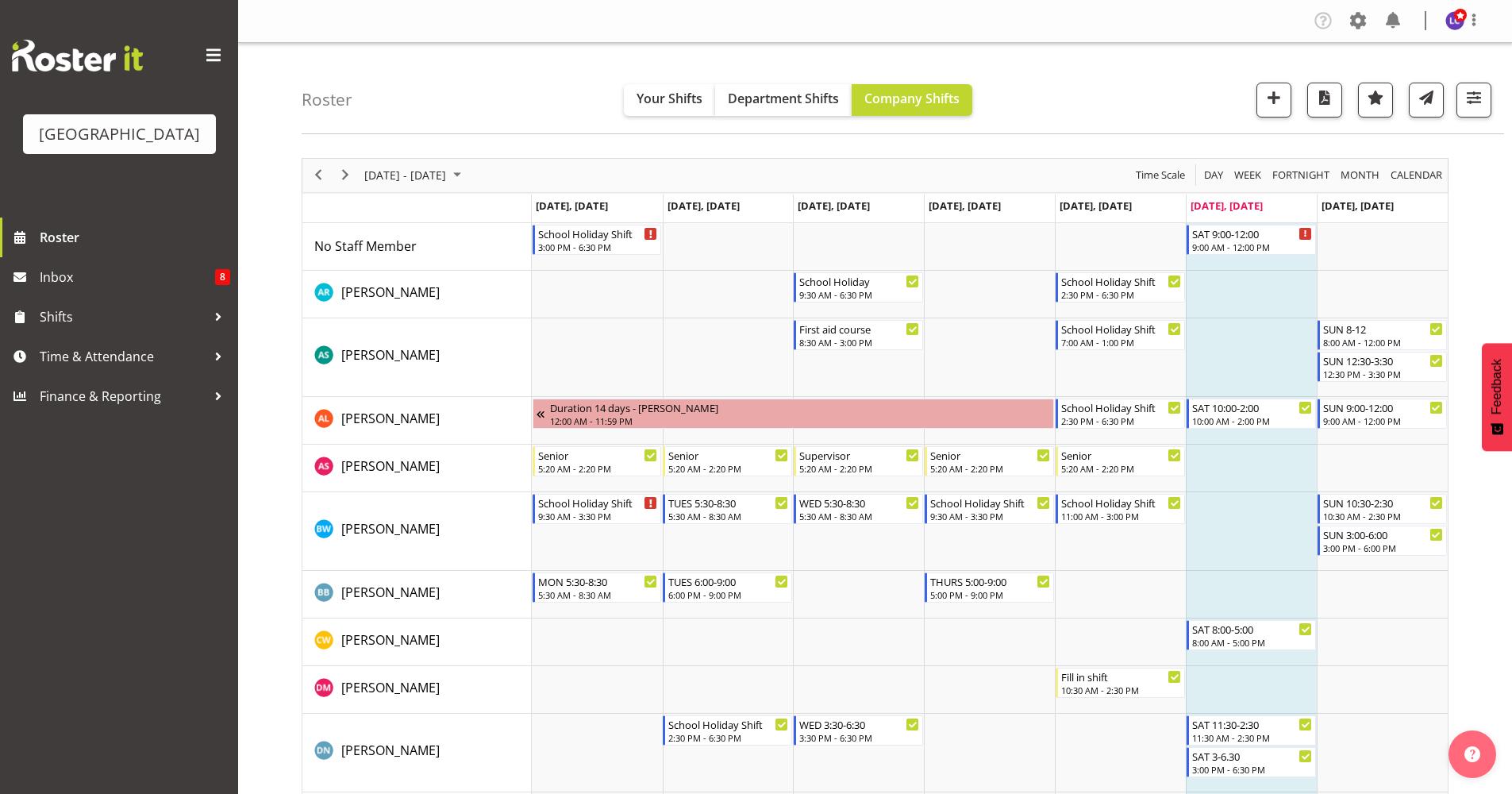
drag, startPoint x: 1507, startPoint y: 156, endPoint x: 1509, endPoint y: 220, distance: 64.0
click at [321, 176] on span "Previous" at bounding box center [317, 175] width 19 height 20
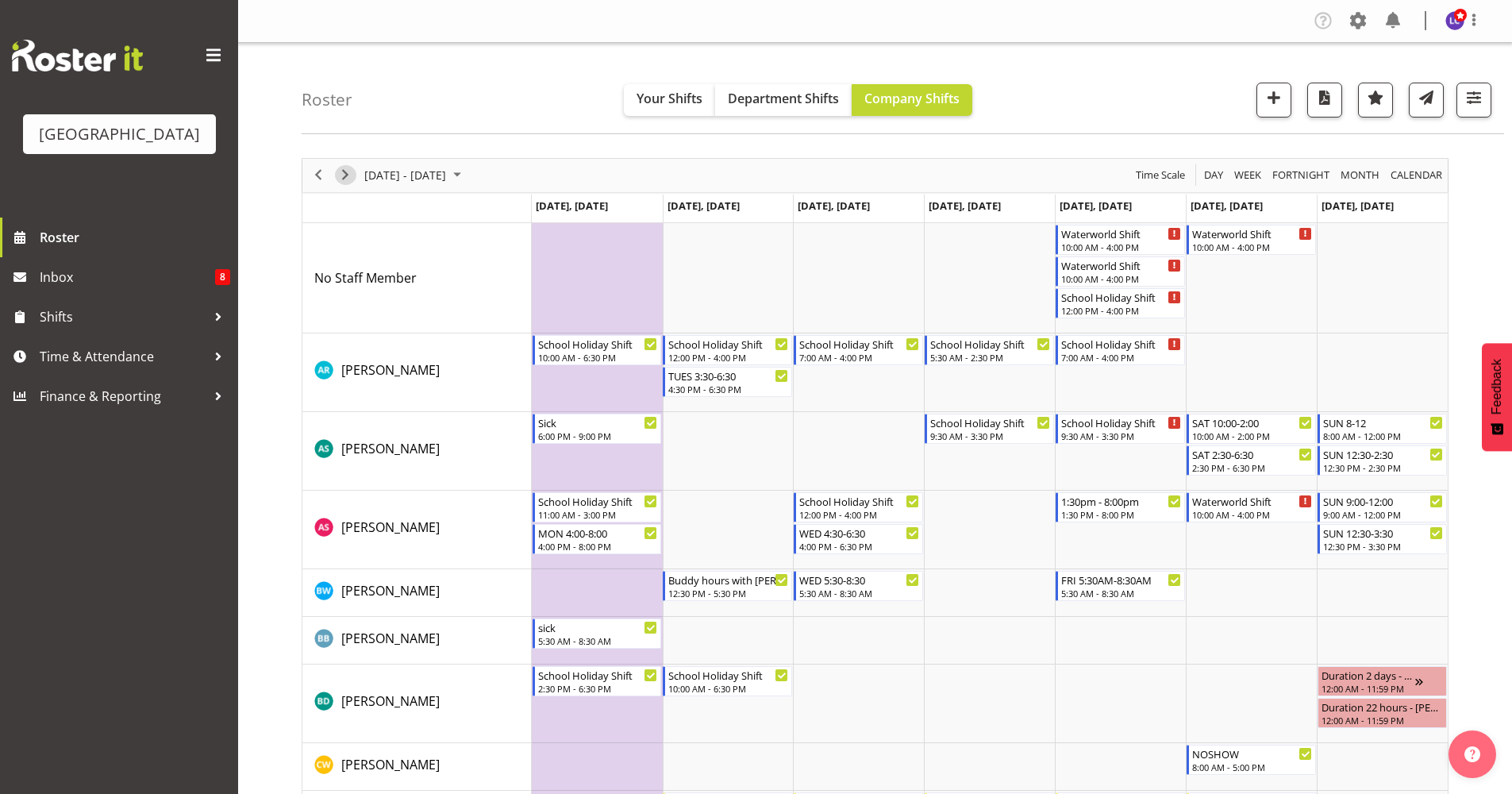
click at [355, 178] on button "Next" at bounding box center [346, 175] width 22 height 20
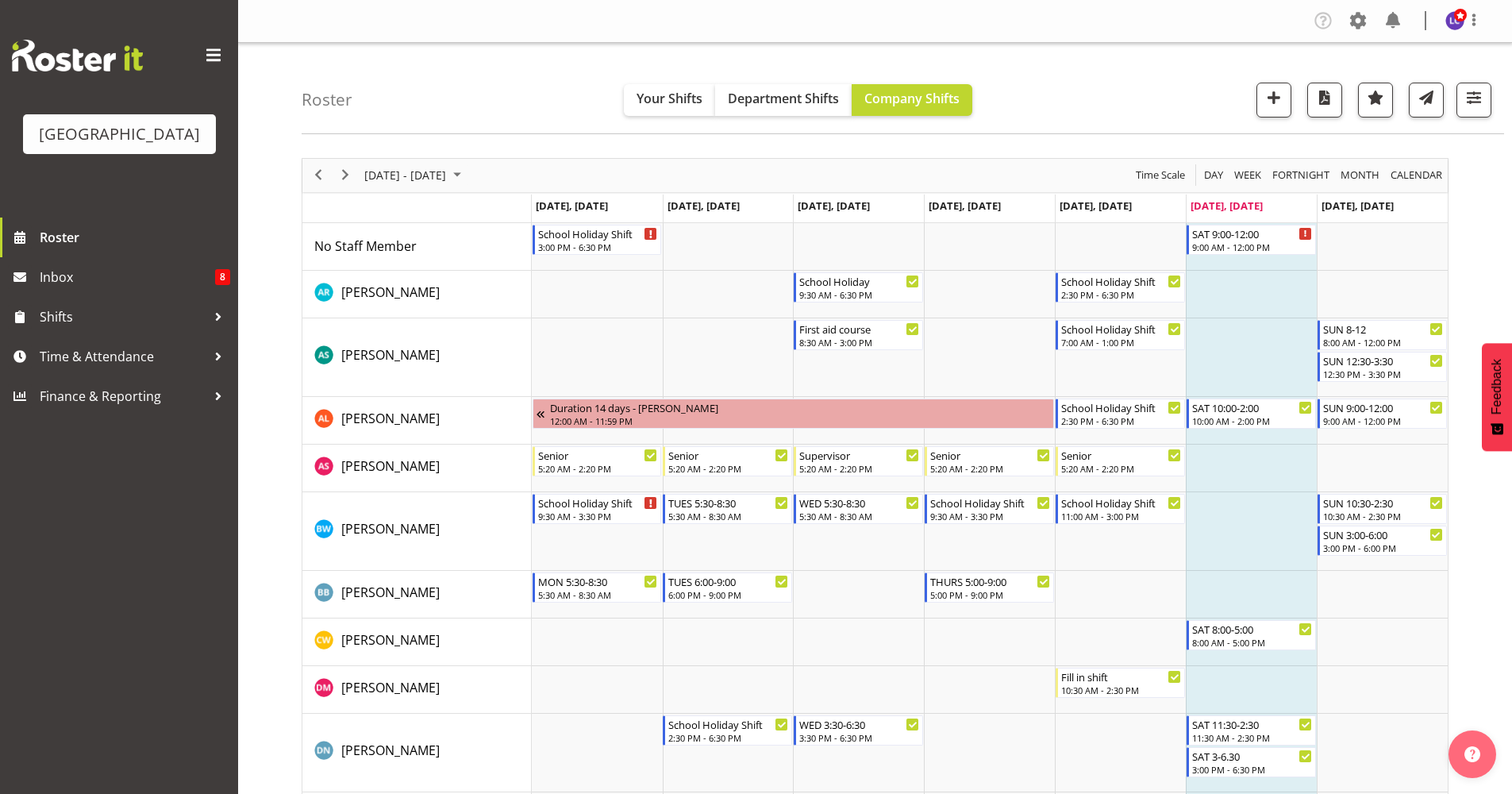
drag, startPoint x: 1498, startPoint y: 202, endPoint x: 1498, endPoint y: 232, distance: 30.0
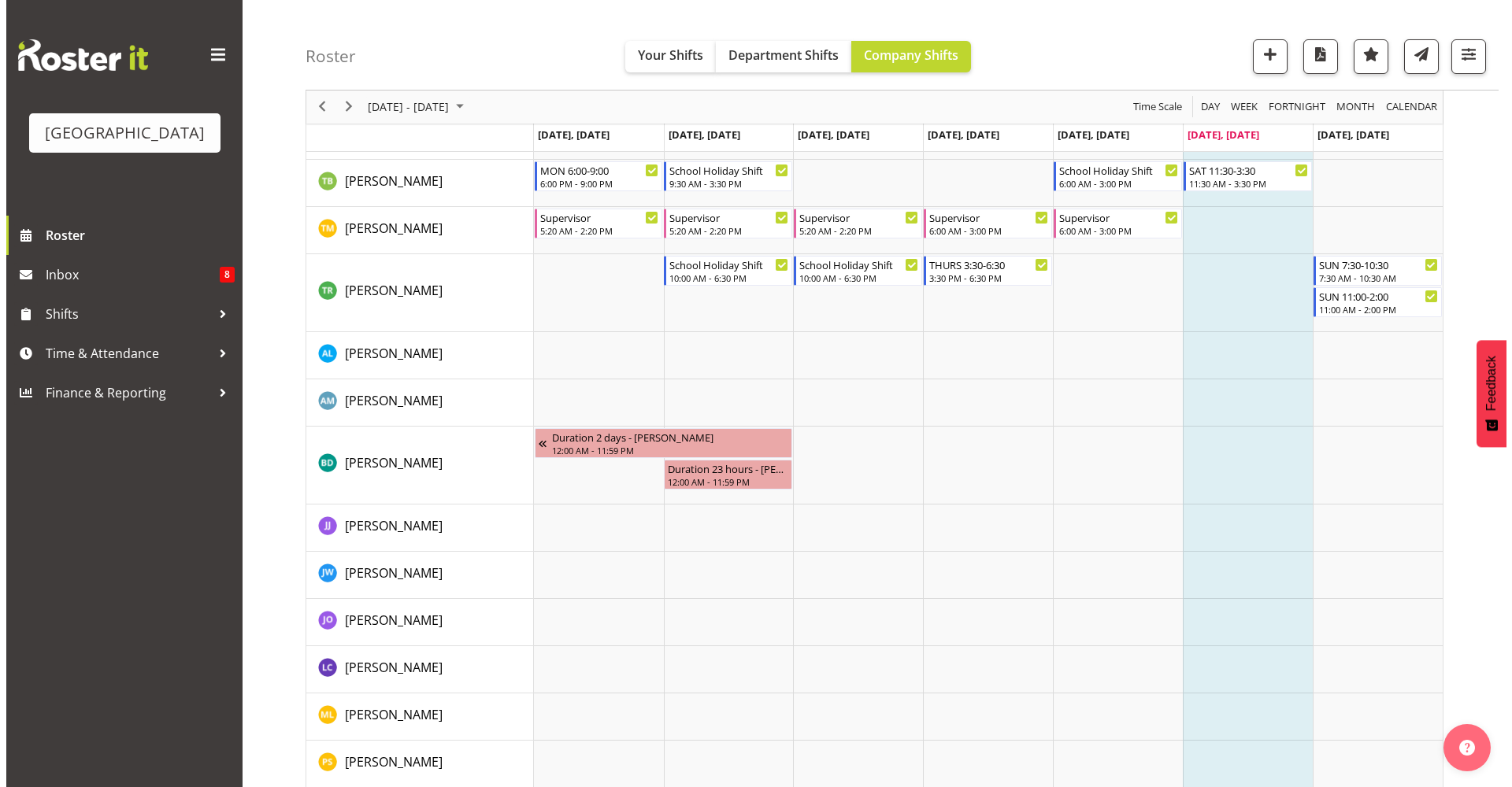
scroll to position [1767, 0]
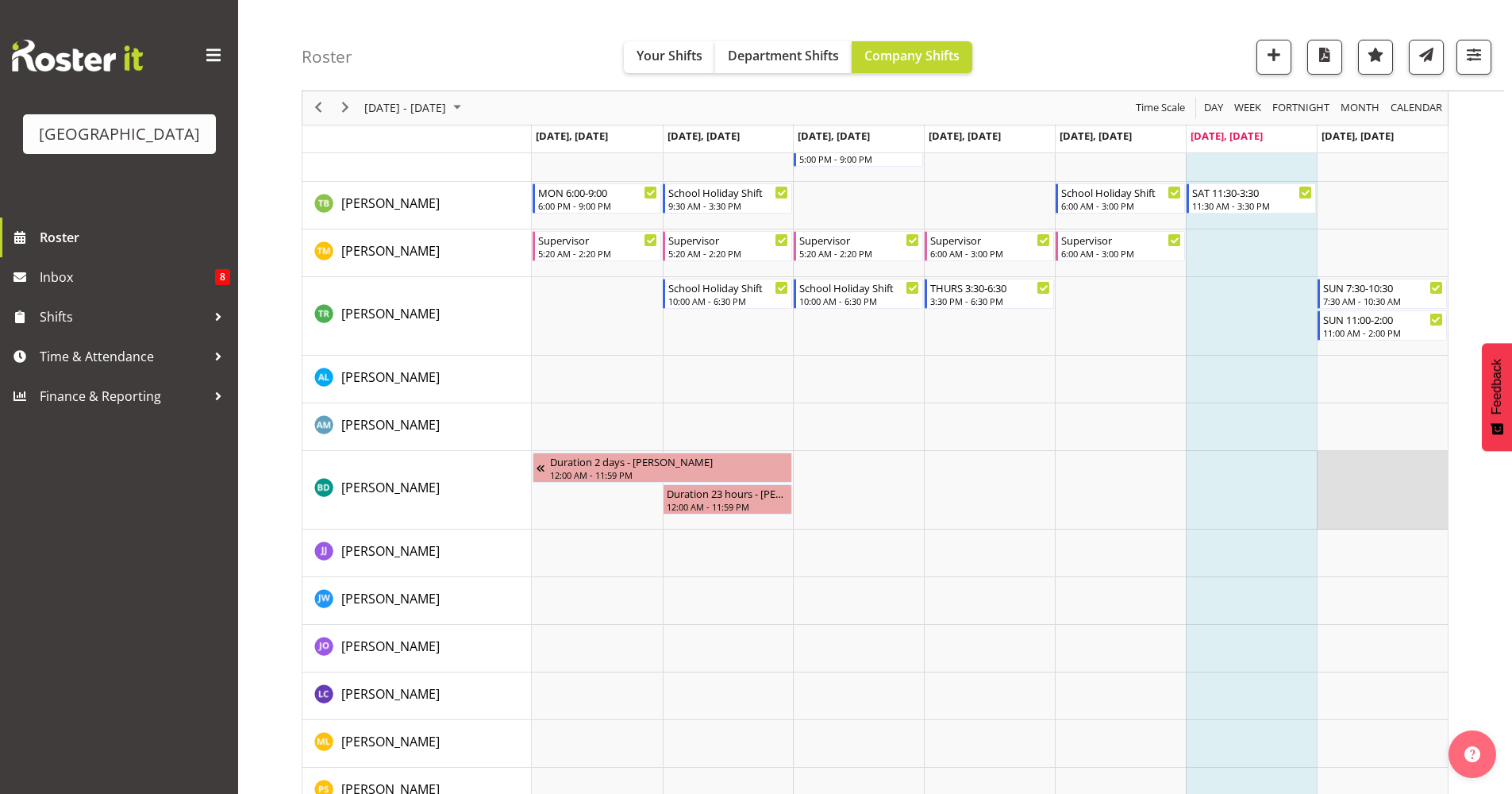
click at [1390, 499] on td "Timeline Week of October 4, 2025" at bounding box center [1383, 490] width 131 height 79
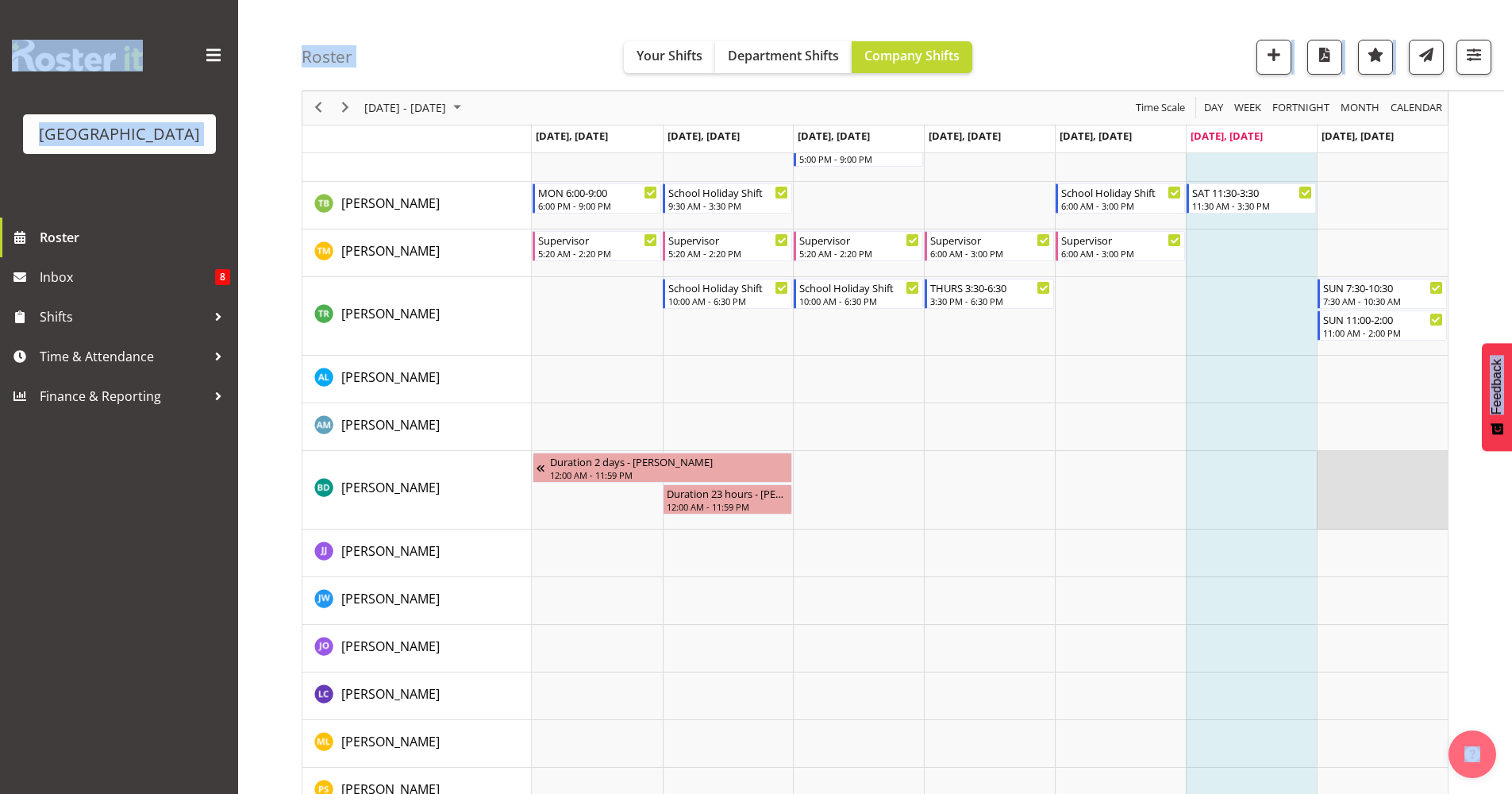
click at [1390, 499] on td "Timeline Week of October 4, 2025" at bounding box center [1383, 490] width 131 height 79
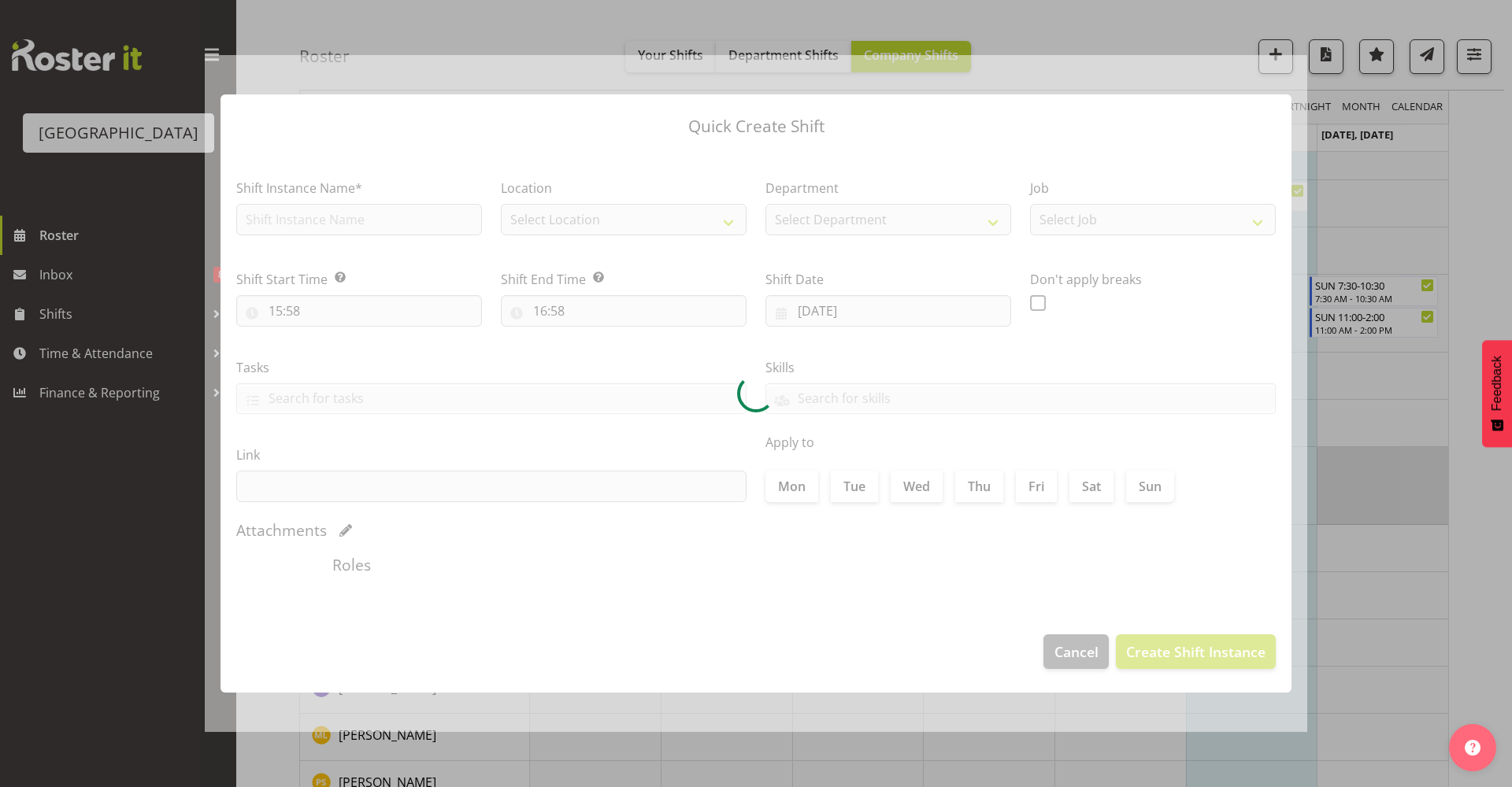
click at [1380, 495] on div at bounding box center [756, 393] width 1512 height 787
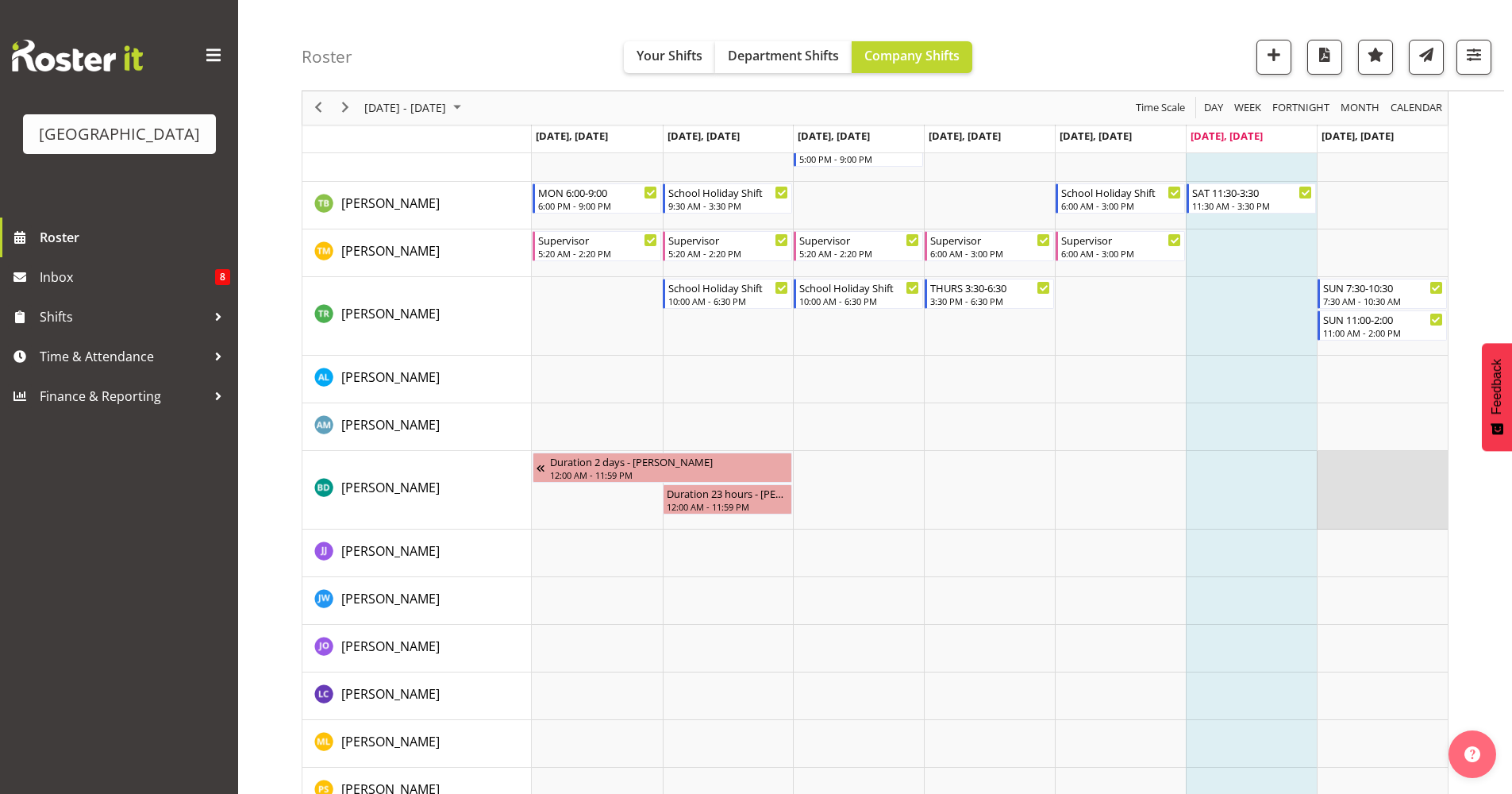
click at [1390, 499] on td "Timeline Week of October 4, 2025" at bounding box center [1383, 490] width 131 height 79
select select "15"
select select "58"
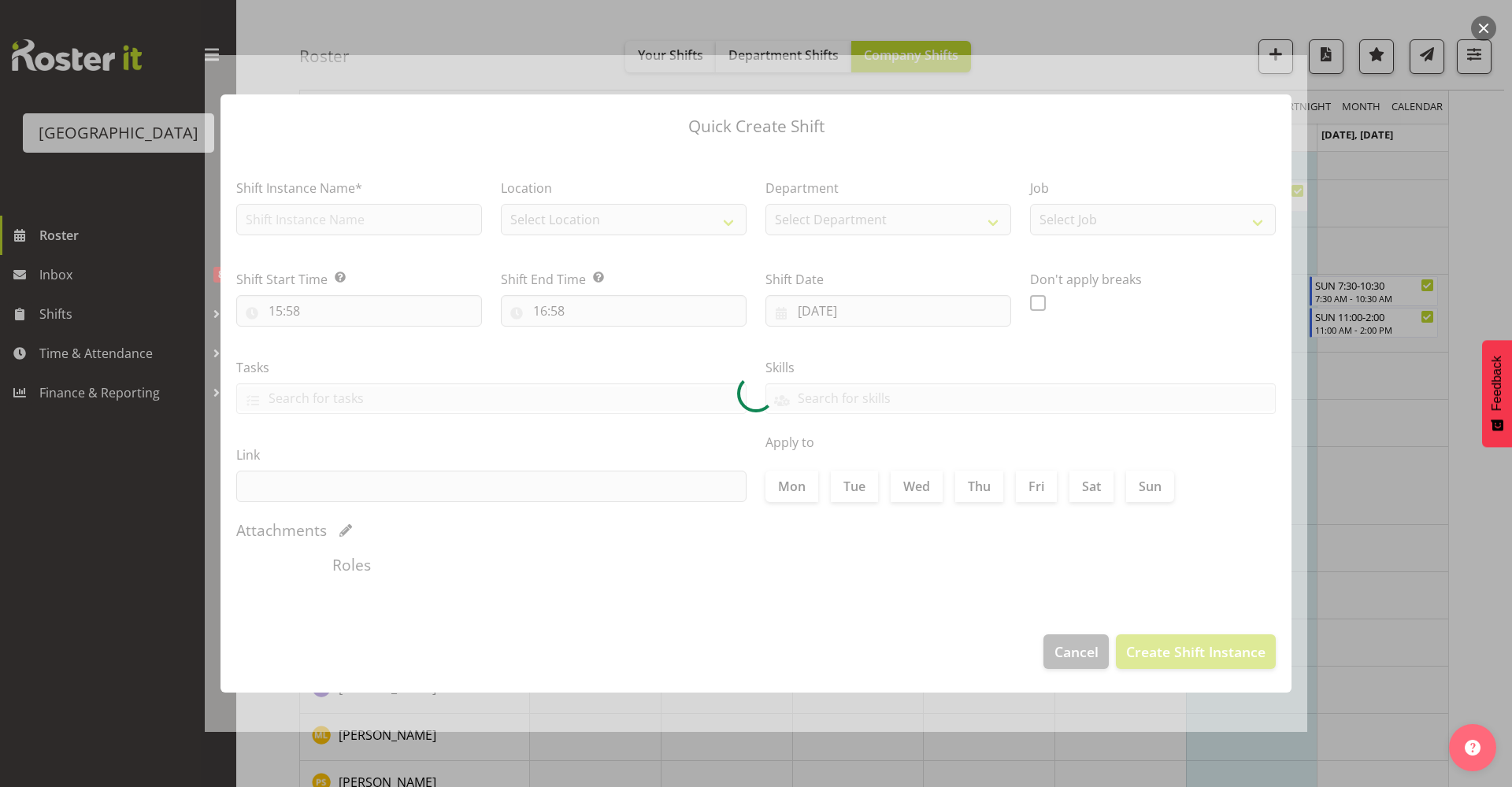
type input "05/10/2025"
checkbox input "true"
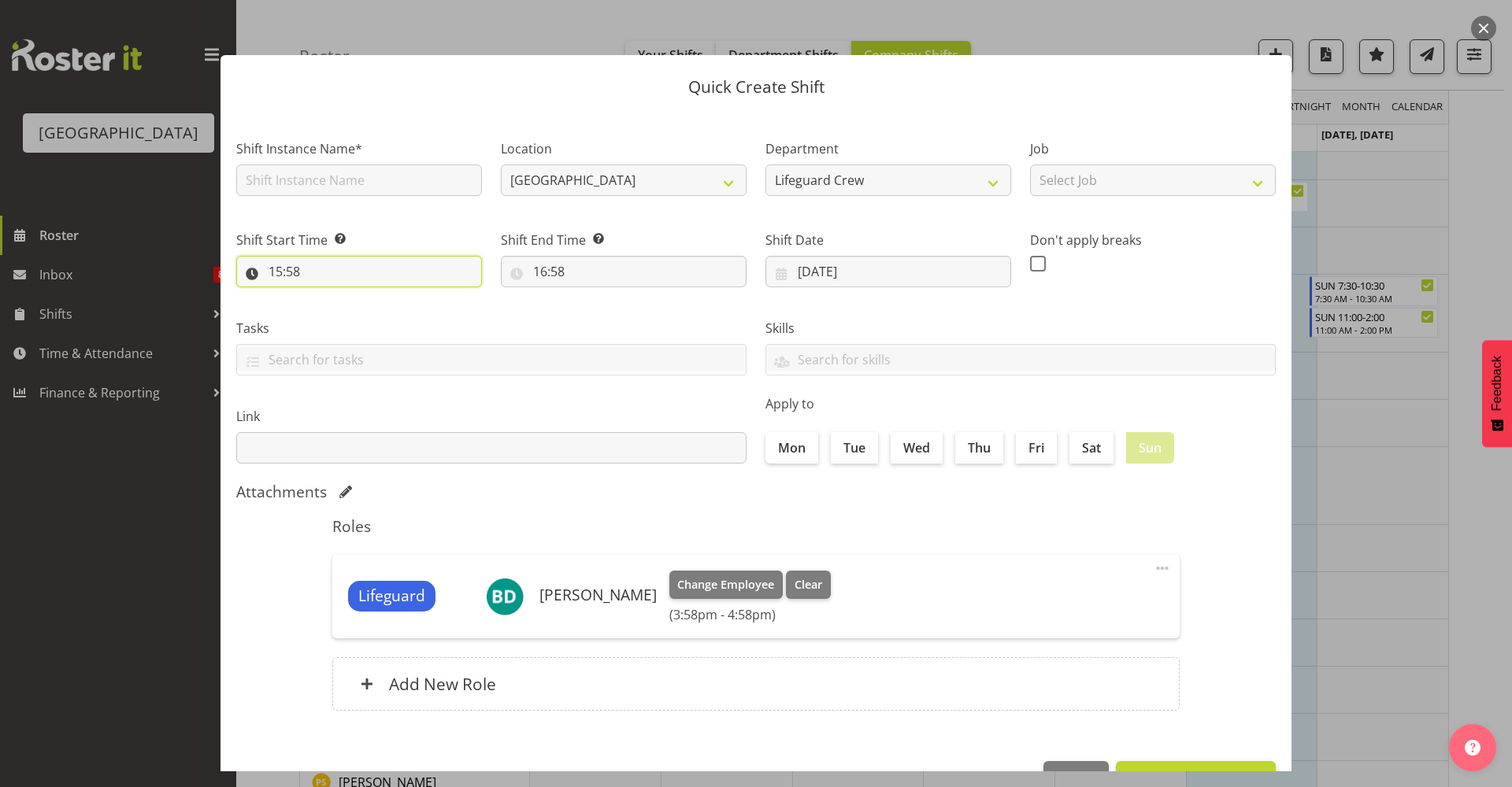
click at [282, 280] on input "15:58" at bounding box center [359, 271] width 246 height 31
click at [349, 318] on select "00 01 02 03 04 05 06 07 08 09 10 11 12 13 14 15 16 17 18 19 20 21 22 23" at bounding box center [344, 313] width 35 height 31
select select "9"
click at [327, 297] on select "00 01 02 03 04 05 06 07 08 09 10 11 12 13 14 15 16 17 18 19 20 21 22 23" at bounding box center [344, 313] width 35 height 31
type input "09:58"
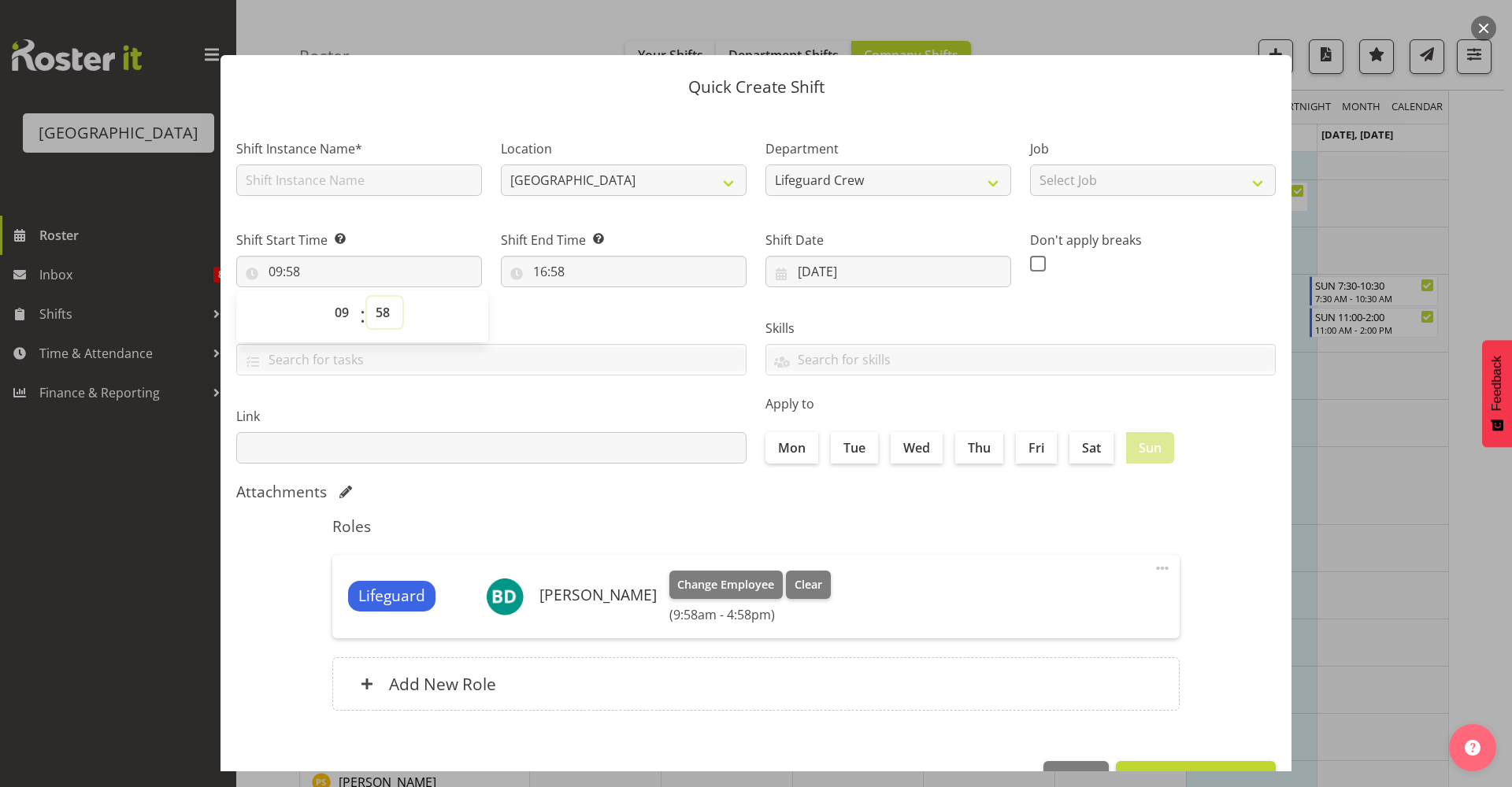
click at [371, 319] on select "00 01 02 03 04 05 06 07 08 09 10 11 12 13 14 15 16 17 18 19 20 21 22 23 24 25 2…" at bounding box center [384, 313] width 35 height 31
select select "0"
click at [367, 297] on select "00 01 02 03 04 05 06 07 08 09 10 11 12 13 14 15 16 17 18 19 20 21 22 23 24 25 2…" at bounding box center [384, 313] width 35 height 31
type input "09:00"
click at [534, 256] on input "16:58" at bounding box center [624, 271] width 246 height 31
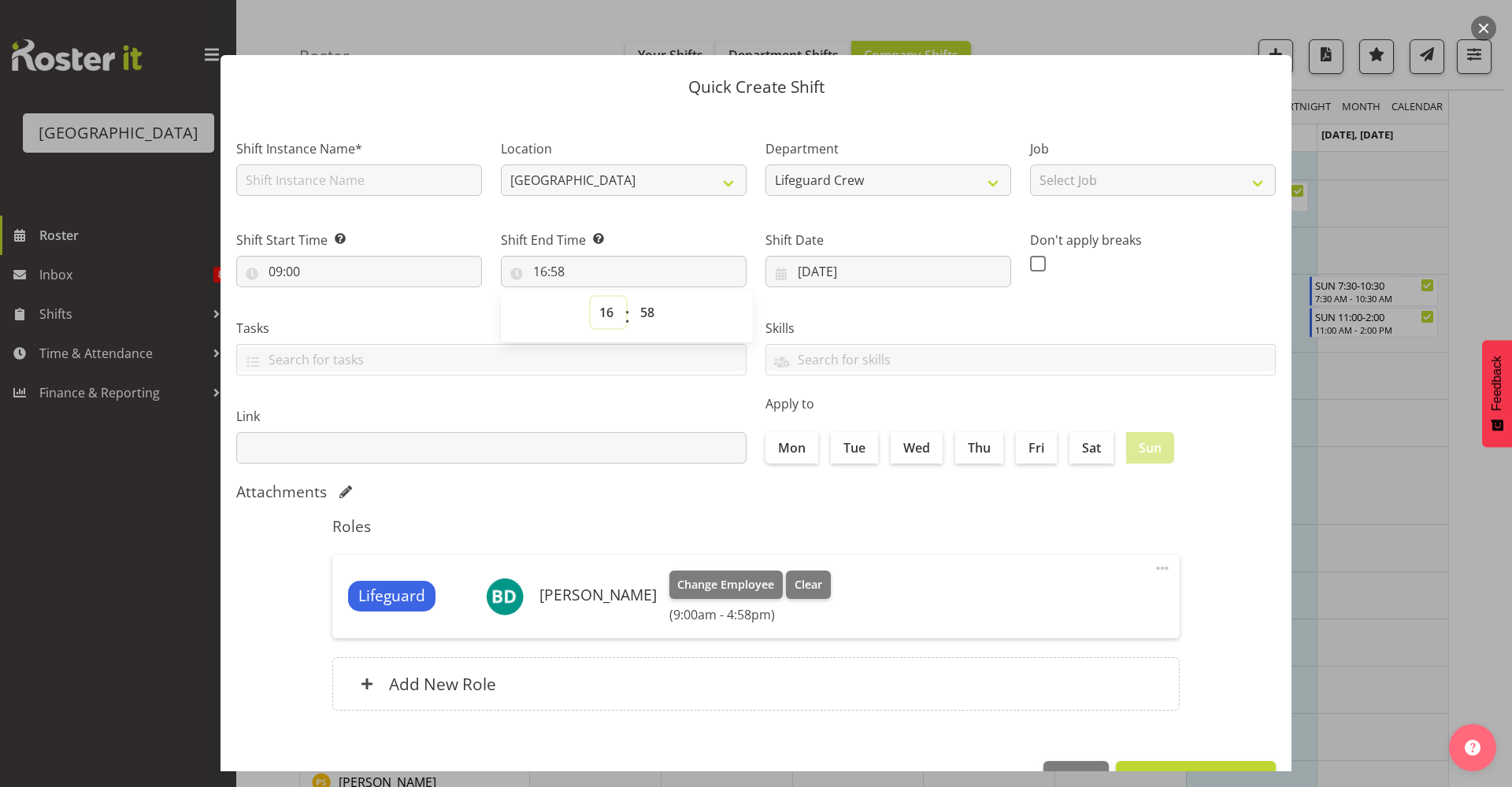
click at [605, 316] on select "00 01 02 03 04 05 06 07 08 09 10 11 12 13 14 15 16 17 18 19 20 21 22 23" at bounding box center [608, 313] width 35 height 31
select select "15"
click at [590, 297] on select "00 01 02 03 04 05 06 07 08 09 10 11 12 13 14 15 16 17 18 19 20 21 22 23" at bounding box center [608, 313] width 35 height 31
type input "15:58"
click at [647, 317] on select "00 01 02 03 04 05 06 07 08 09 10 11 12 13 14 15 16 17 18 19 20 21 22 23 24 25 2…" at bounding box center [649, 313] width 35 height 31
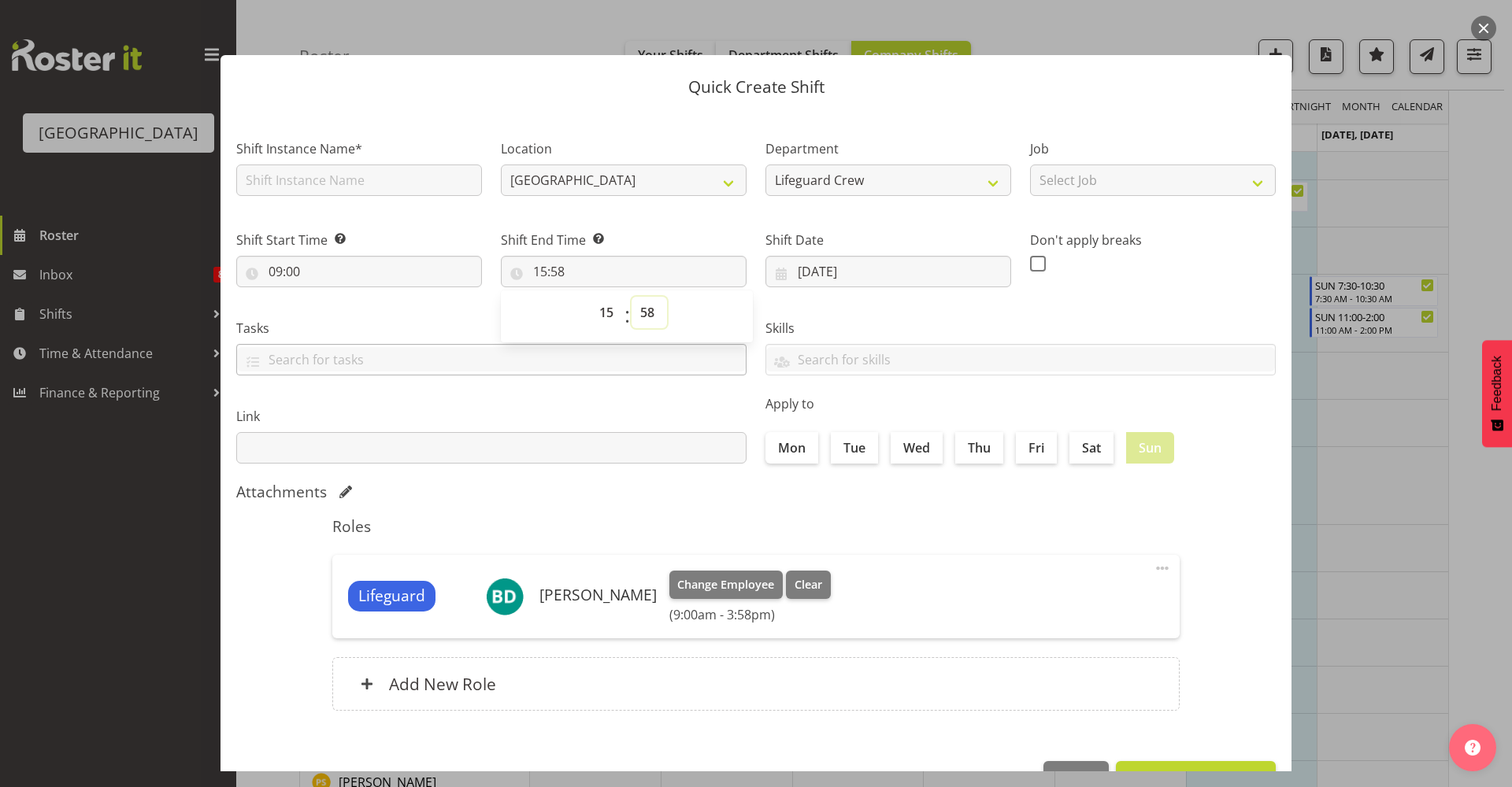
select select "0"
click at [631, 297] on select "00 01 02 03 04 05 06 07 08 09 10 11 12 13 14 15 16 17 18 19 20 21 22 23 24 25 2…" at bounding box center [649, 313] width 35 height 31
type input "15:00"
click at [662, 482] on div "Attachments" at bounding box center [756, 491] width 1039 height 19
click at [406, 186] on input "text" at bounding box center [359, 180] width 246 height 31
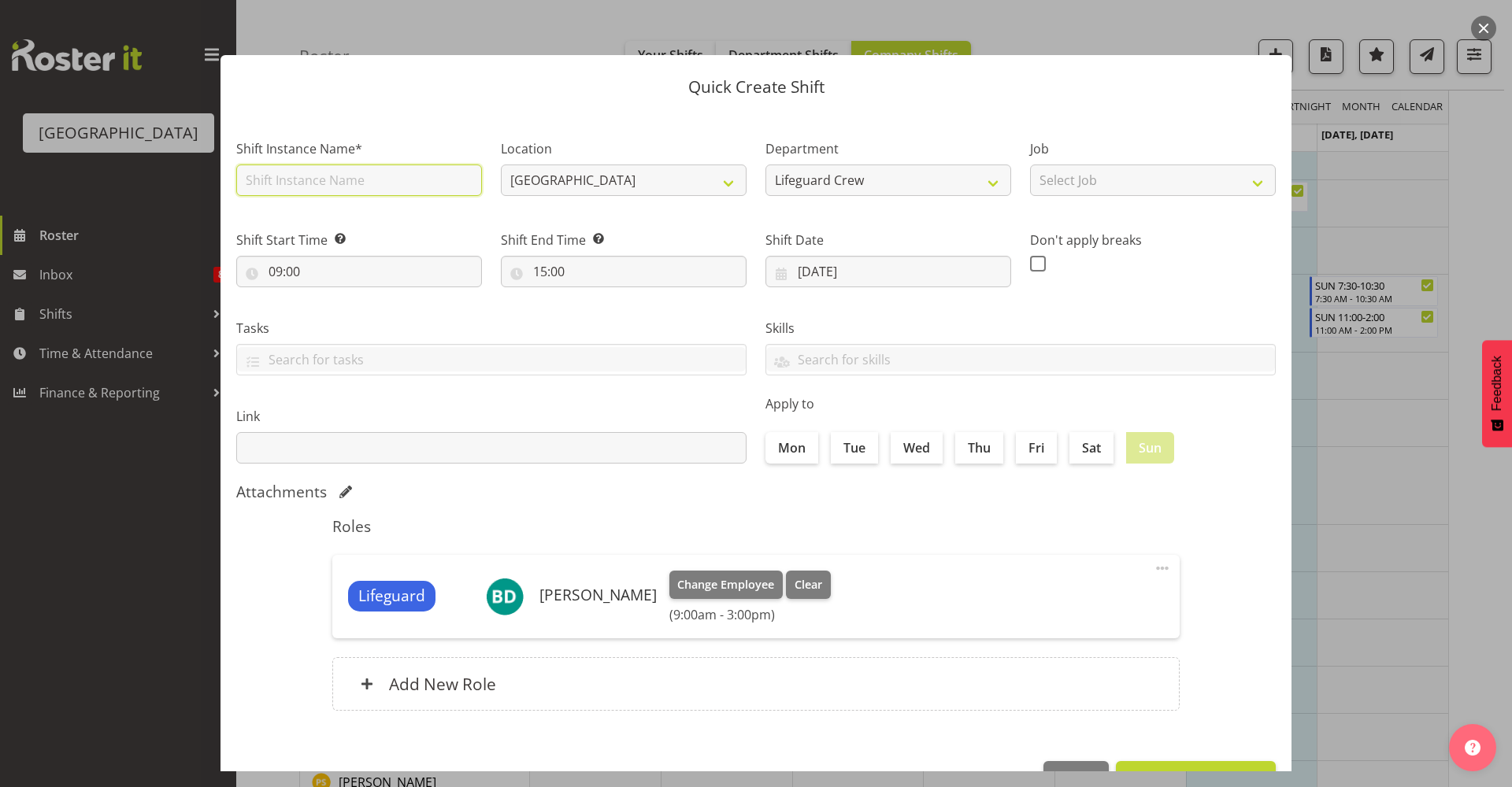
click at [429, 172] on input "text" at bounding box center [359, 180] width 246 height 31
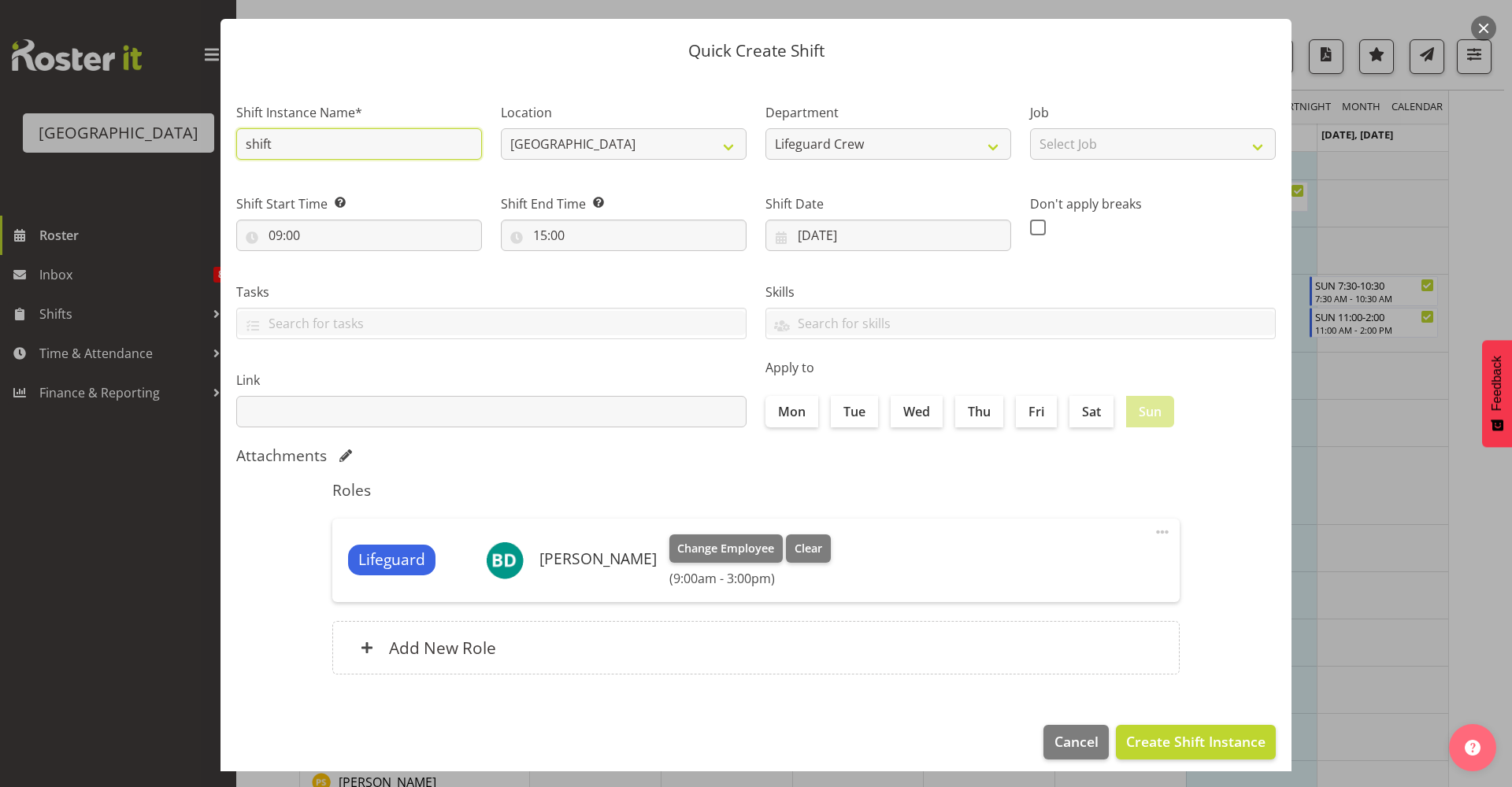
scroll to position [48, 0]
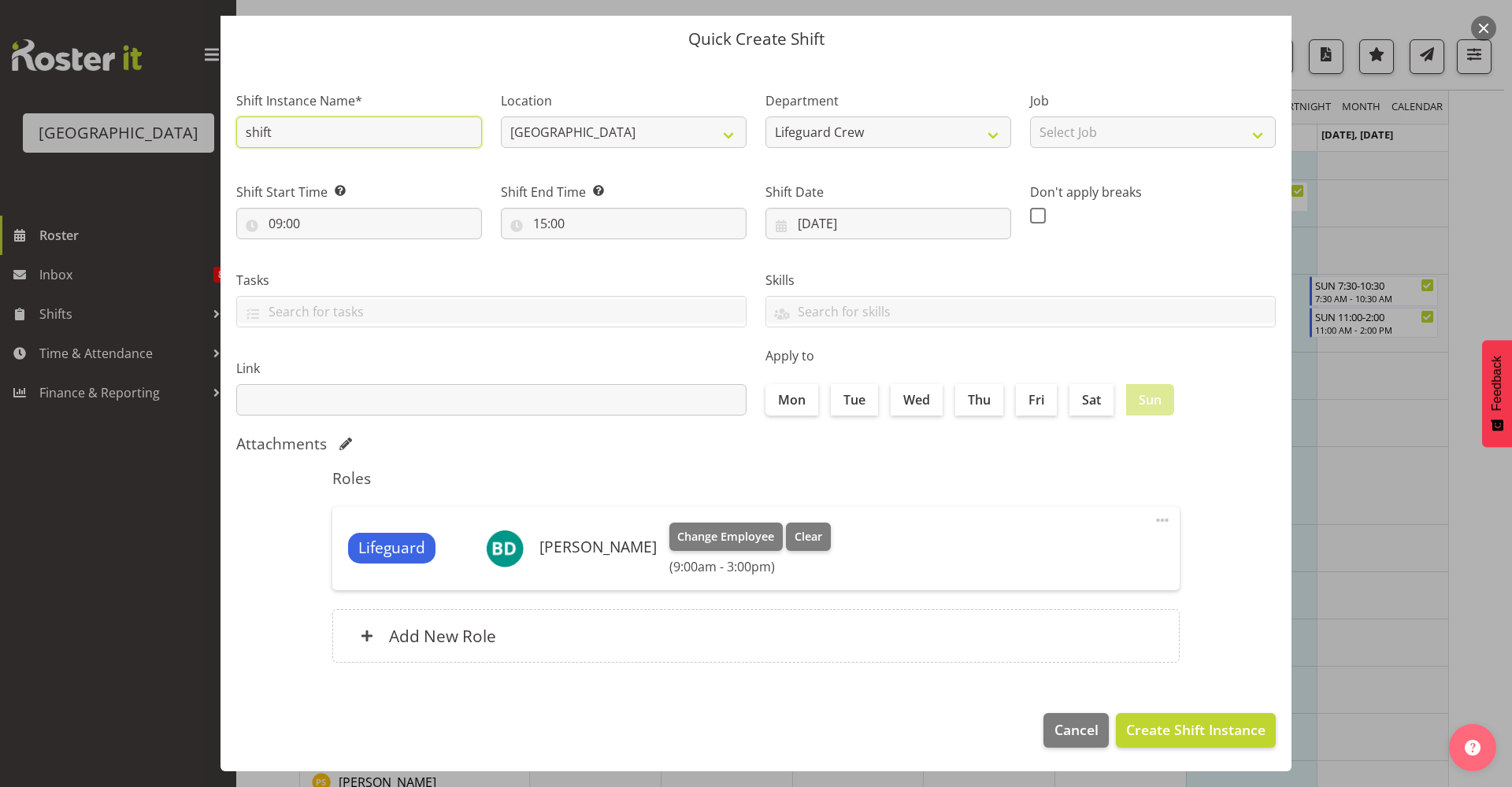
type input "shift"
click at [917, 516] on div "Lifeguard Braedyn Dykes Change Employee Clear (9:00am - 3:00pm) Edit Delete" at bounding box center [756, 548] width 847 height 83
click at [1186, 721] on span "Create Shift Instance" at bounding box center [1196, 729] width 139 height 21
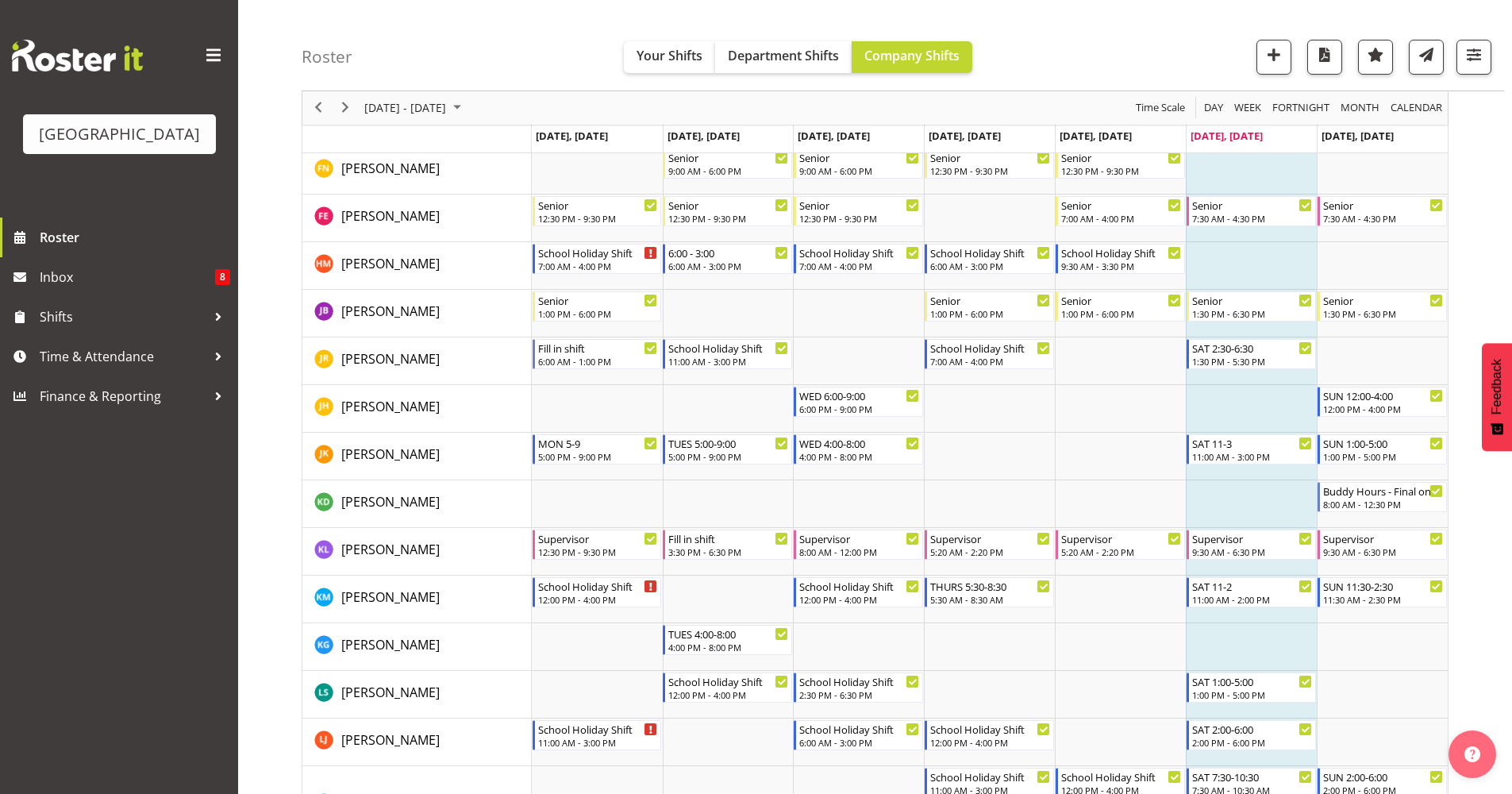
scroll to position [832, 0]
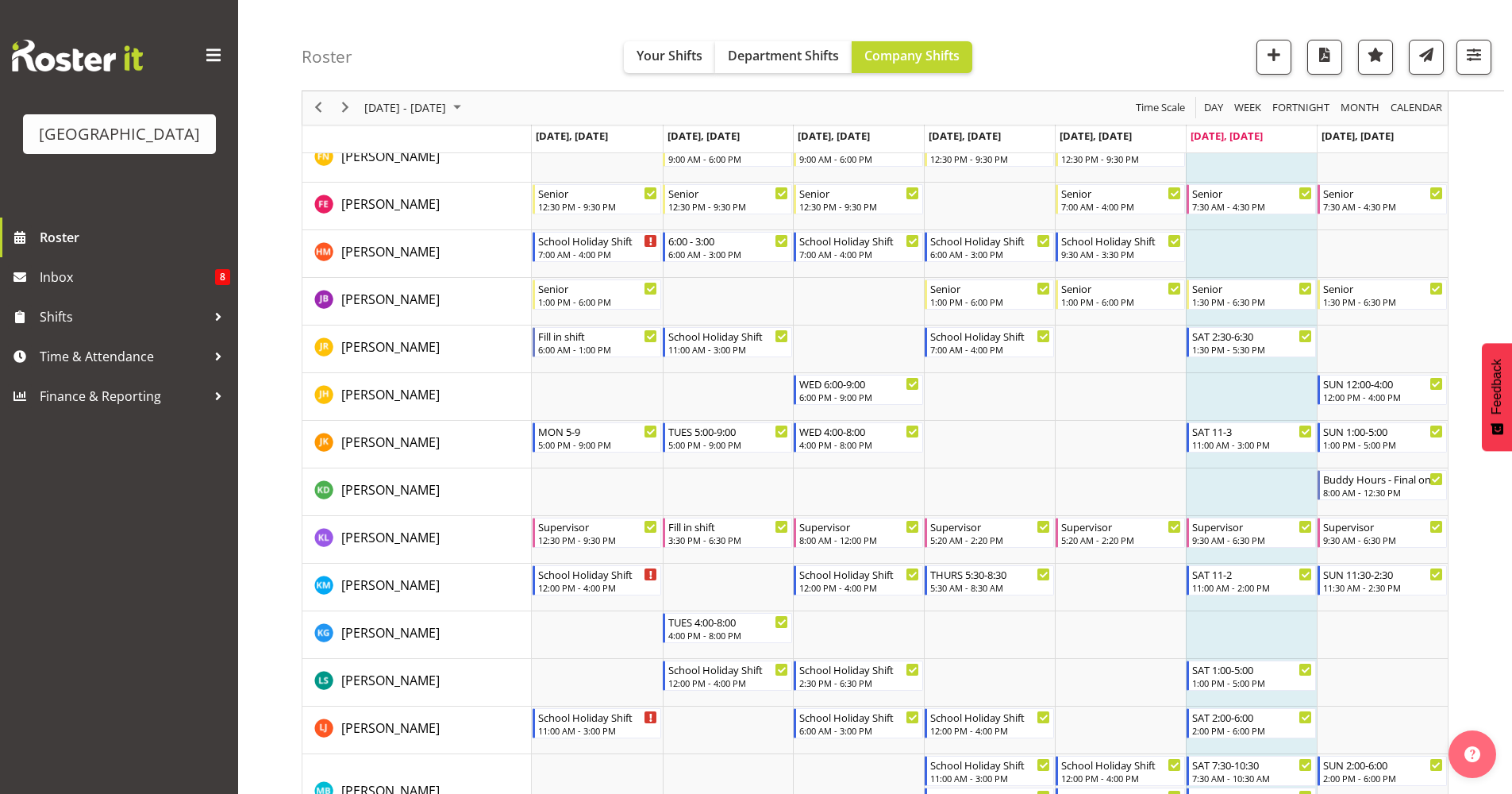
drag, startPoint x: 1509, startPoint y: 295, endPoint x: 1511, endPoint y: 309, distance: 14.1
click at [1511, 309] on div "Sep 29 - Oct 05, 2025 Today Day Week Fortnight Month calendar Month Agenda Time…" at bounding box center [906, 666] width 1211 height 2703
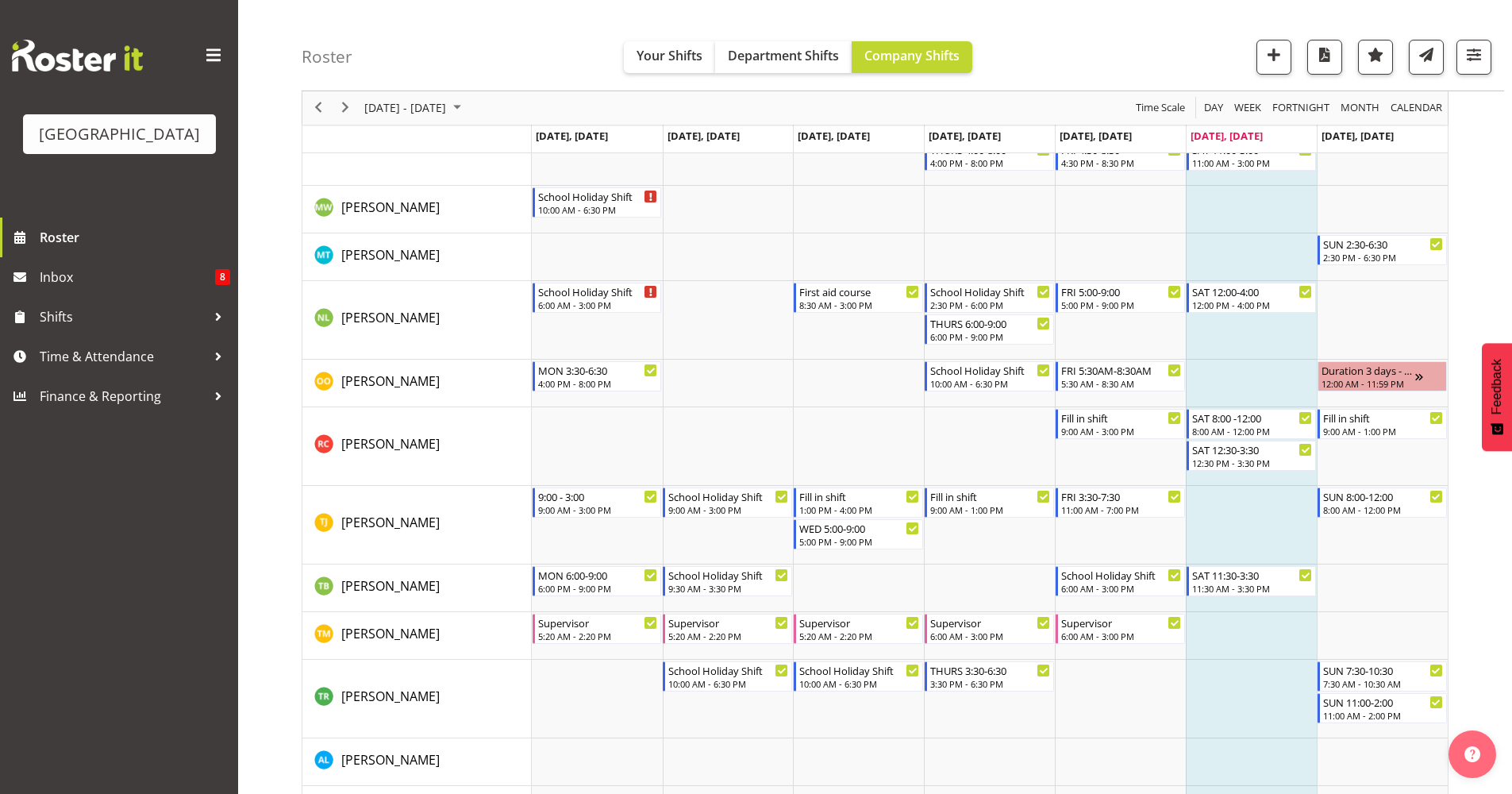
scroll to position [1506, 0]
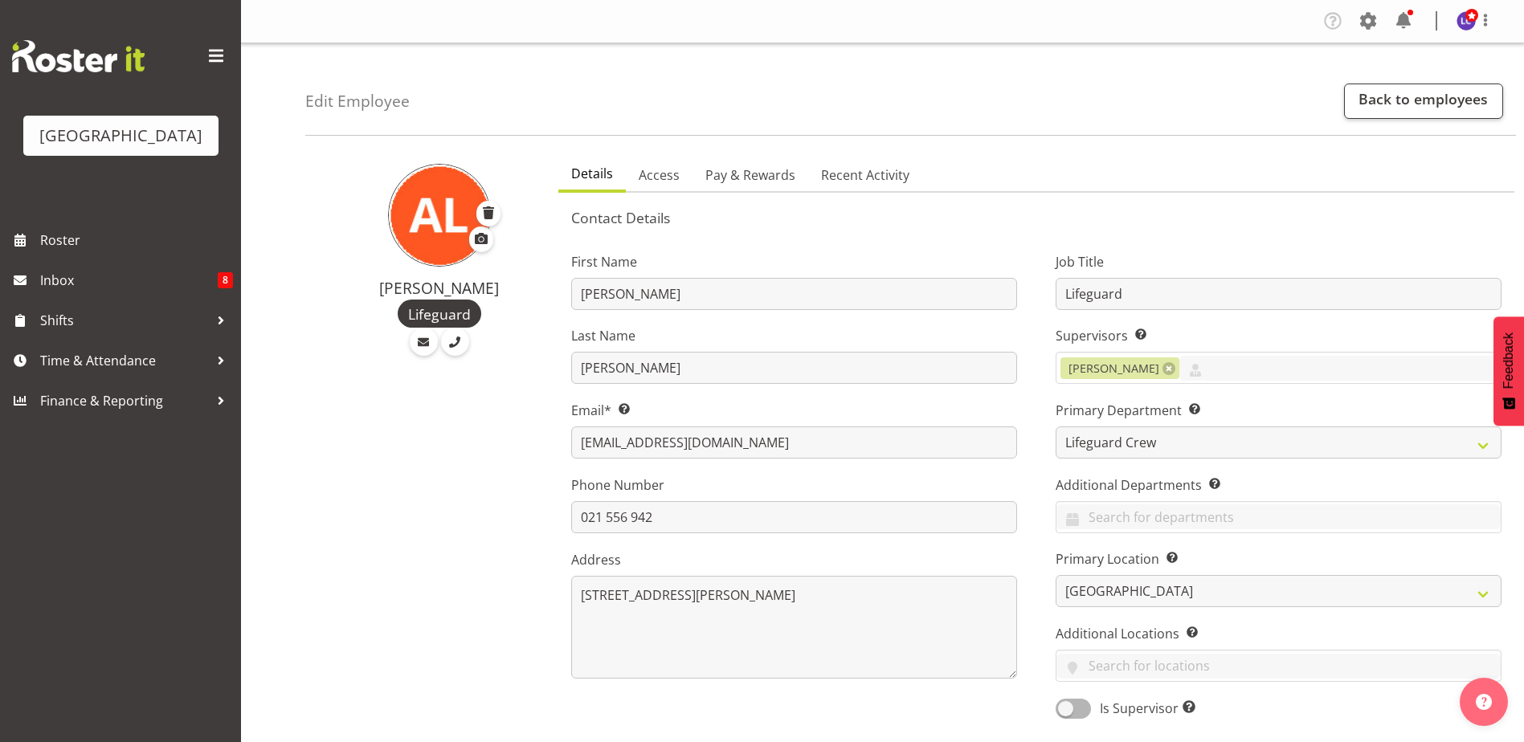
select select "114"
select select "TimelineWeek"
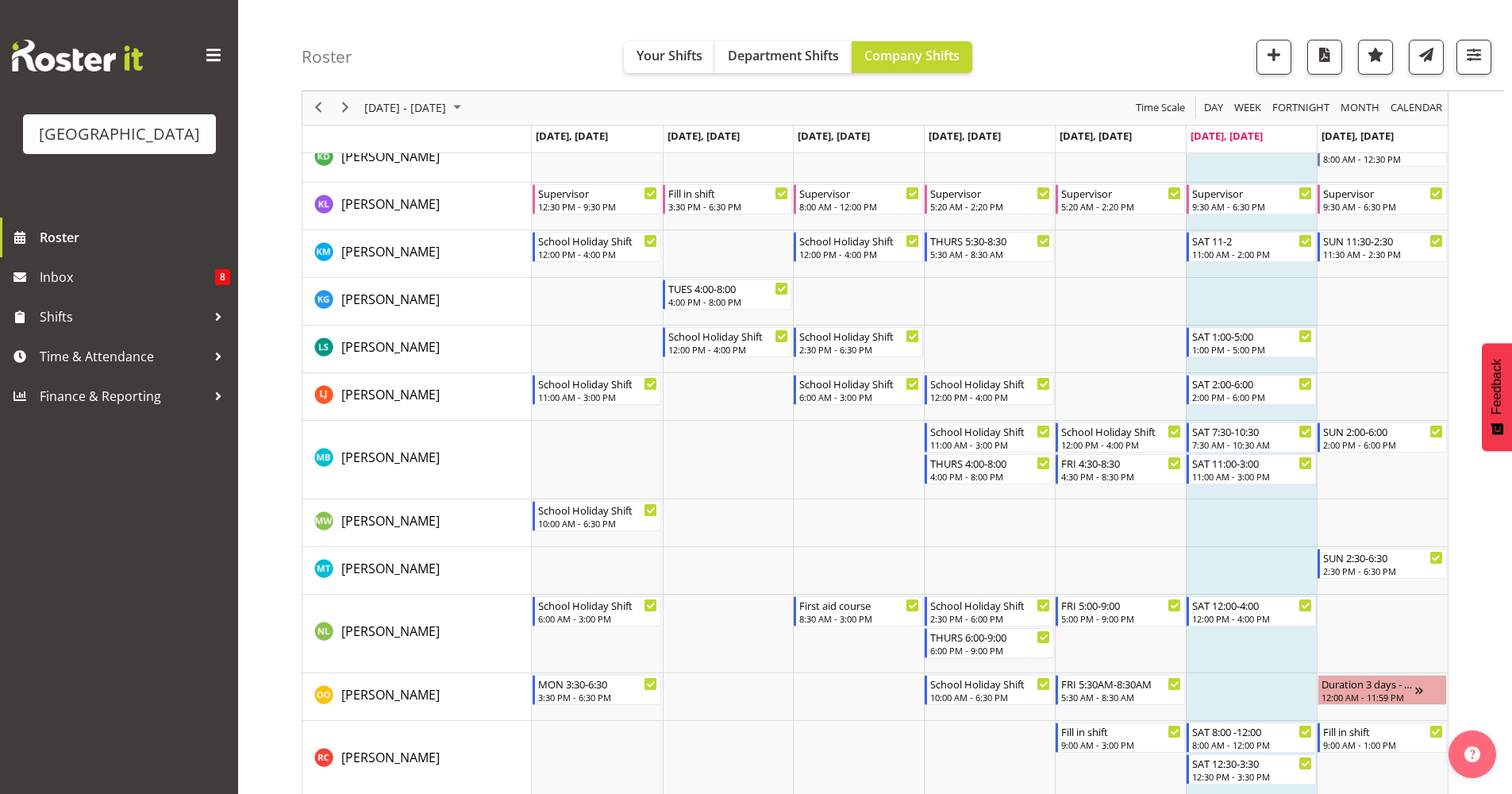
scroll to position [1080, 0]
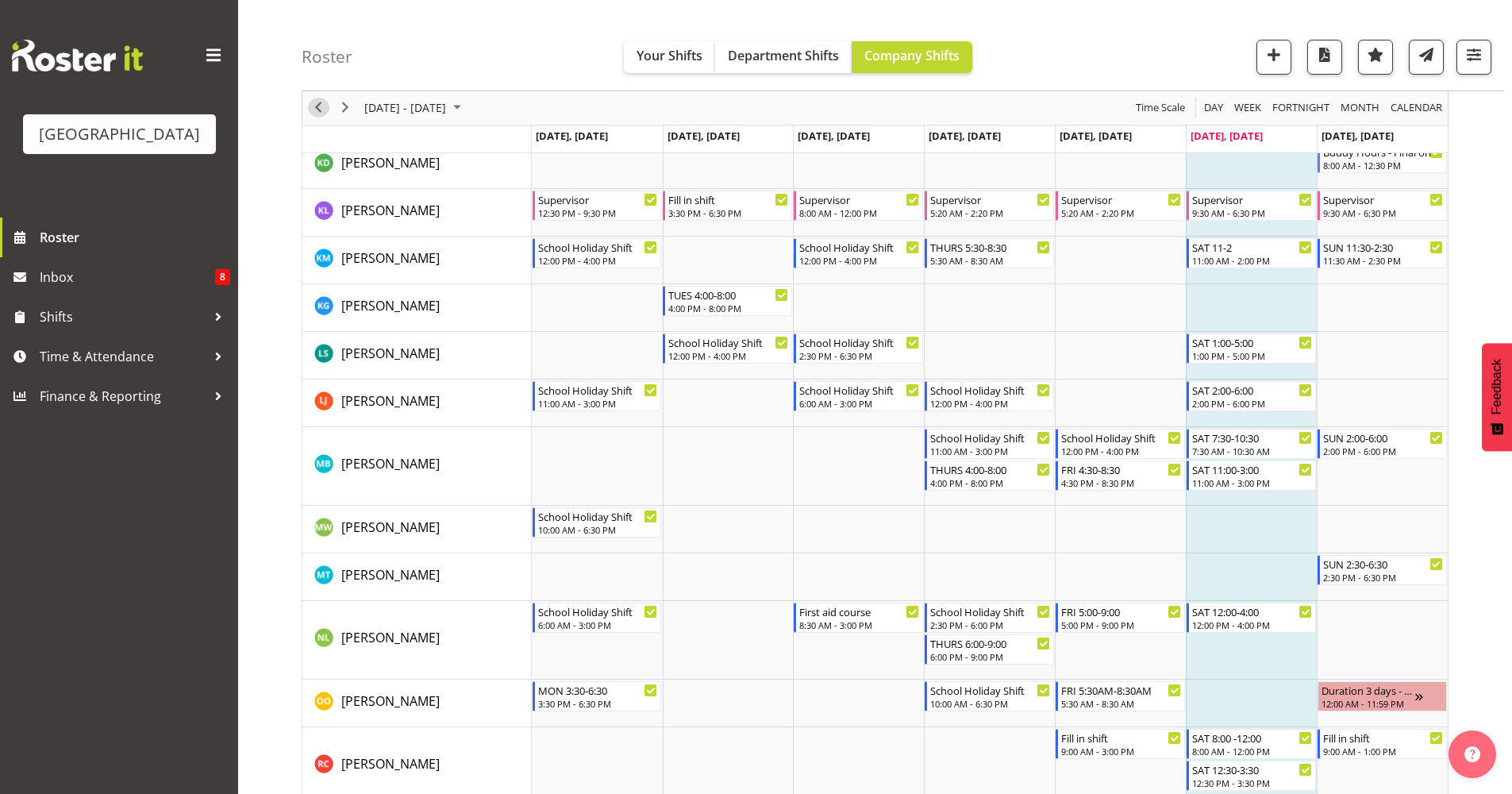
click at [326, 113] on span "Previous" at bounding box center [317, 109] width 19 height 20
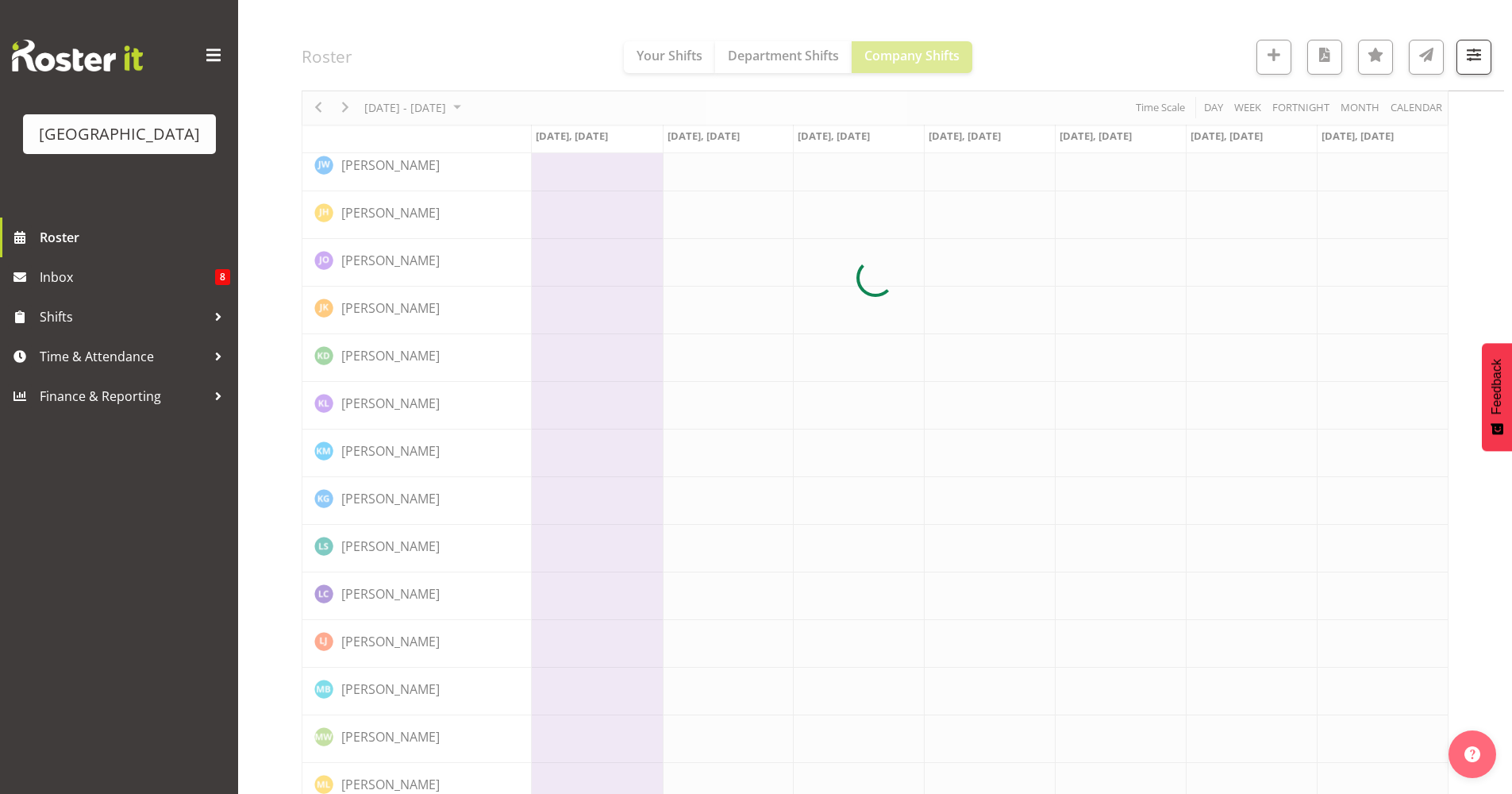
scroll to position [0, 0]
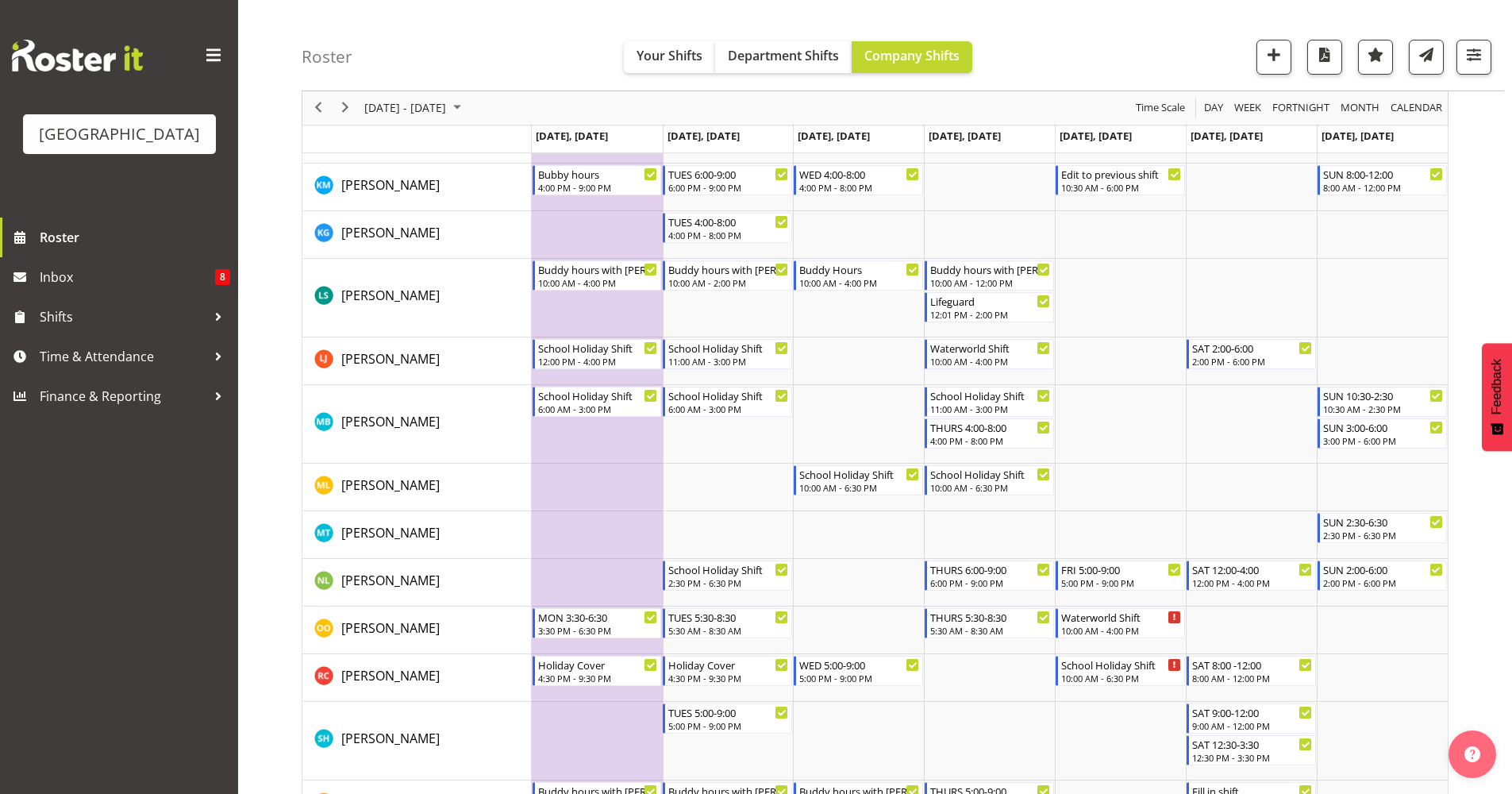
scroll to position [1277, 0]
